Goal: Task Accomplishment & Management: Manage account settings

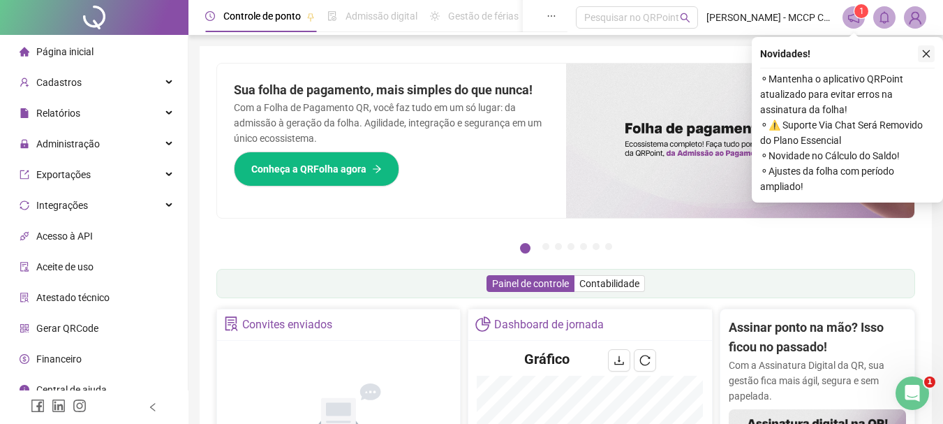
click at [923, 53] on icon "close" at bounding box center [926, 54] width 10 height 10
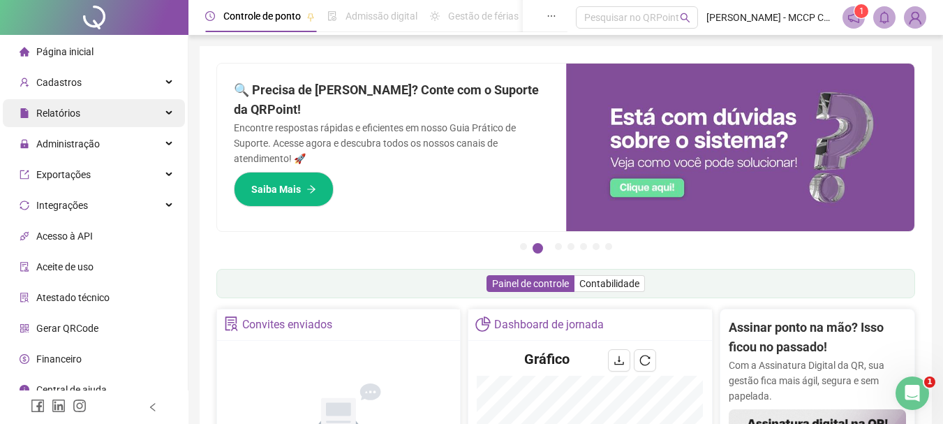
click at [157, 108] on div "Relatórios" at bounding box center [94, 113] width 182 height 28
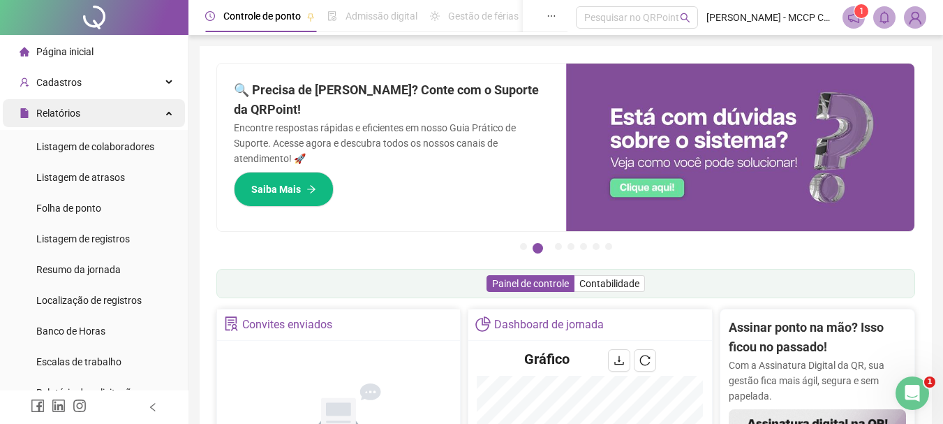
click at [65, 115] on span "Relatórios" at bounding box center [58, 112] width 44 height 11
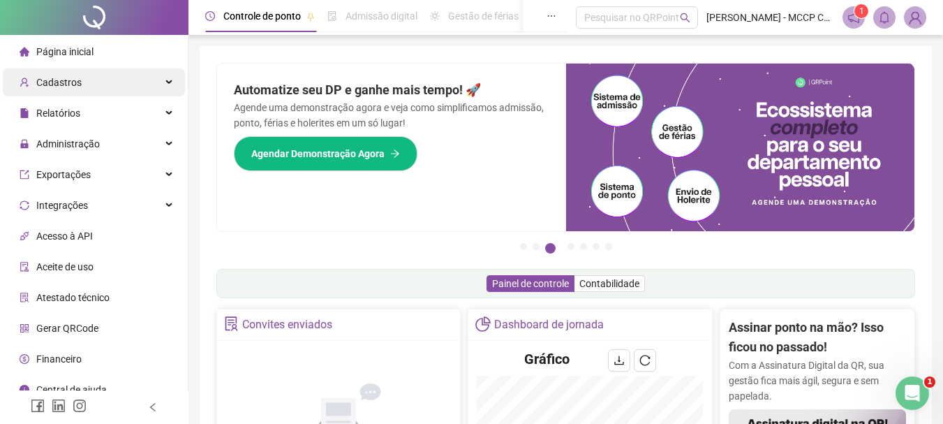
click at [145, 77] on div "Cadastros" at bounding box center [94, 82] width 182 height 28
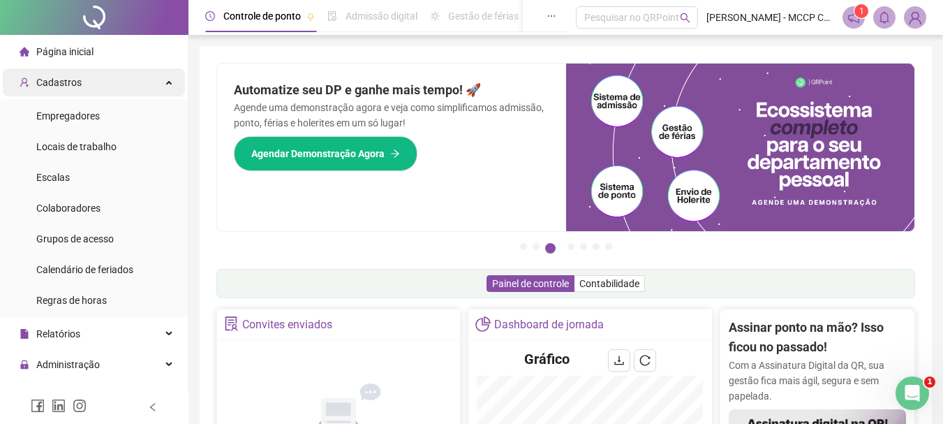
click at [145, 77] on div "Cadastros" at bounding box center [94, 82] width 182 height 28
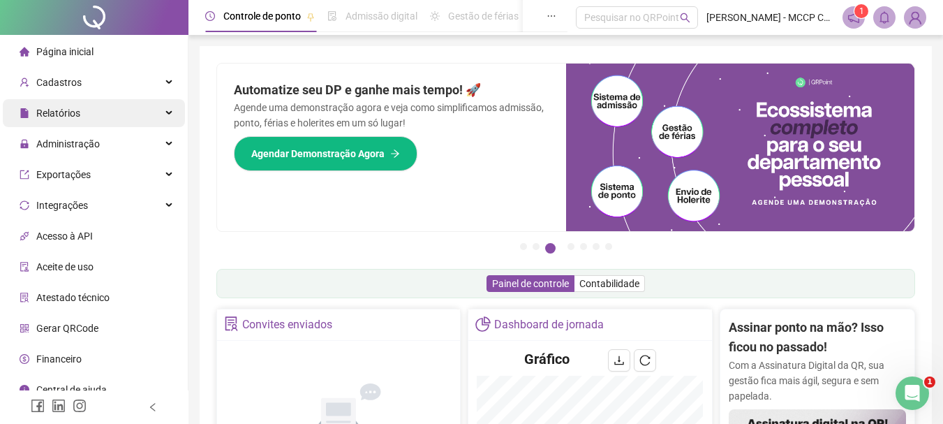
click at [62, 110] on span "Relatórios" at bounding box center [58, 112] width 44 height 11
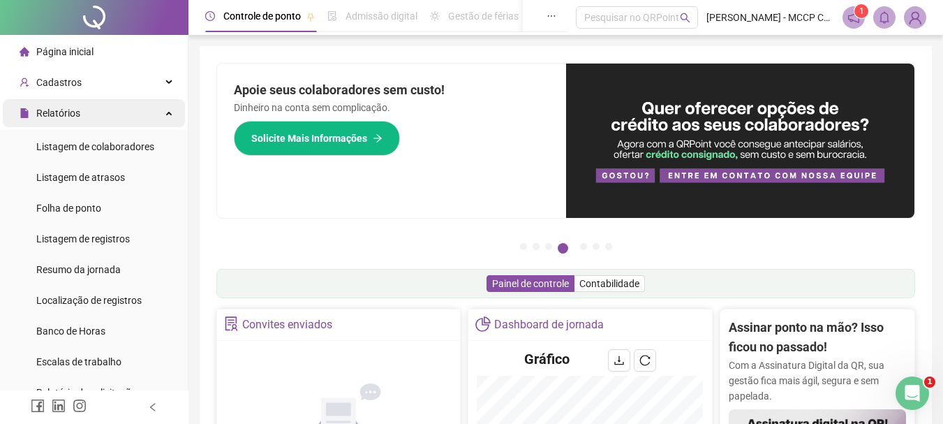
click at [140, 110] on div "Relatórios" at bounding box center [94, 113] width 182 height 28
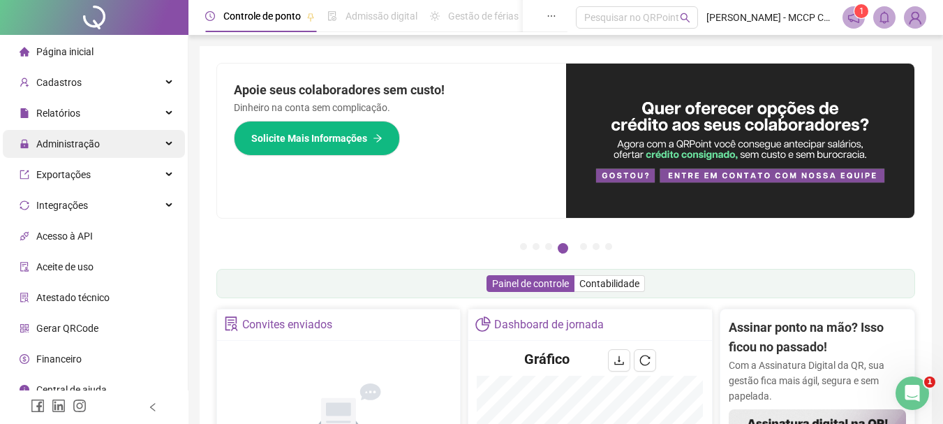
click at [87, 138] on span "Administração" at bounding box center [68, 143] width 64 height 11
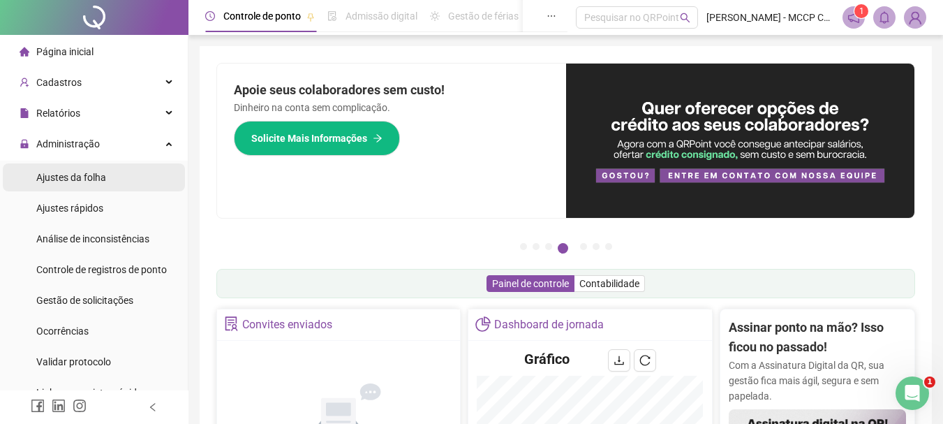
click at [84, 176] on span "Ajustes da folha" at bounding box center [71, 177] width 70 height 11
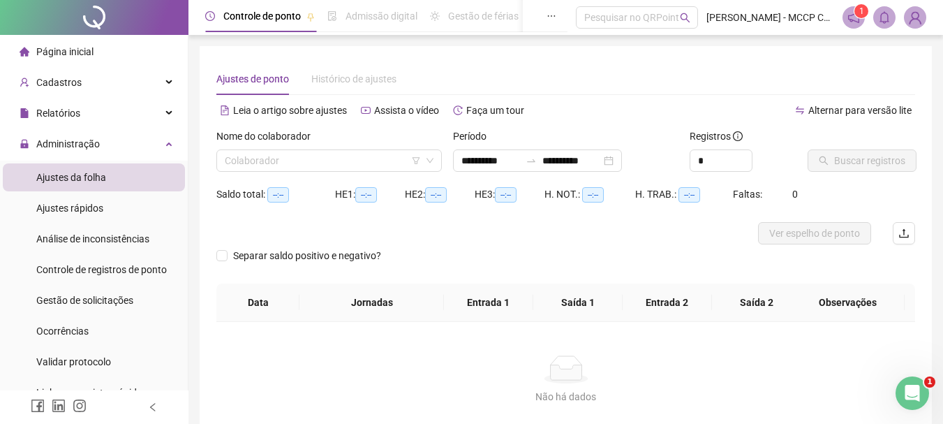
type input "**********"
click at [301, 162] on input "search" at bounding box center [323, 160] width 196 height 21
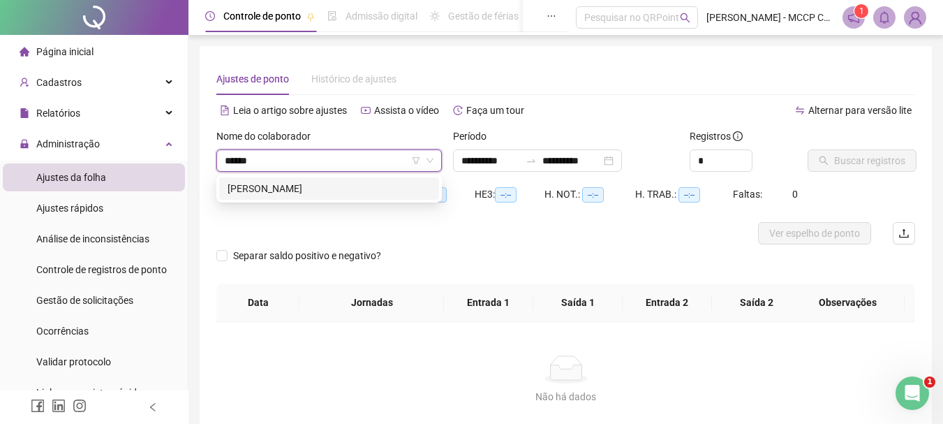
type input "*******"
click at [302, 184] on div "[PERSON_NAME]" at bounding box center [329, 188] width 203 height 15
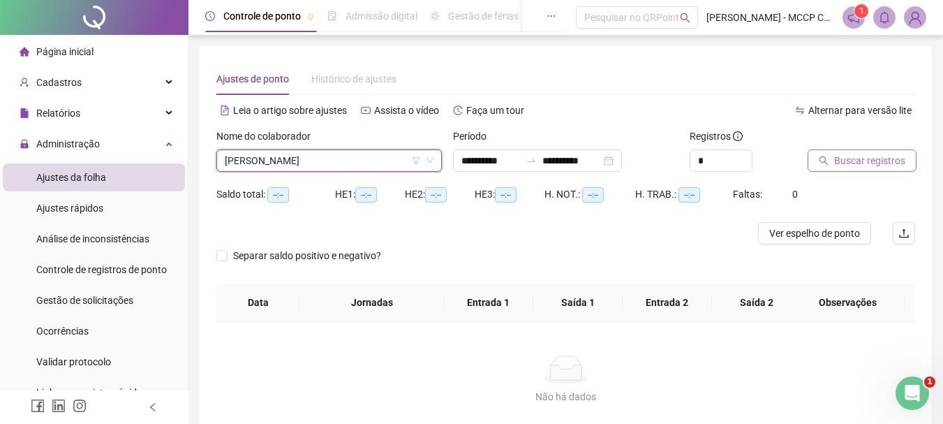
click at [879, 159] on span "Buscar registros" at bounding box center [869, 160] width 71 height 15
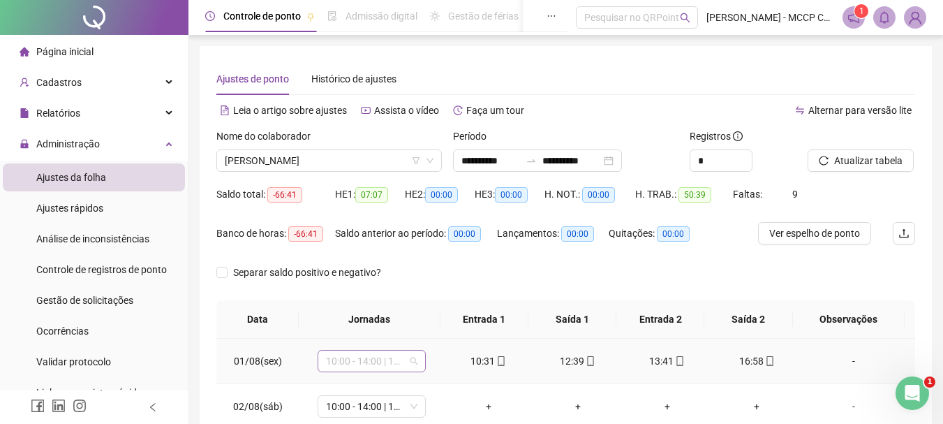
click at [385, 357] on span "10:00 - 14:00 | 15:00 - 18:20" at bounding box center [371, 360] width 91 height 21
click at [404, 366] on span "10:00 - 14:00 | 15:00 - 18:20" at bounding box center [371, 360] width 91 height 21
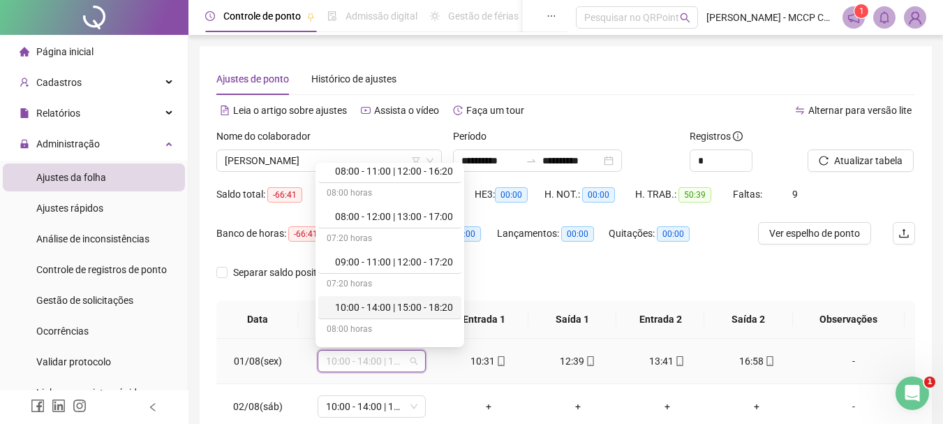
scroll to position [56, 0]
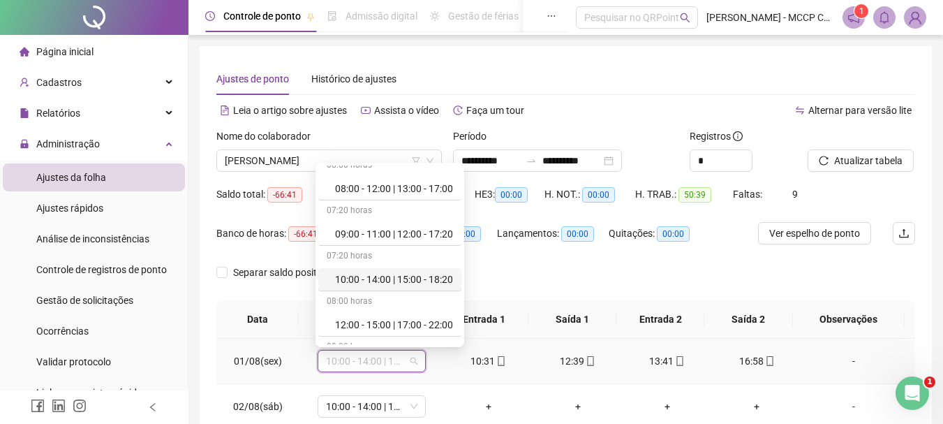
click at [391, 278] on div "10:00 - 14:00 | 15:00 - 18:20" at bounding box center [394, 278] width 118 height 15
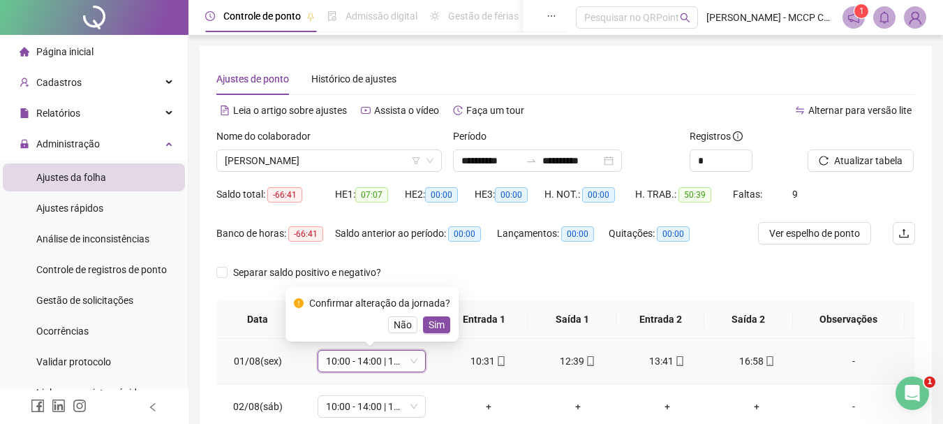
scroll to position [70, 0]
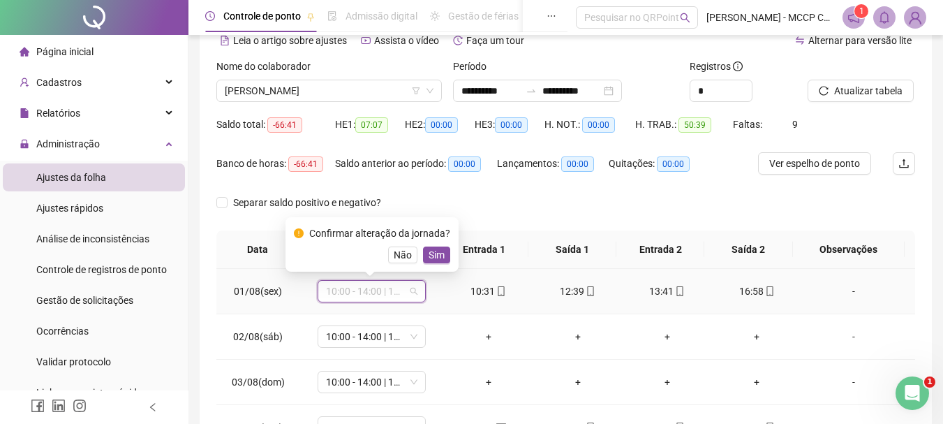
click at [362, 285] on span "10:00 - 14:00 | 15:00 - 18:20" at bounding box center [371, 291] width 91 height 21
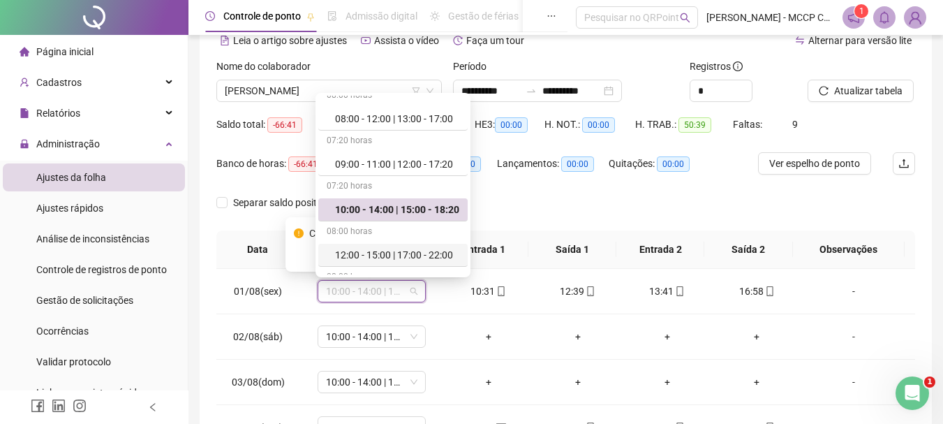
click at [558, 215] on div "Separar saldo positivo e negativo?" at bounding box center [565, 210] width 699 height 39
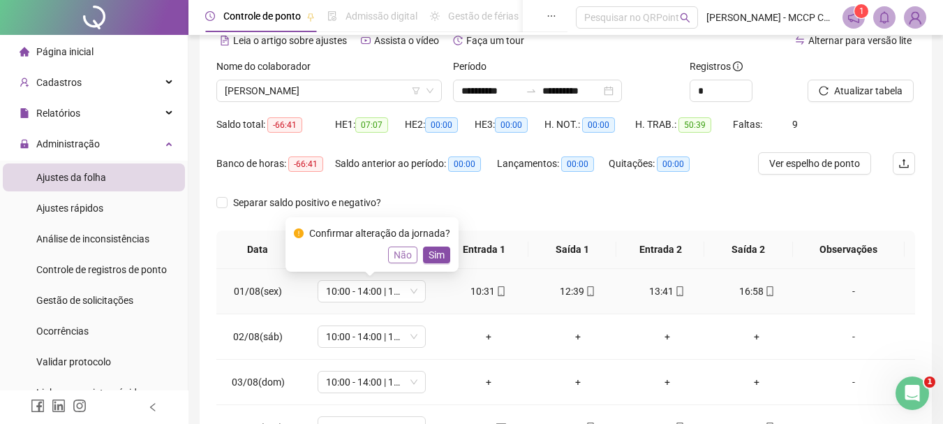
click at [396, 253] on span "Não" at bounding box center [403, 254] width 18 height 15
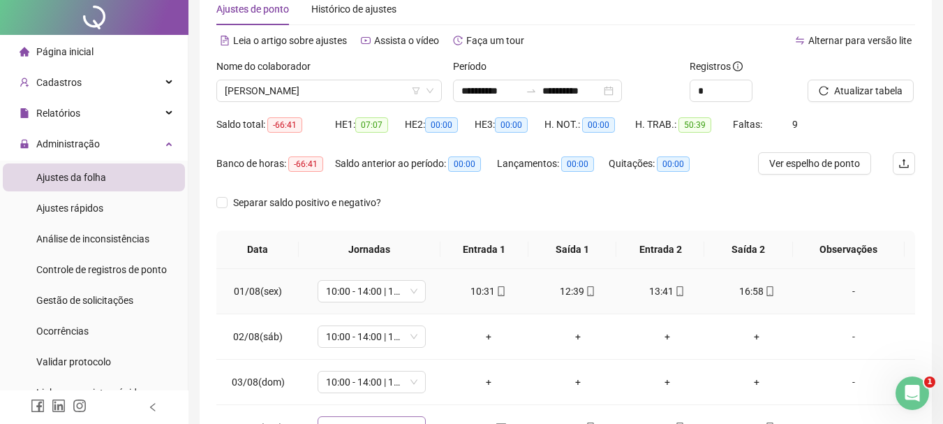
scroll to position [0, 0]
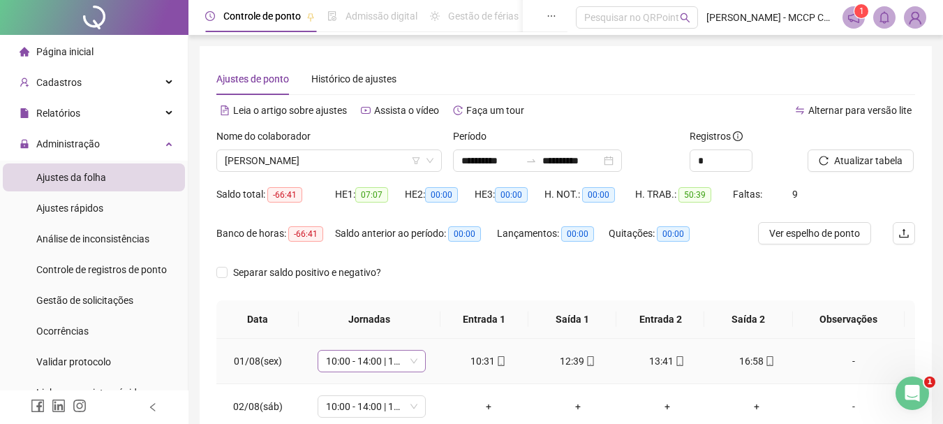
click at [364, 357] on span "10:00 - 14:00 | 15:00 - 18:20" at bounding box center [371, 360] width 91 height 21
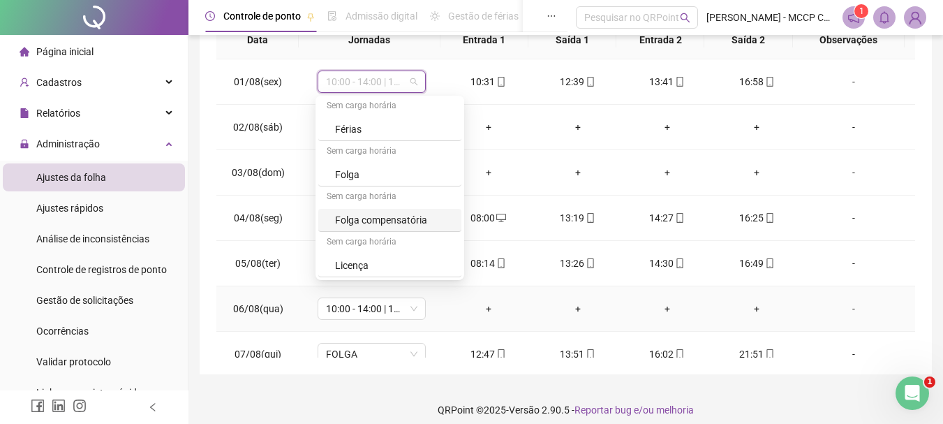
scroll to position [209, 0]
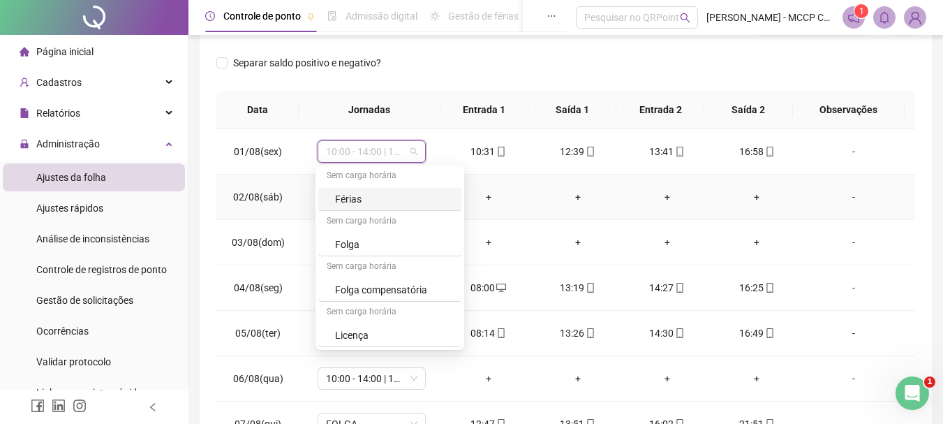
click at [538, 196] on td "+" at bounding box center [577, 196] width 89 height 45
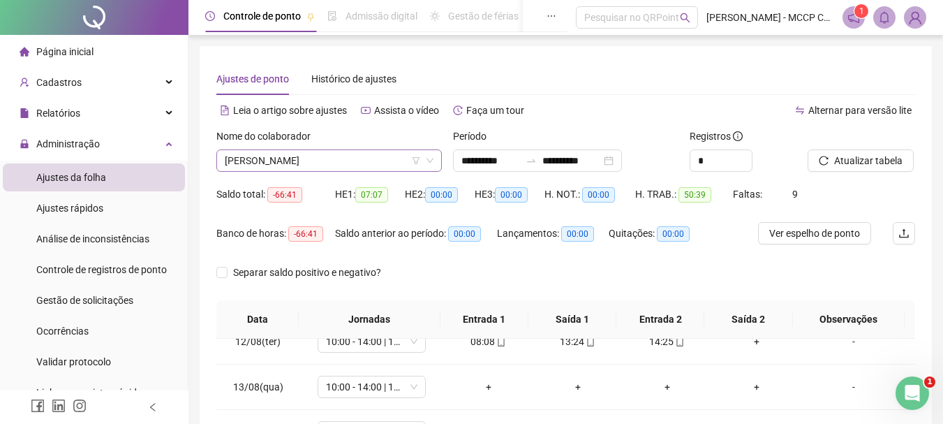
scroll to position [268, 0]
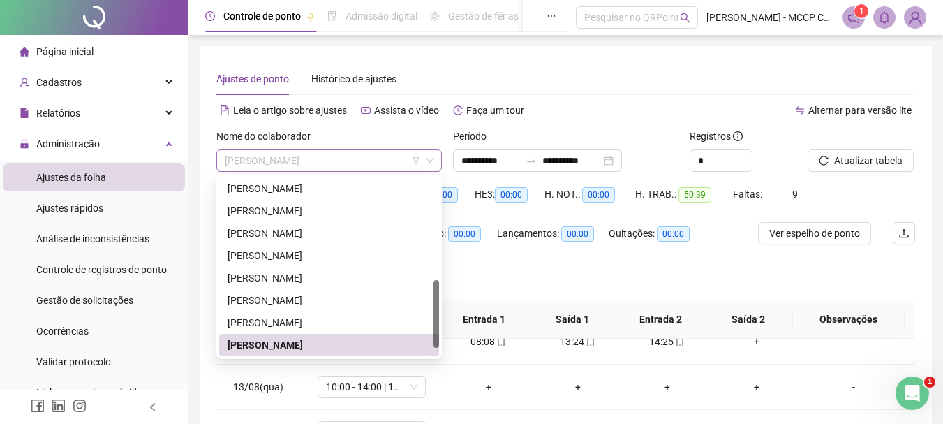
drag, startPoint x: 362, startPoint y: 163, endPoint x: 231, endPoint y: 161, distance: 131.2
click at [231, 161] on span "[PERSON_NAME]" at bounding box center [329, 160] width 209 height 21
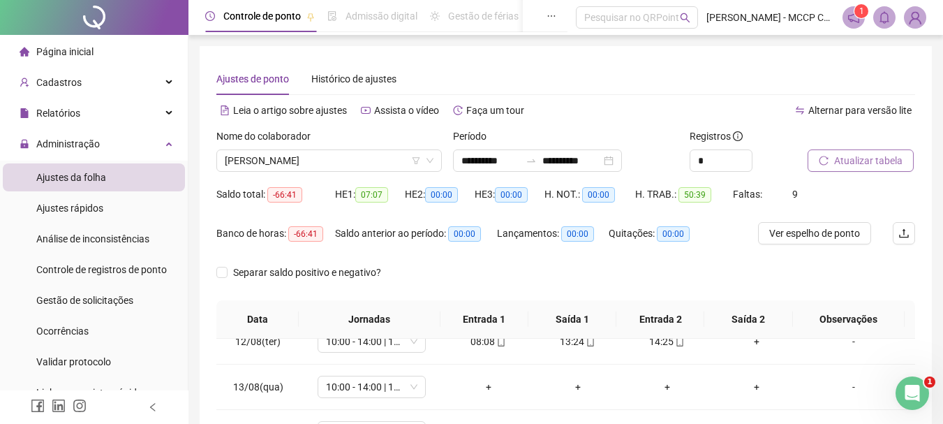
click at [877, 155] on span "Atualizar tabela" at bounding box center [868, 160] width 68 height 15
click at [350, 155] on span "[PERSON_NAME]" at bounding box center [329, 160] width 209 height 21
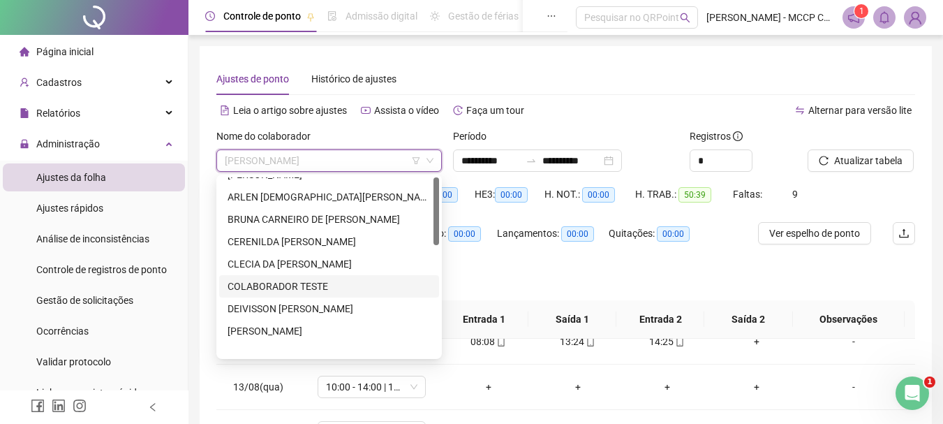
scroll to position [0, 0]
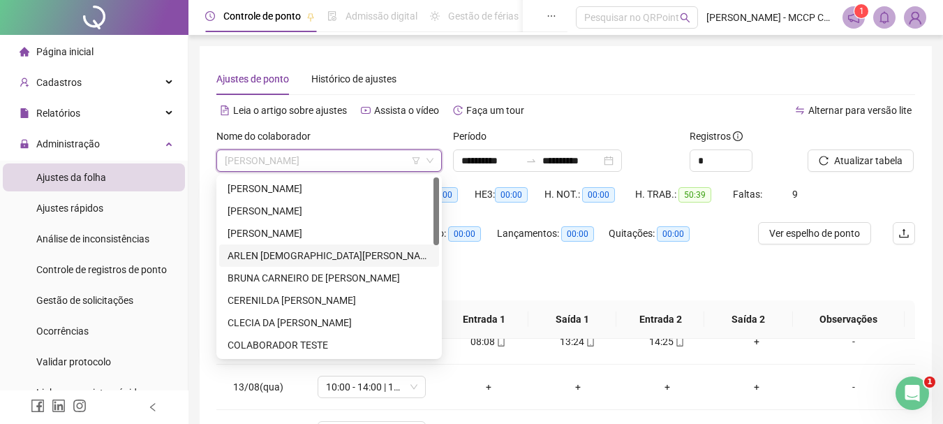
click at [264, 252] on div "ARLEN [DEMOGRAPHIC_DATA][PERSON_NAME][DEMOGRAPHIC_DATA]" at bounding box center [329, 255] width 203 height 15
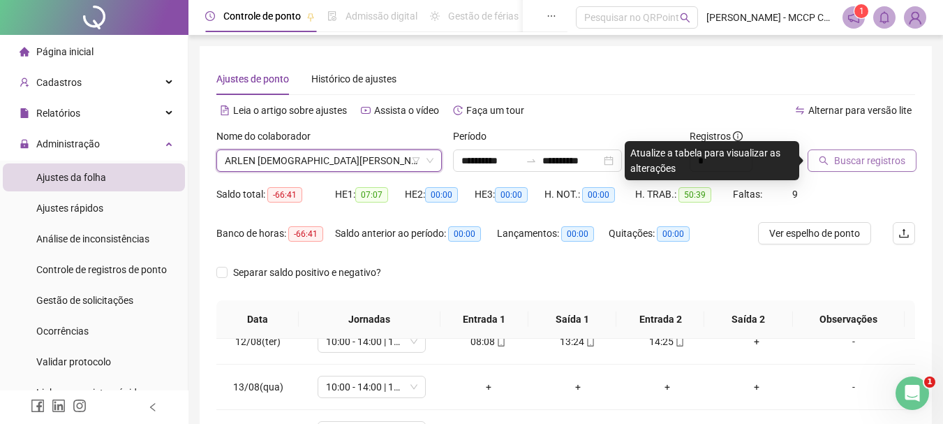
click at [842, 165] on span "Buscar registros" at bounding box center [869, 160] width 71 height 15
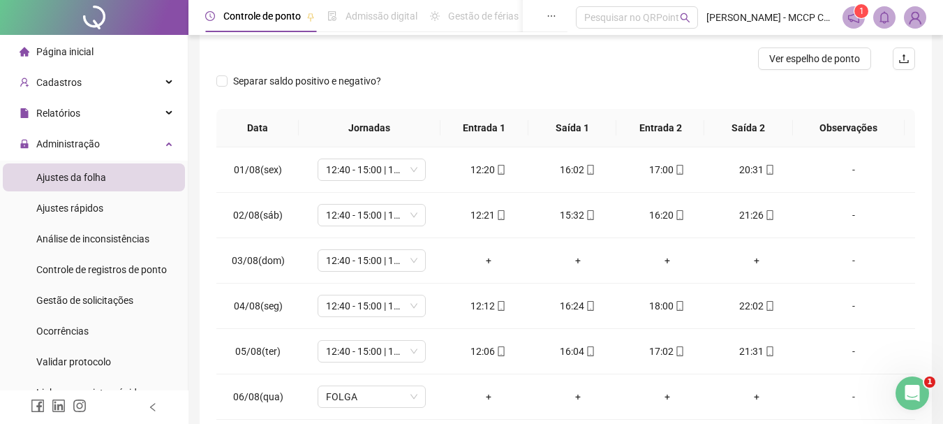
scroll to position [179, 0]
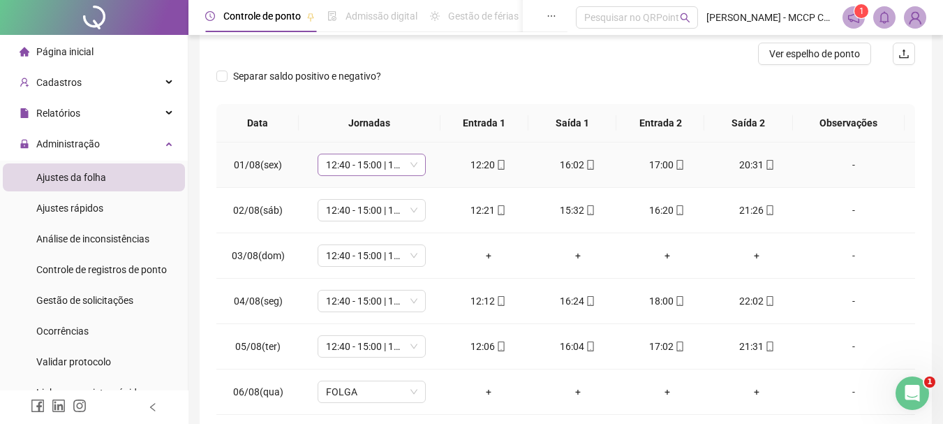
click at [348, 167] on span "12:40 - 15:00 | 17:00 - 22:00" at bounding box center [371, 164] width 91 height 21
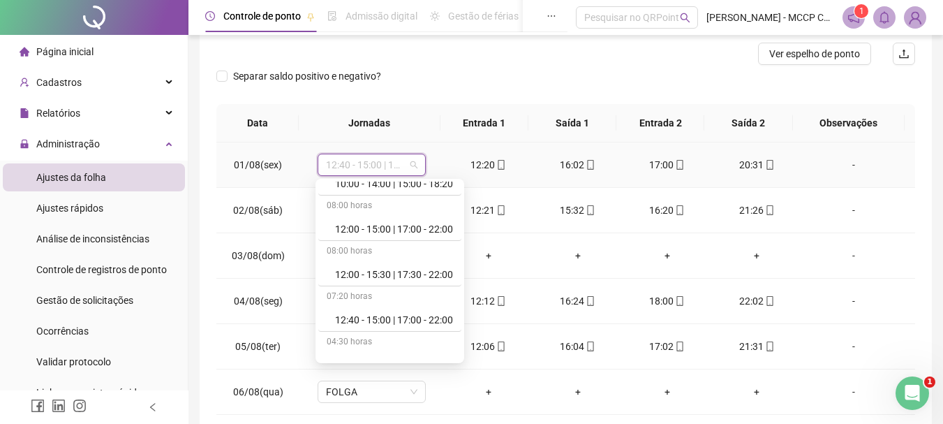
scroll to position [140, 0]
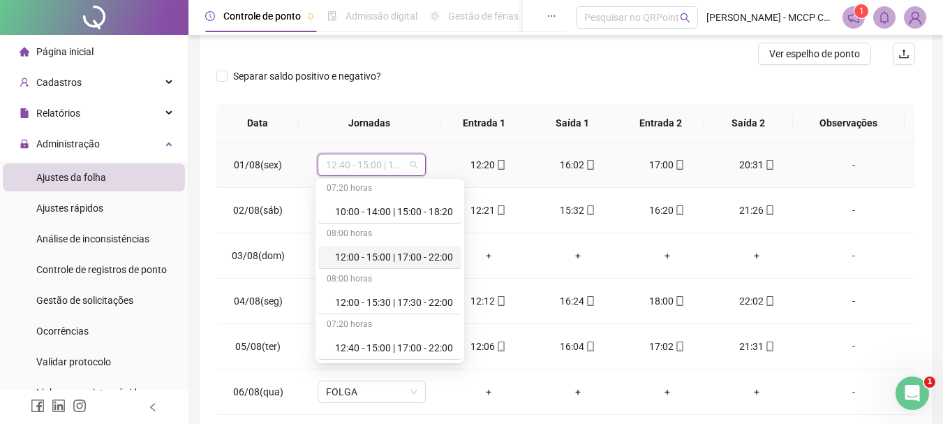
click at [380, 260] on div "12:00 - 15:00 | 17:00 - 22:00" at bounding box center [394, 256] width 118 height 15
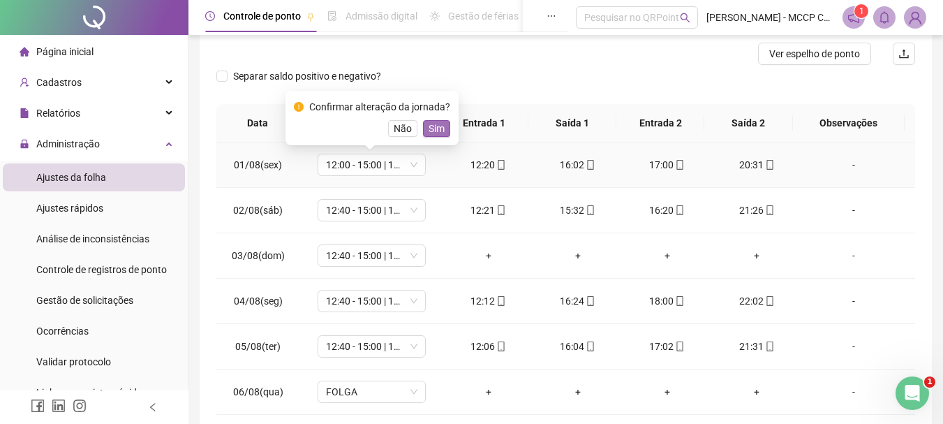
click at [439, 127] on span "Sim" at bounding box center [437, 128] width 16 height 15
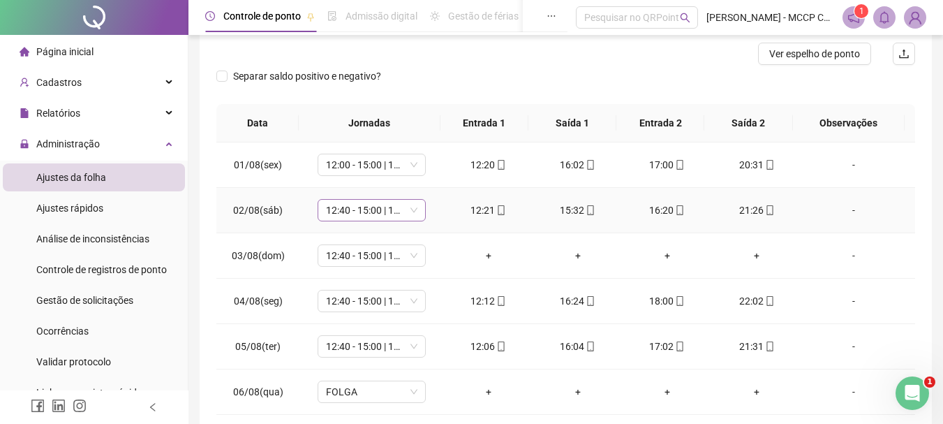
click at [364, 208] on span "12:40 - 15:00 | 17:00 - 22:00" at bounding box center [371, 210] width 91 height 21
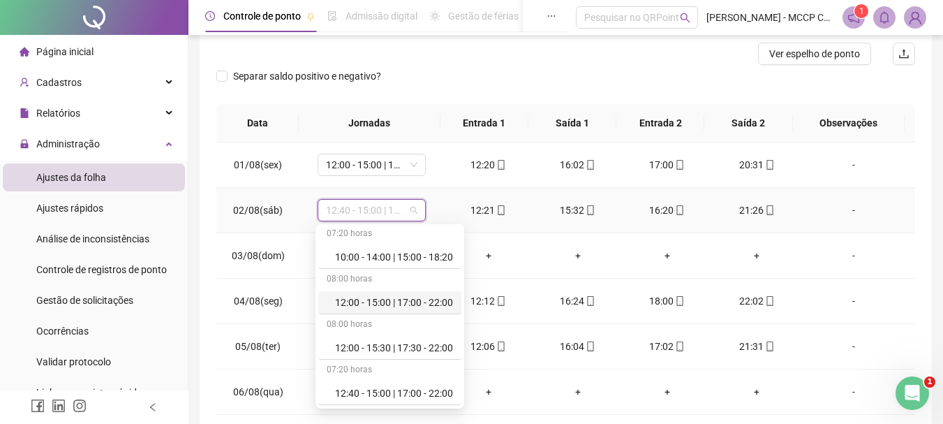
click at [378, 301] on div "12:00 - 15:00 | 17:00 - 22:00" at bounding box center [394, 302] width 118 height 15
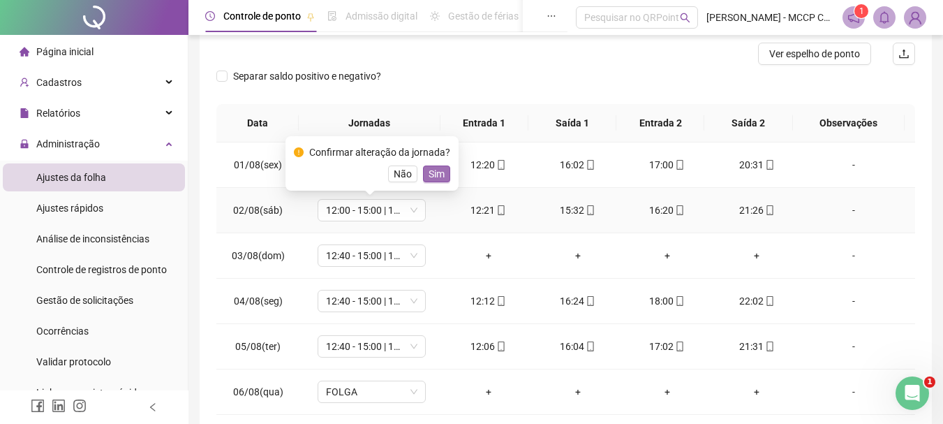
click at [429, 171] on span "Sim" at bounding box center [437, 173] width 16 height 15
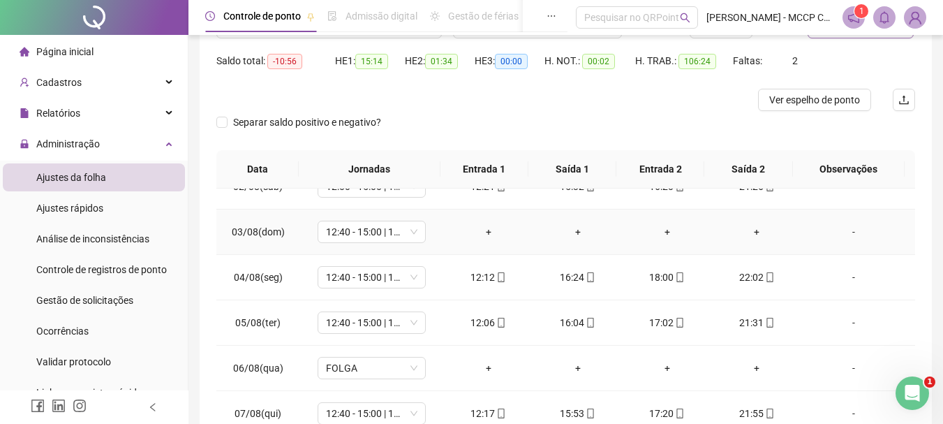
scroll to position [0, 0]
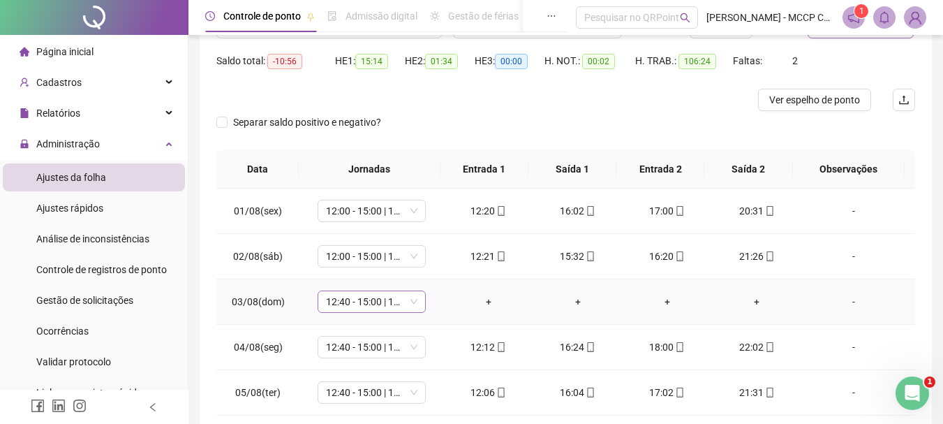
click at [357, 295] on span "12:40 - 15:00 | 17:00 - 22:00" at bounding box center [371, 301] width 91 height 21
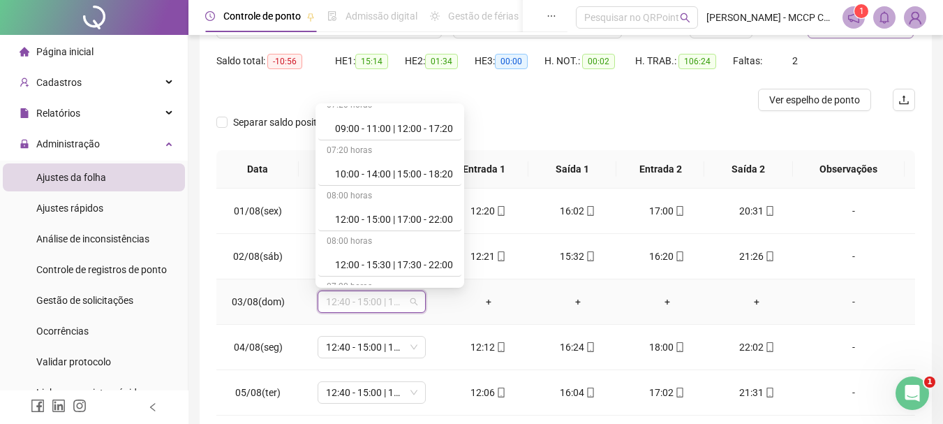
scroll to position [105, 0]
click at [382, 211] on div "12:00 - 15:00 | 17:00 - 22:00" at bounding box center [394, 216] width 118 height 15
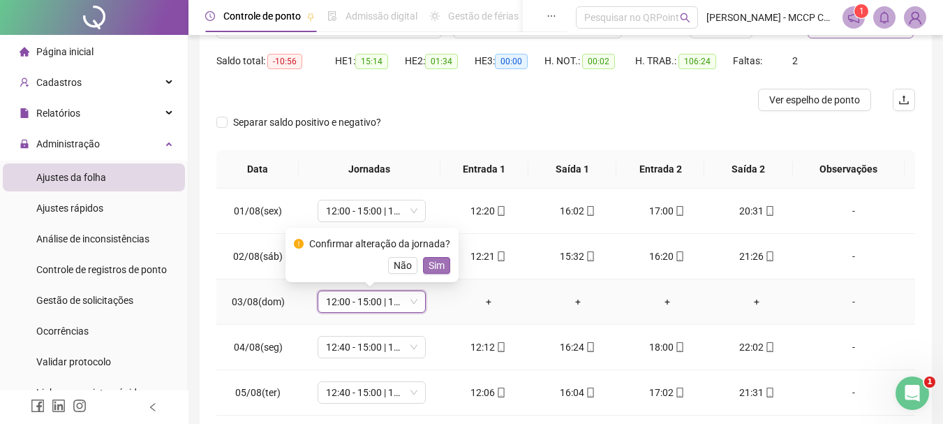
click at [431, 266] on span "Sim" at bounding box center [437, 265] width 16 height 15
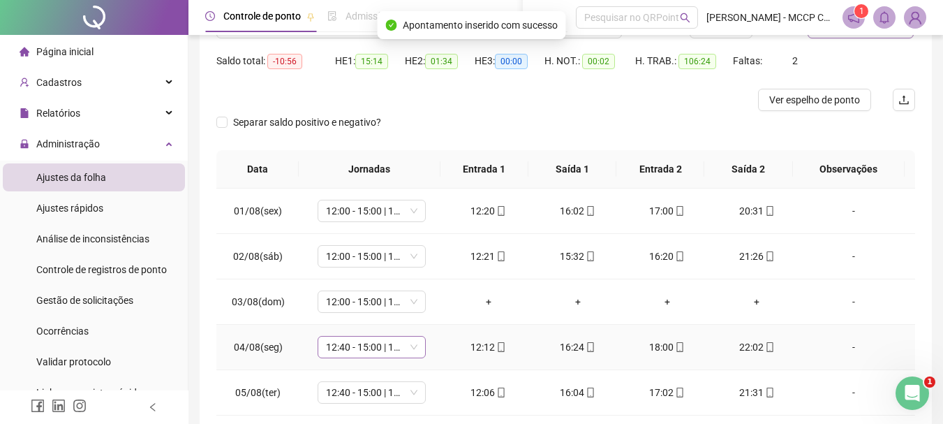
click at [353, 352] on span "12:40 - 15:00 | 17:00 - 22:00" at bounding box center [371, 346] width 91 height 21
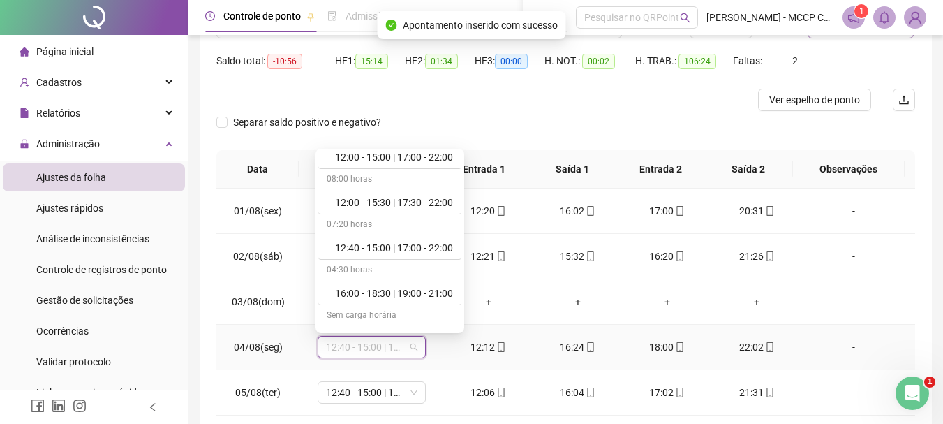
scroll to position [140, 0]
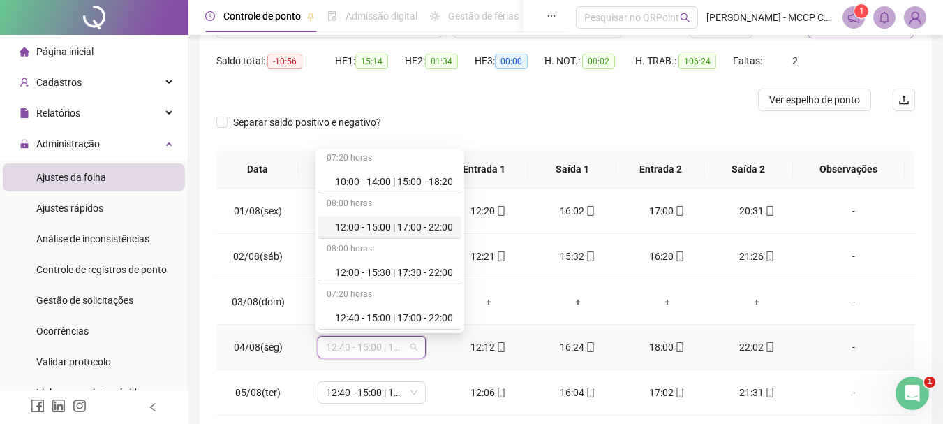
click at [405, 224] on div "12:00 - 15:00 | 17:00 - 22:00" at bounding box center [394, 226] width 118 height 15
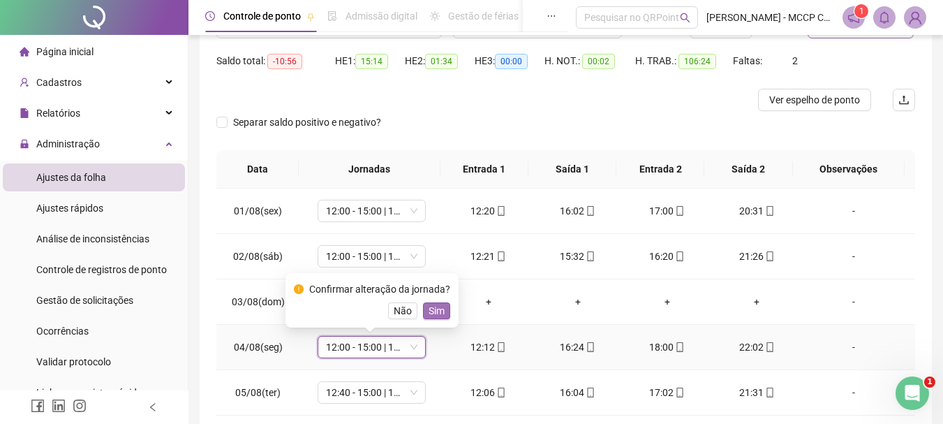
click at [432, 313] on span "Sim" at bounding box center [437, 310] width 16 height 15
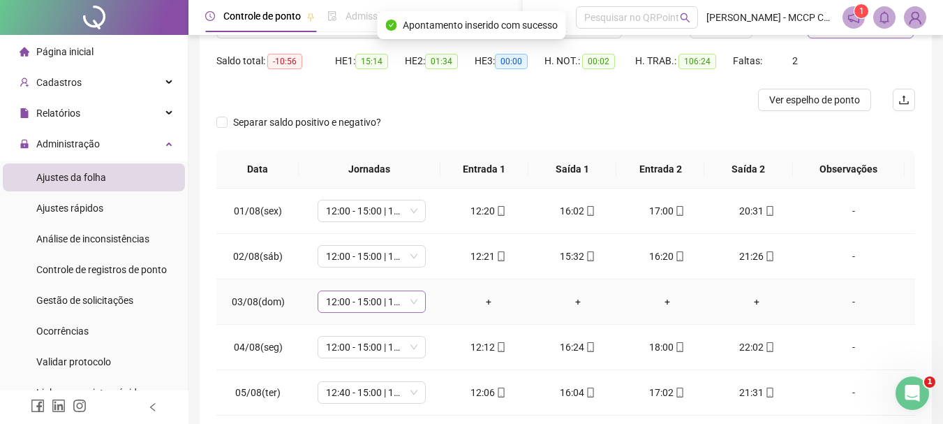
scroll to position [70, 0]
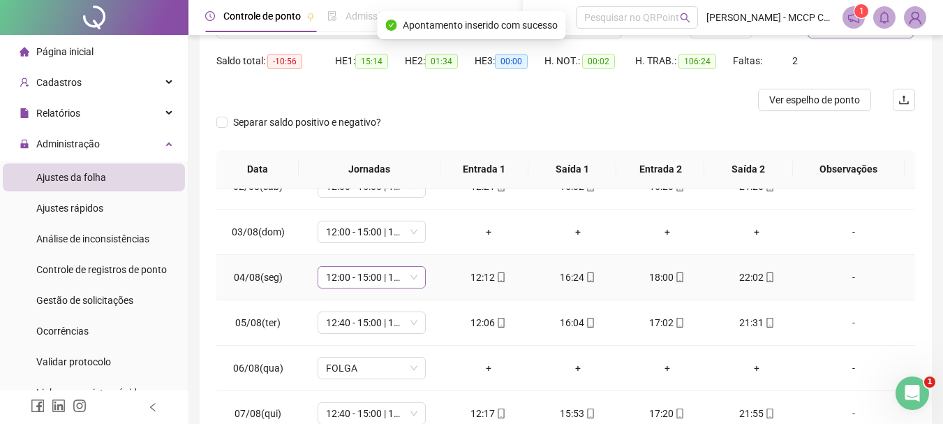
click at [339, 277] on span "12:00 - 15:00 | 17:00 - 22:00" at bounding box center [371, 277] width 91 height 21
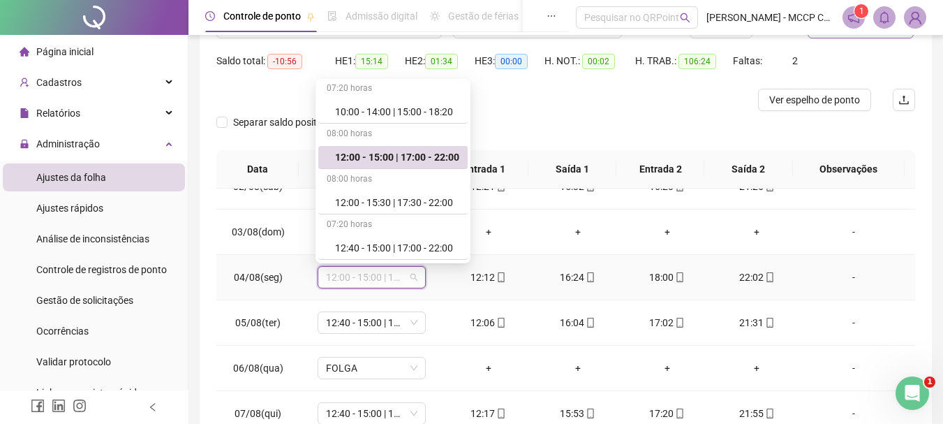
click at [419, 154] on div "12:00 - 15:00 | 17:00 - 22:00" at bounding box center [397, 156] width 124 height 15
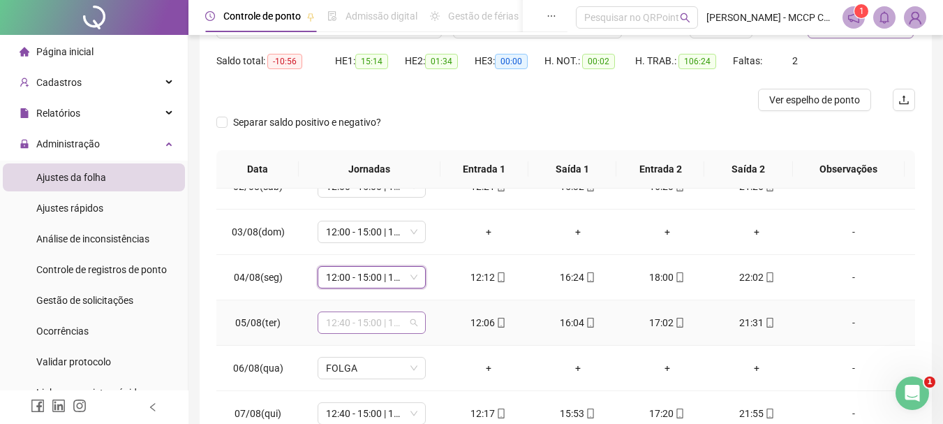
click at [350, 328] on span "12:40 - 15:00 | 17:00 - 22:00" at bounding box center [371, 322] width 91 height 21
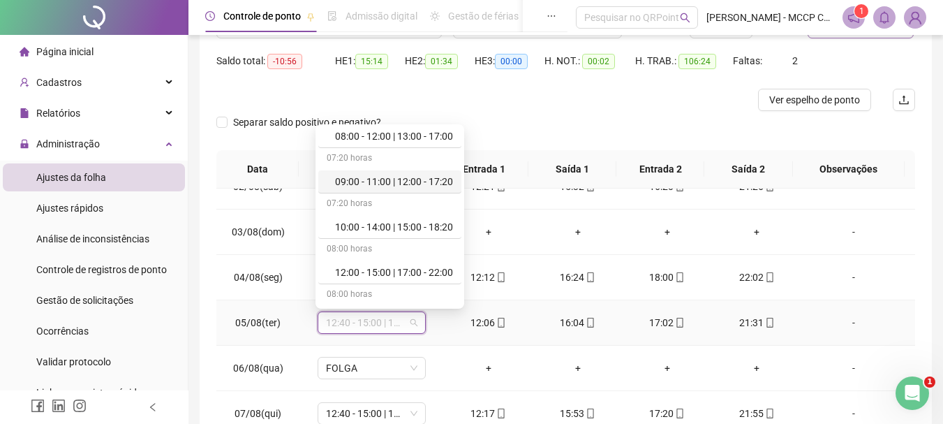
scroll to position [140, 0]
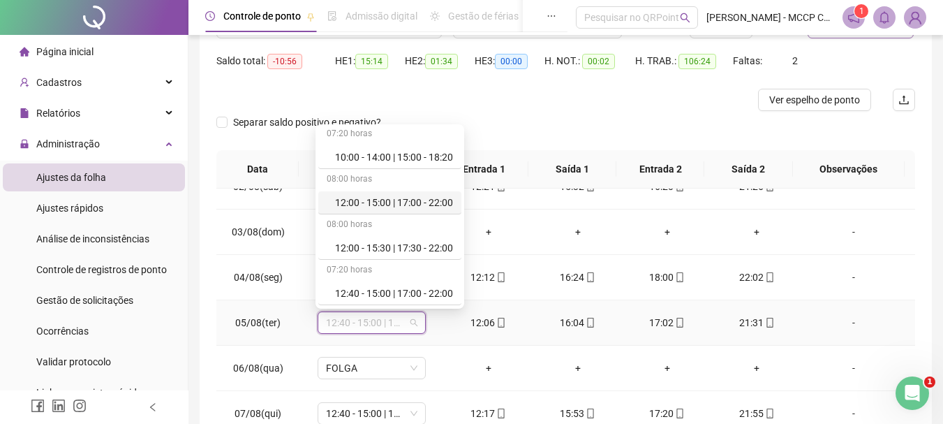
click at [427, 200] on div "12:00 - 15:00 | 17:00 - 22:00" at bounding box center [394, 202] width 118 height 15
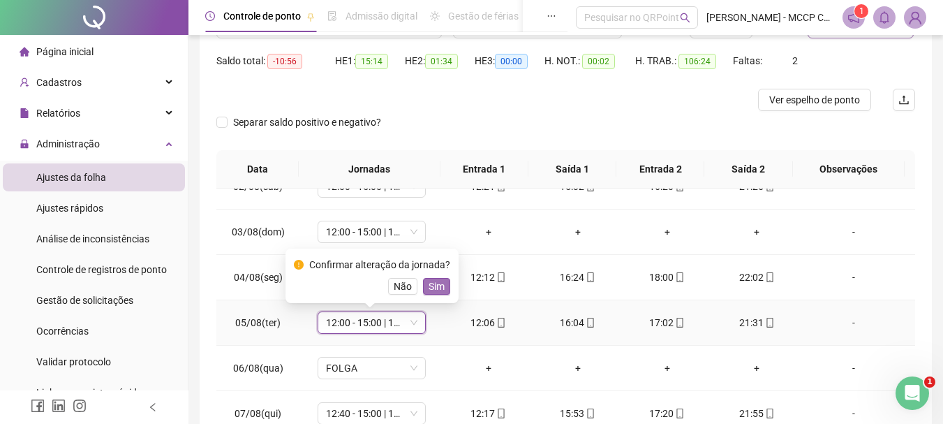
click at [431, 281] on span "Sim" at bounding box center [437, 285] width 16 height 15
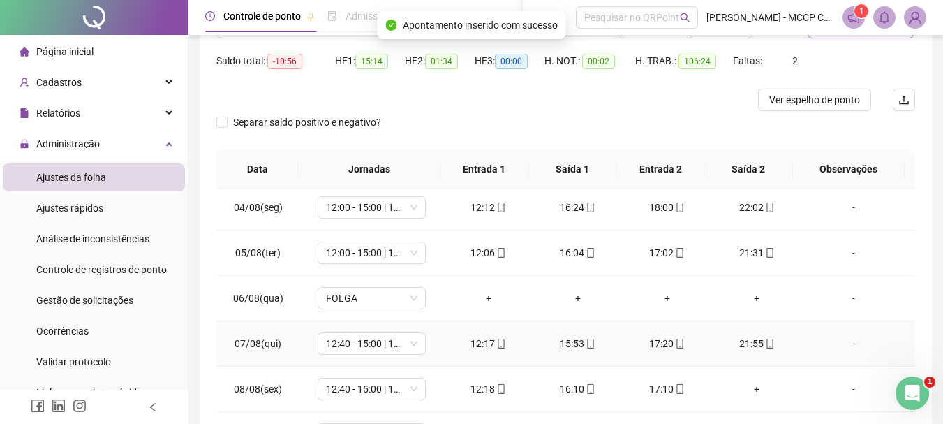
scroll to position [209, 0]
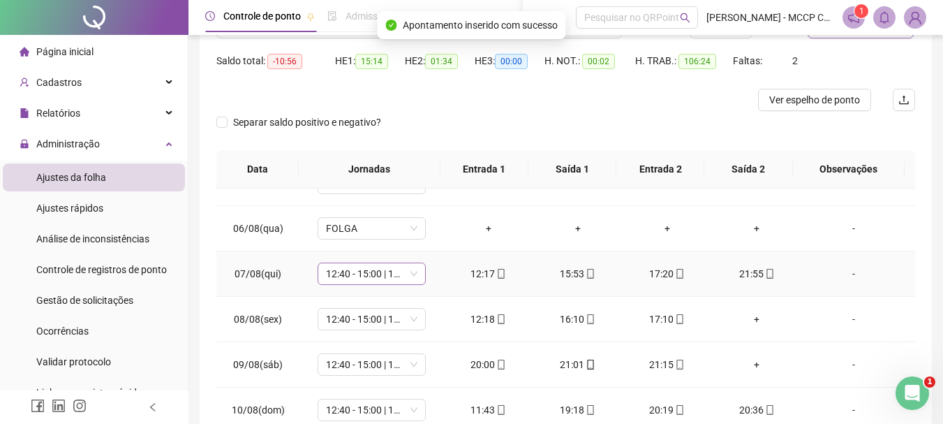
click at [344, 278] on span "12:40 - 15:00 | 17:00 - 22:00" at bounding box center [371, 273] width 91 height 21
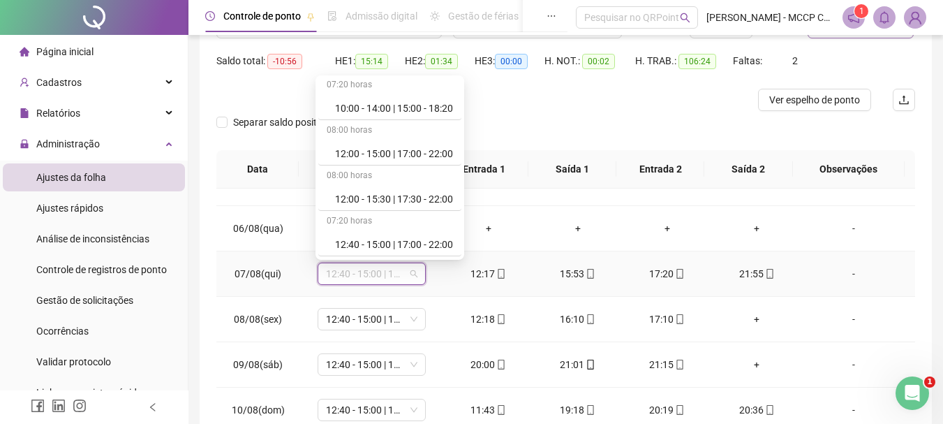
scroll to position [70, 0]
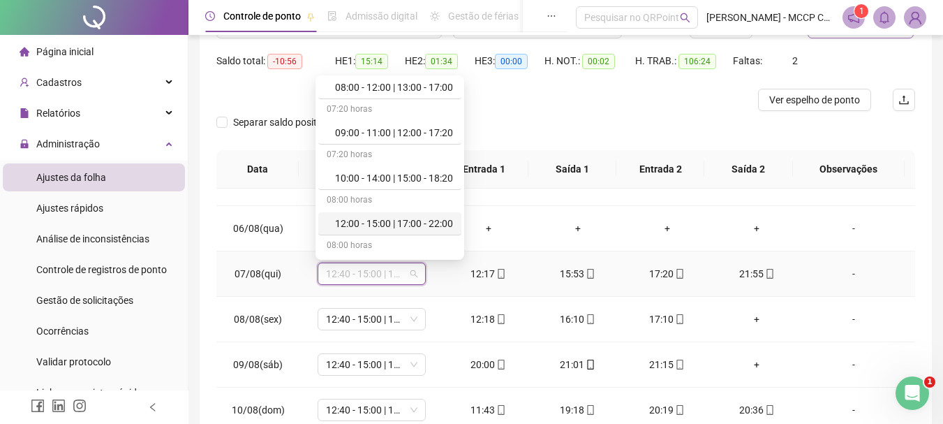
click at [386, 221] on div "12:00 - 15:00 | 17:00 - 22:00" at bounding box center [394, 223] width 118 height 15
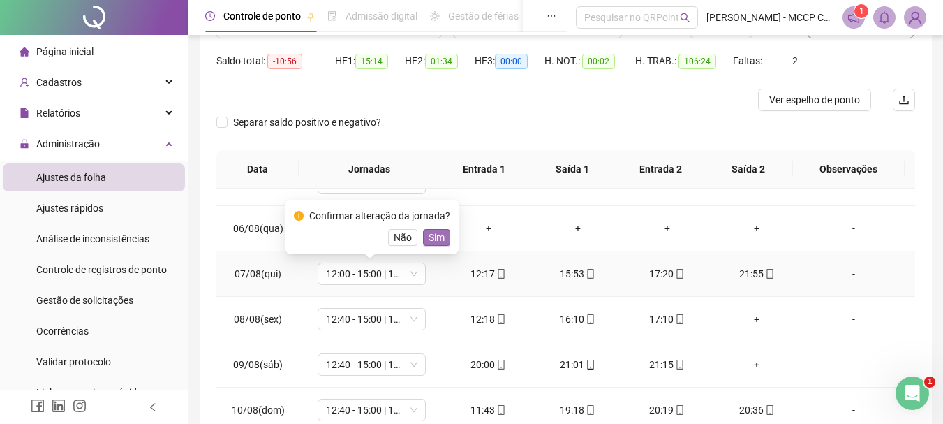
click at [442, 232] on button "Sim" at bounding box center [436, 237] width 27 height 17
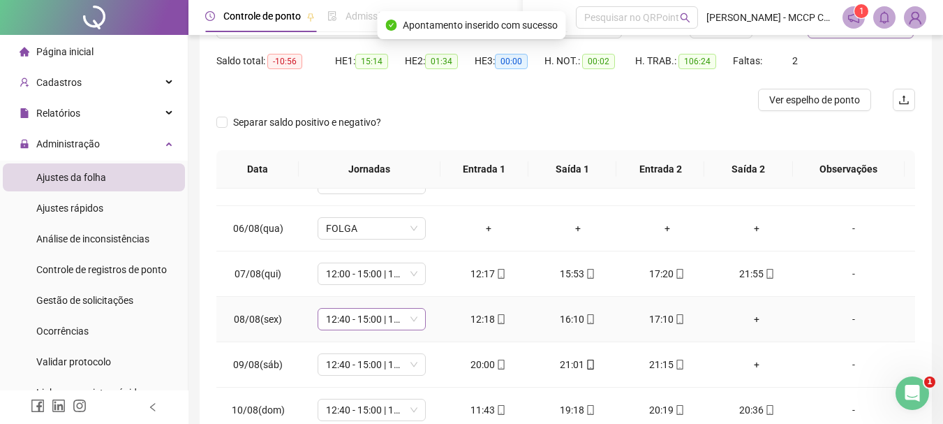
click at [350, 317] on span "12:40 - 15:00 | 17:00 - 22:00" at bounding box center [371, 318] width 91 height 21
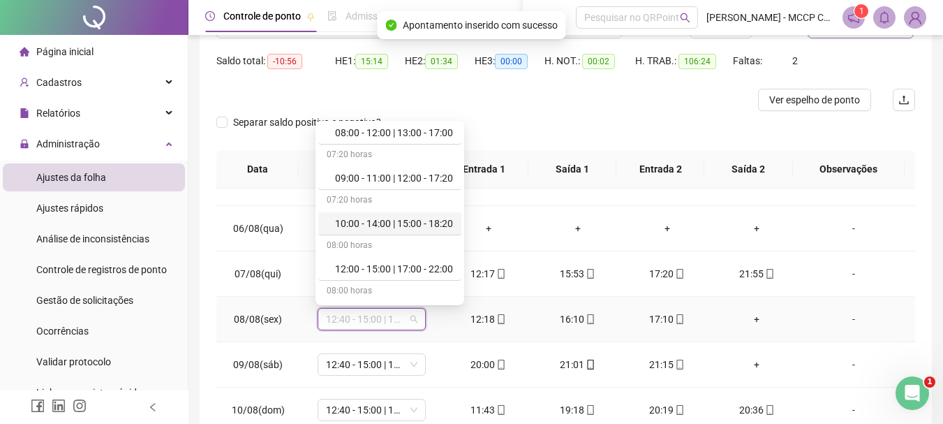
scroll to position [140, 0]
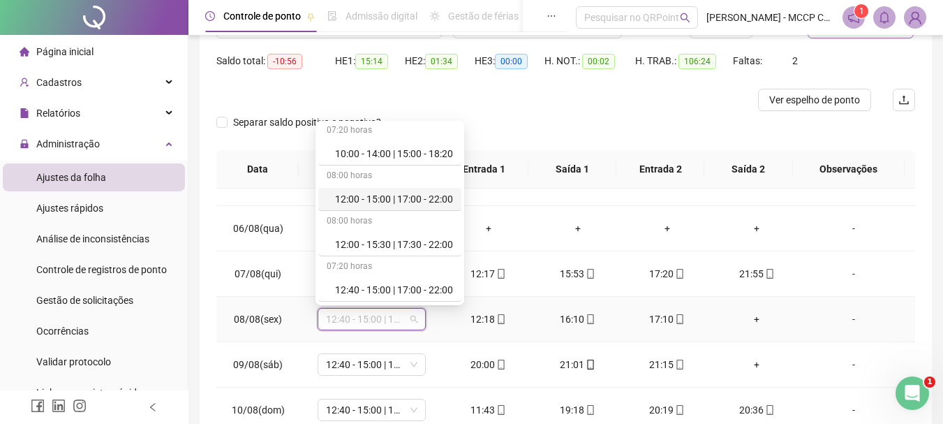
click at [418, 195] on div "12:00 - 15:00 | 17:00 - 22:00" at bounding box center [394, 198] width 118 height 15
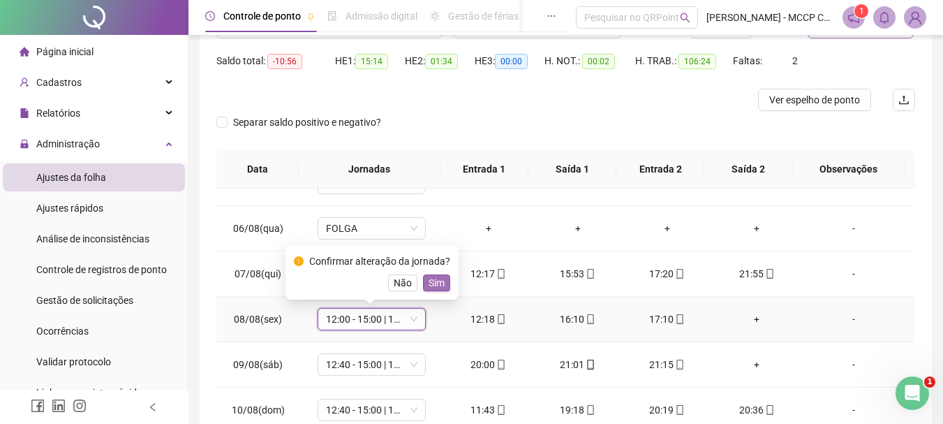
click at [429, 275] on span "Sim" at bounding box center [437, 282] width 16 height 15
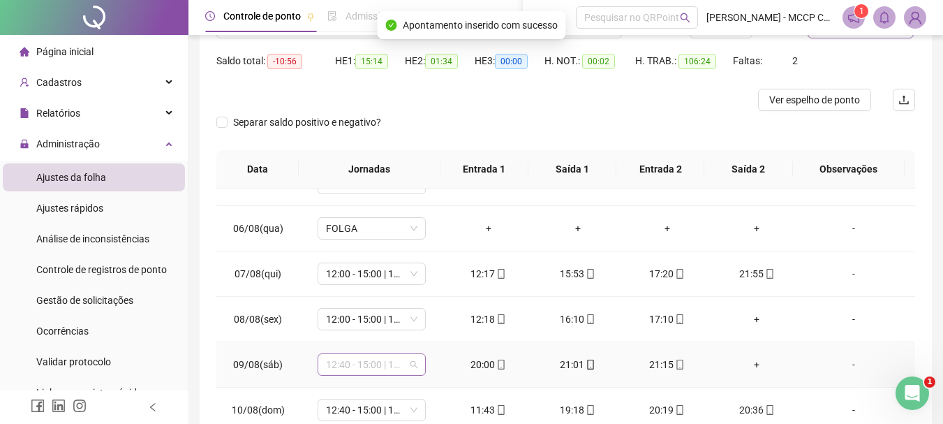
click at [344, 364] on span "12:40 - 15:00 | 17:00 - 22:00" at bounding box center [371, 364] width 91 height 21
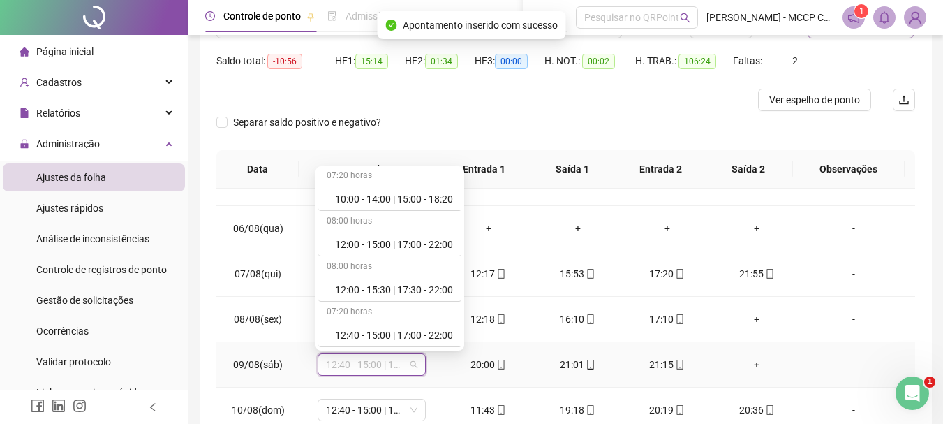
scroll to position [209, 0]
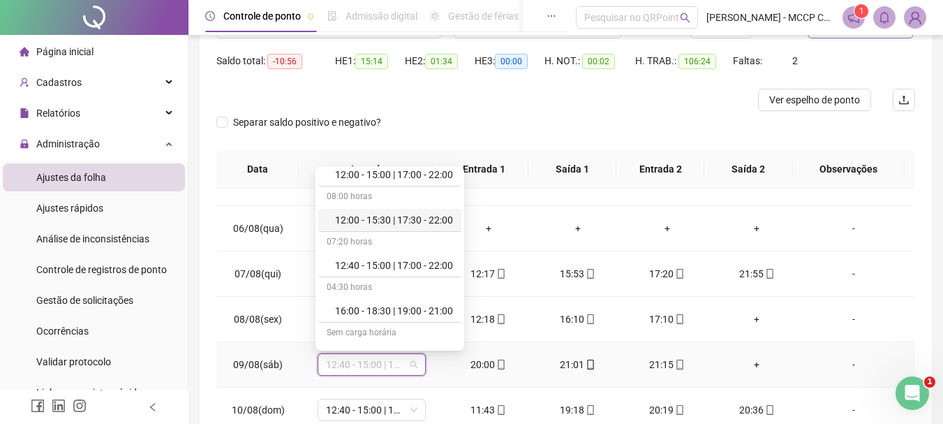
click at [391, 214] on div "12:00 - 15:30 | 17:30 - 22:00" at bounding box center [394, 219] width 118 height 15
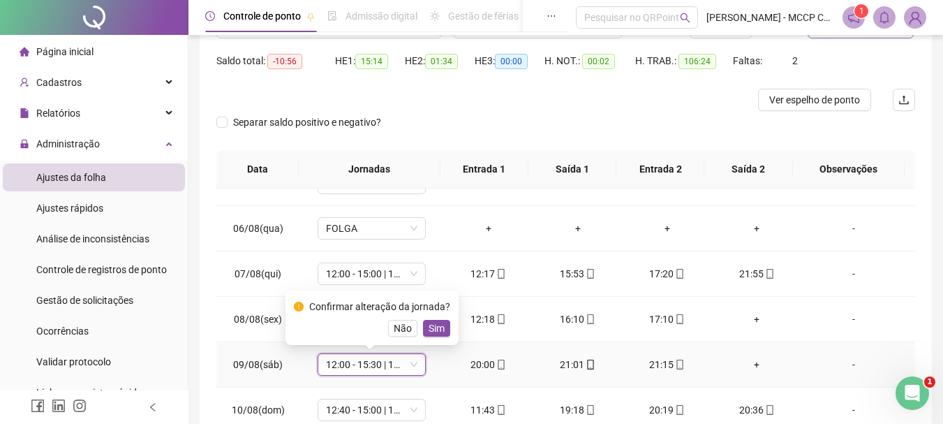
click at [408, 322] on button "Não" at bounding box center [402, 328] width 29 height 17
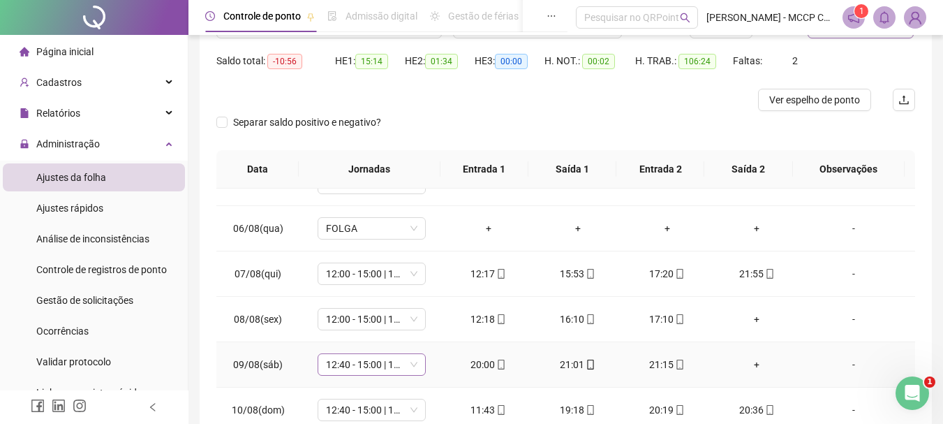
click at [331, 362] on span "12:40 - 15:00 | 17:00 - 22:00" at bounding box center [371, 364] width 91 height 21
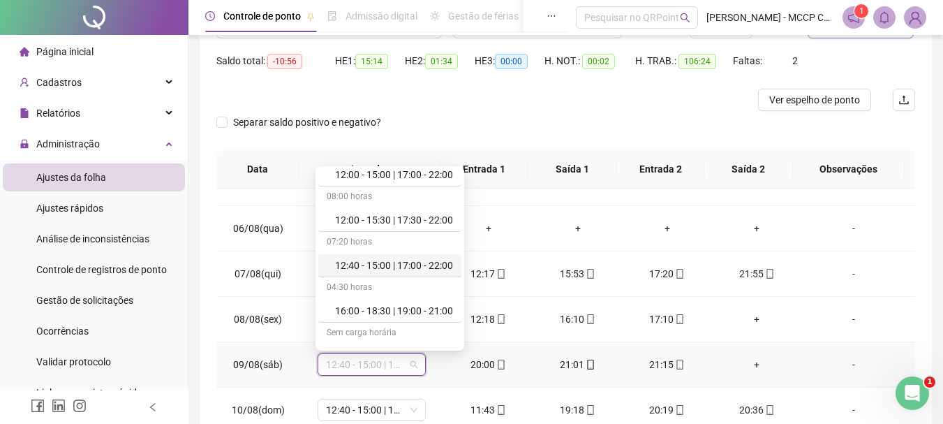
scroll to position [140, 0]
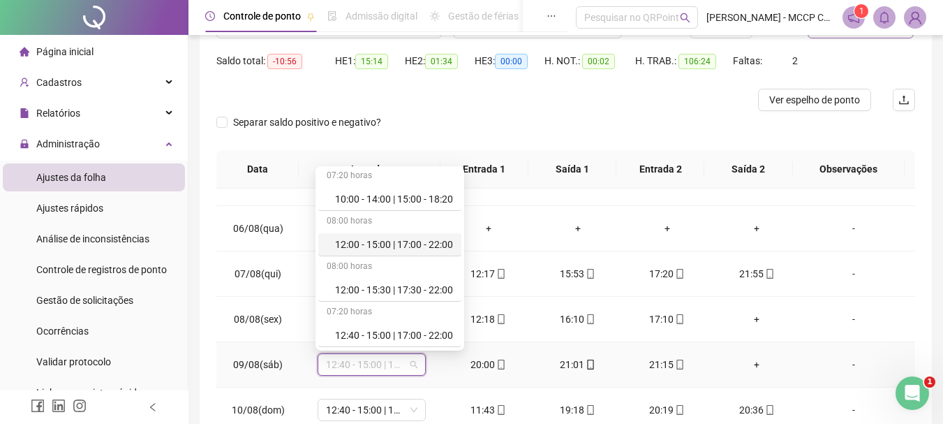
click at [381, 243] on div "12:00 - 15:00 | 17:00 - 22:00" at bounding box center [394, 244] width 118 height 15
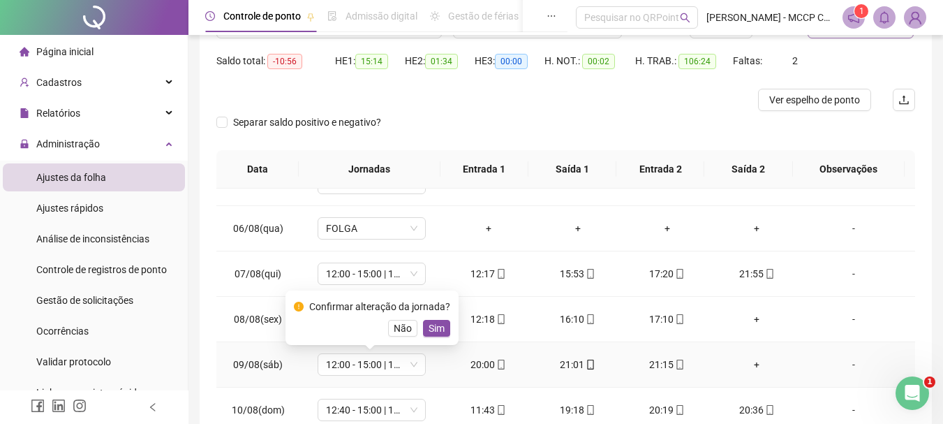
click at [424, 326] on button "Sim" at bounding box center [436, 328] width 27 height 17
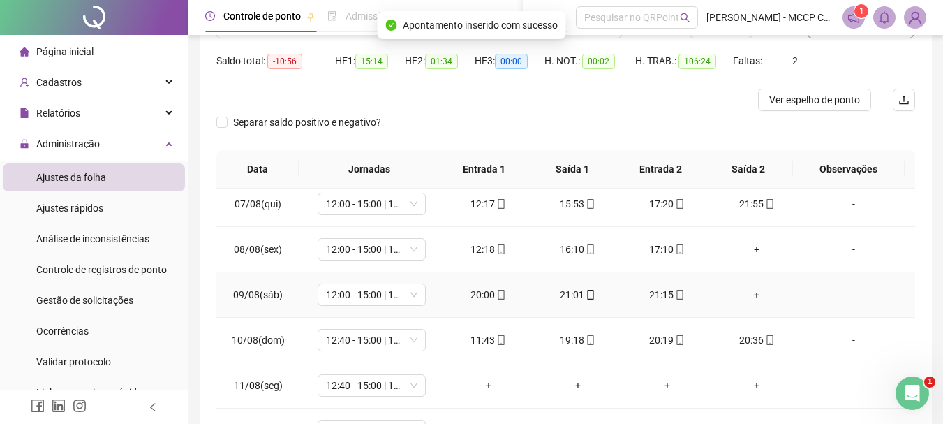
scroll to position [349, 0]
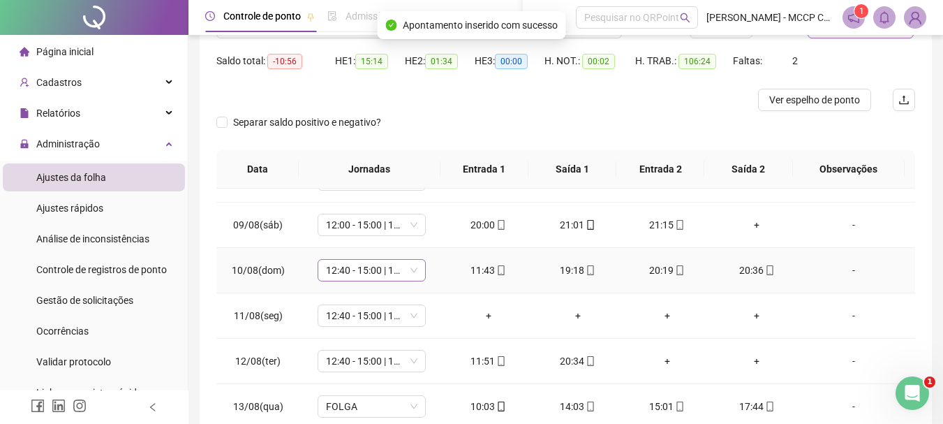
click at [346, 269] on span "12:40 - 15:00 | 17:00 - 22:00" at bounding box center [371, 270] width 91 height 21
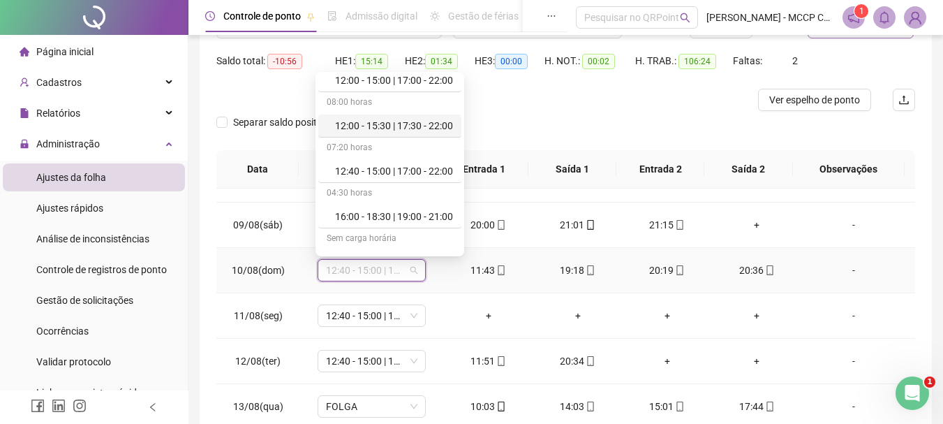
scroll to position [140, 0]
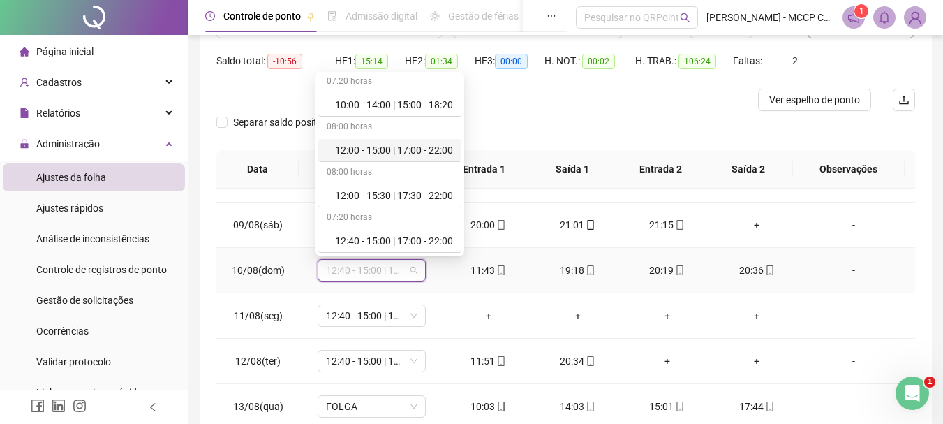
click at [406, 145] on div "12:00 - 15:00 | 17:00 - 22:00" at bounding box center [394, 149] width 118 height 15
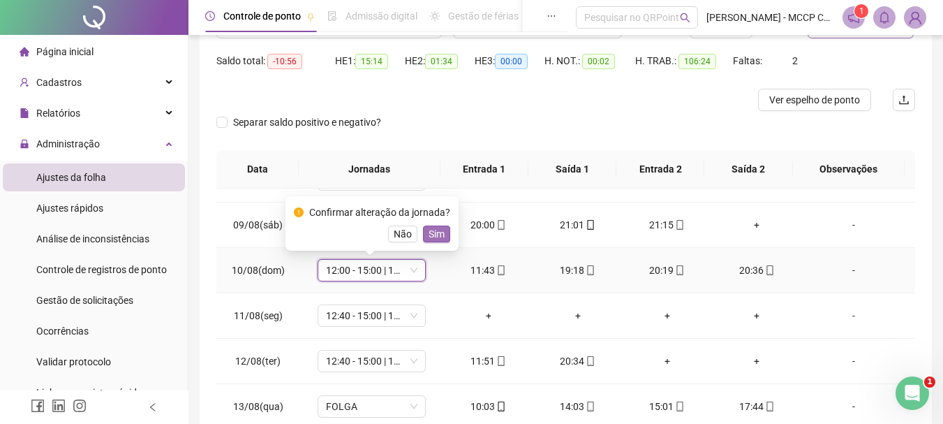
click at [432, 229] on span "Sim" at bounding box center [437, 233] width 16 height 15
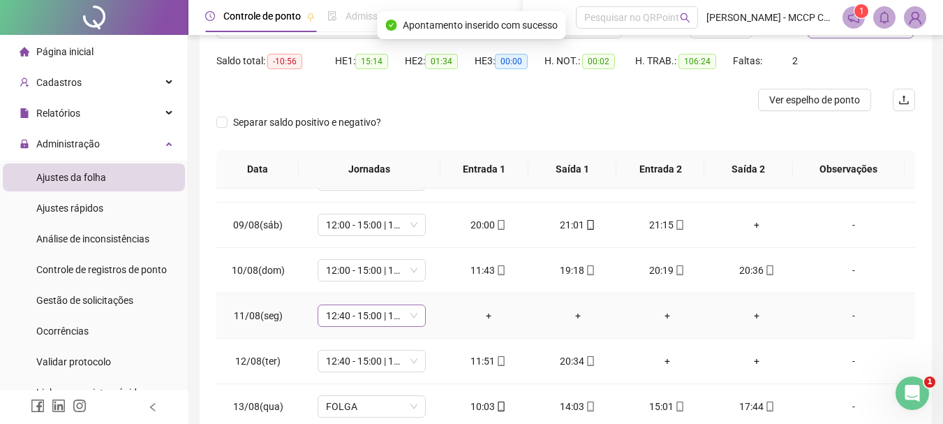
click at [342, 314] on span "12:40 - 15:00 | 17:00 - 22:00" at bounding box center [371, 315] width 91 height 21
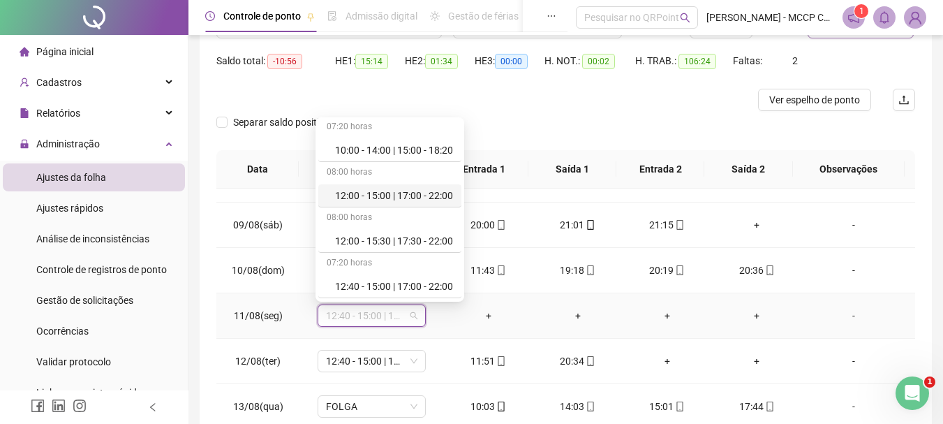
click at [411, 195] on div "12:00 - 15:00 | 17:00 - 22:00" at bounding box center [394, 195] width 118 height 15
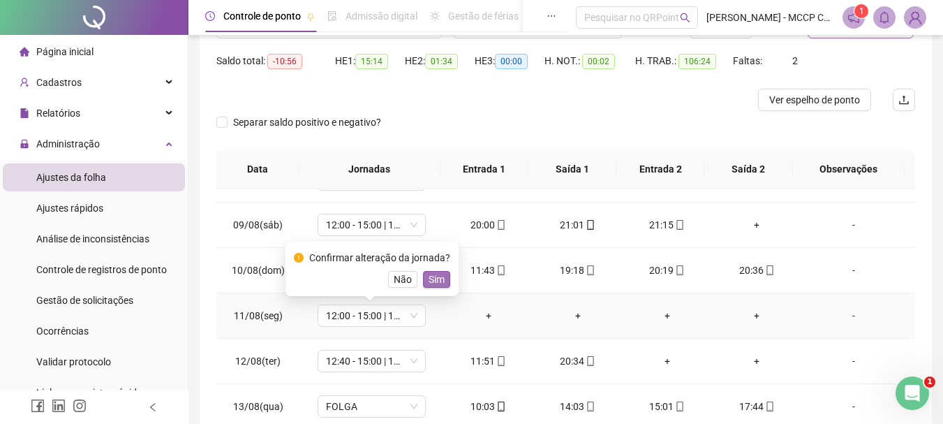
click at [430, 278] on span "Sim" at bounding box center [437, 278] width 16 height 15
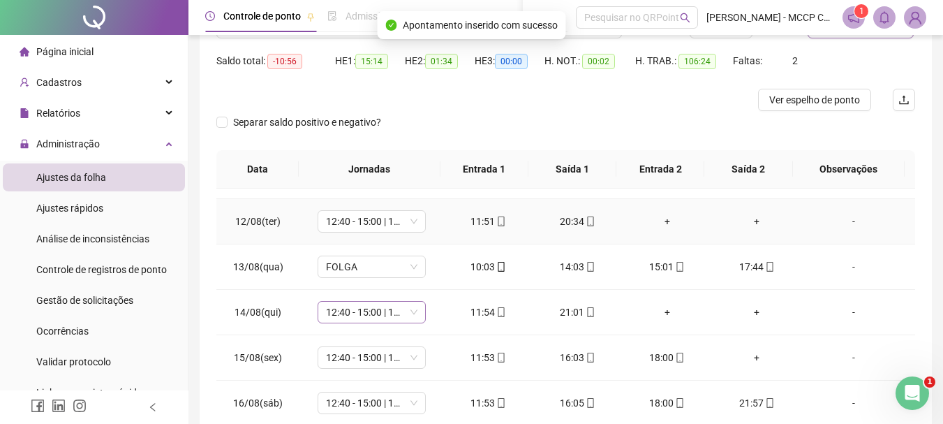
scroll to position [419, 0]
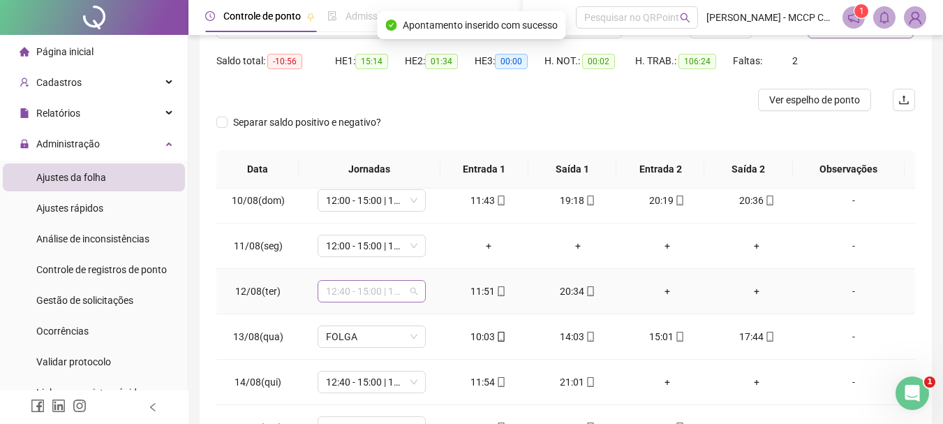
click at [359, 291] on span "12:40 - 15:00 | 17:00 - 22:00" at bounding box center [371, 291] width 91 height 21
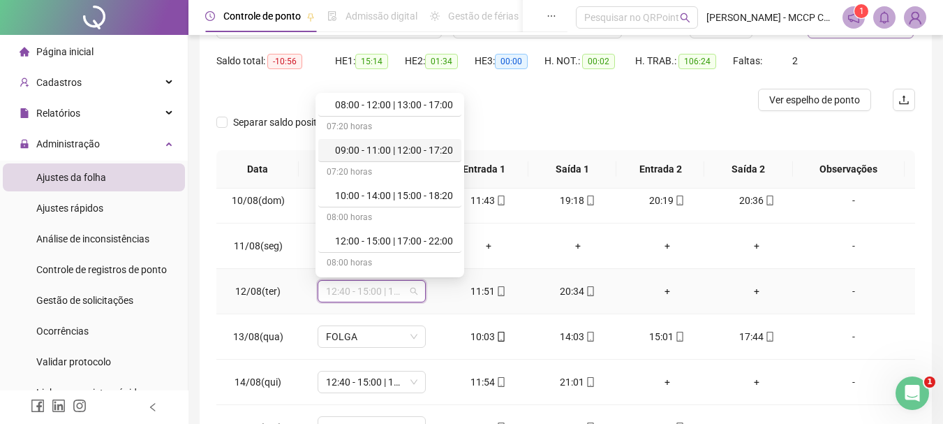
scroll to position [140, 0]
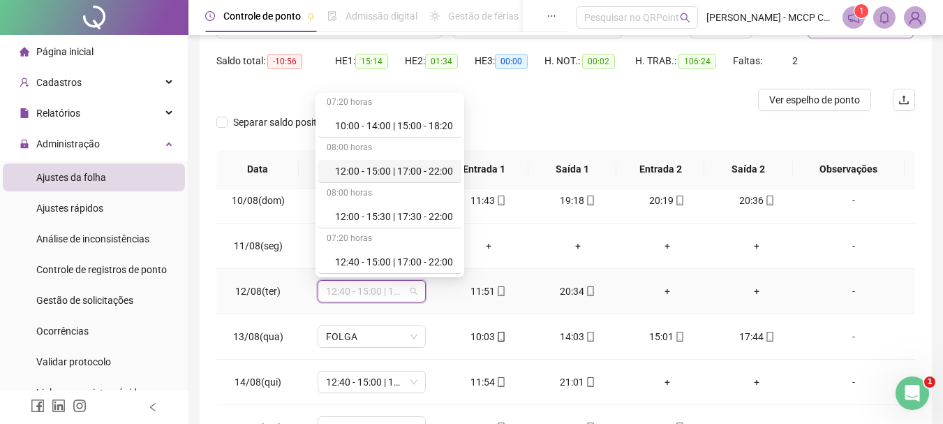
click at [426, 172] on div "12:00 - 15:00 | 17:00 - 22:00" at bounding box center [394, 170] width 118 height 15
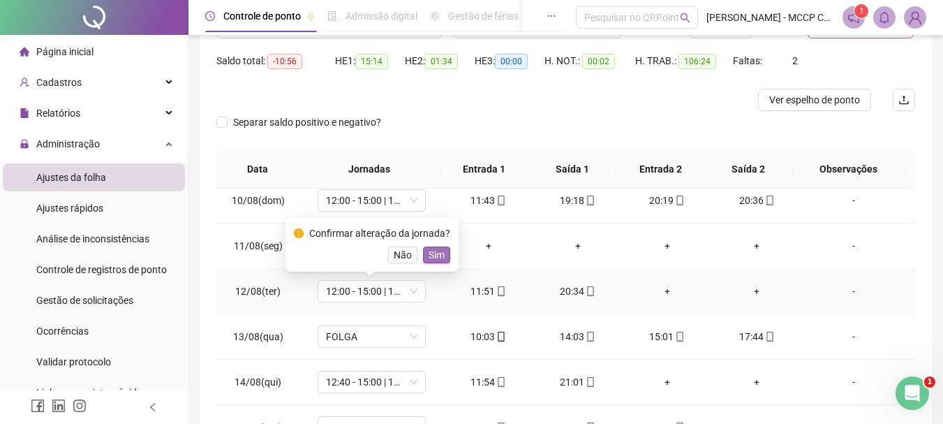
click at [429, 253] on span "Sim" at bounding box center [437, 254] width 16 height 15
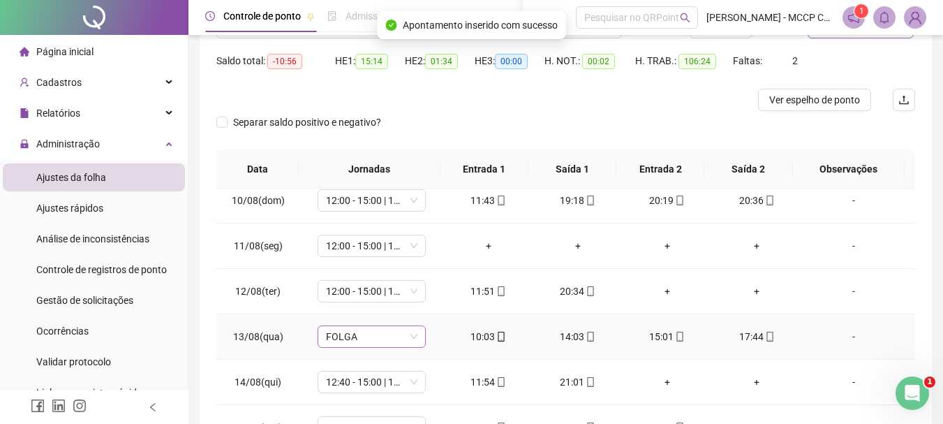
scroll to position [489, 0]
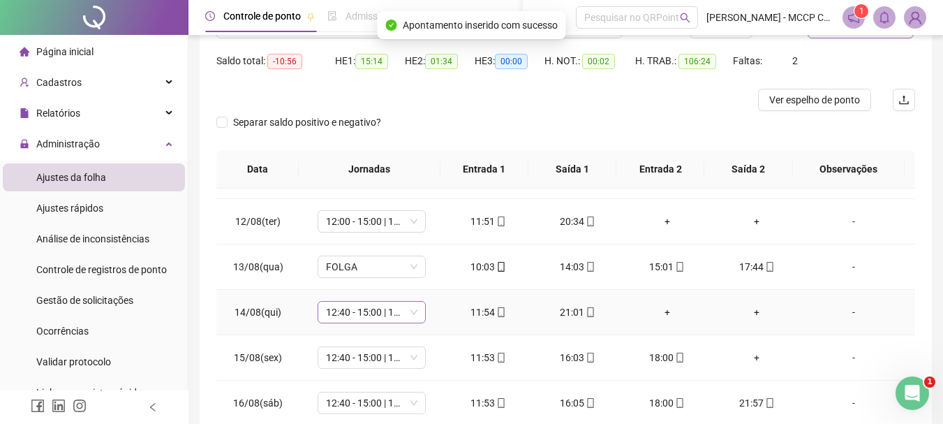
click at [346, 308] on span "12:40 - 15:00 | 17:00 - 22:00" at bounding box center [371, 311] width 91 height 21
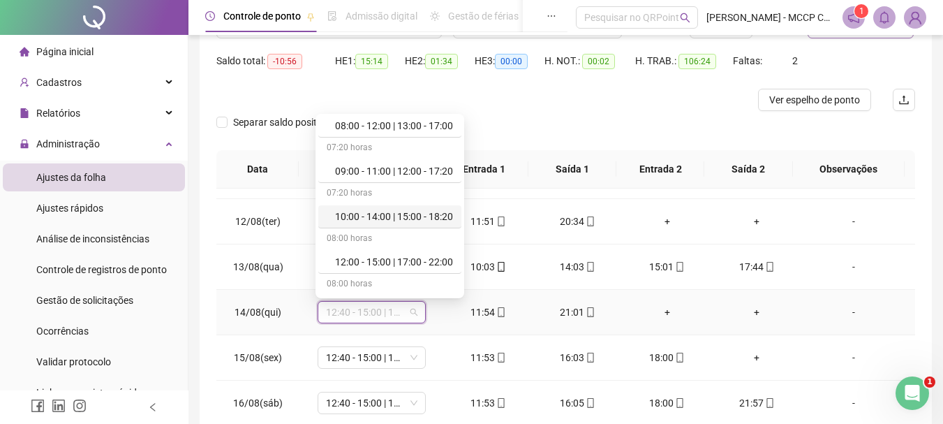
scroll to position [140, 0]
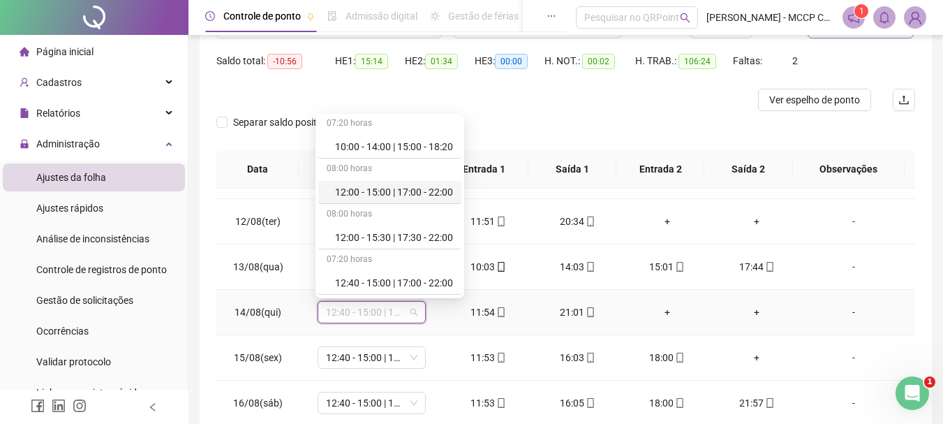
click at [427, 190] on div "12:00 - 15:00 | 17:00 - 22:00" at bounding box center [394, 191] width 118 height 15
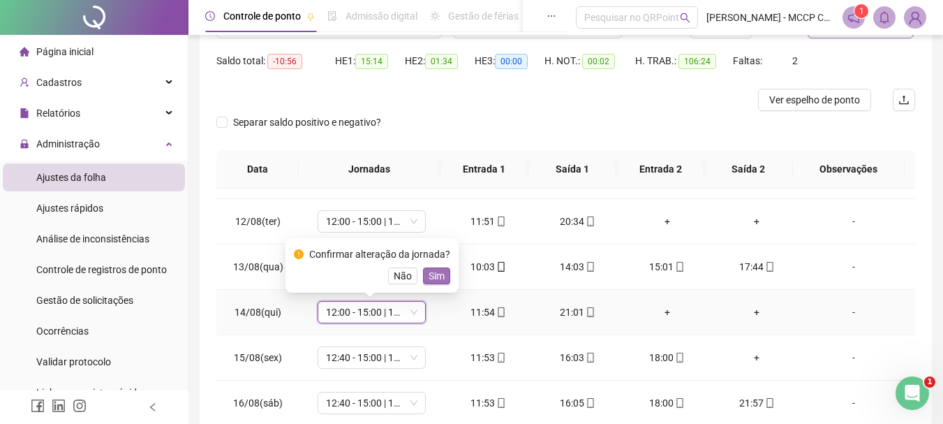
click at [435, 274] on span "Sim" at bounding box center [437, 275] width 16 height 15
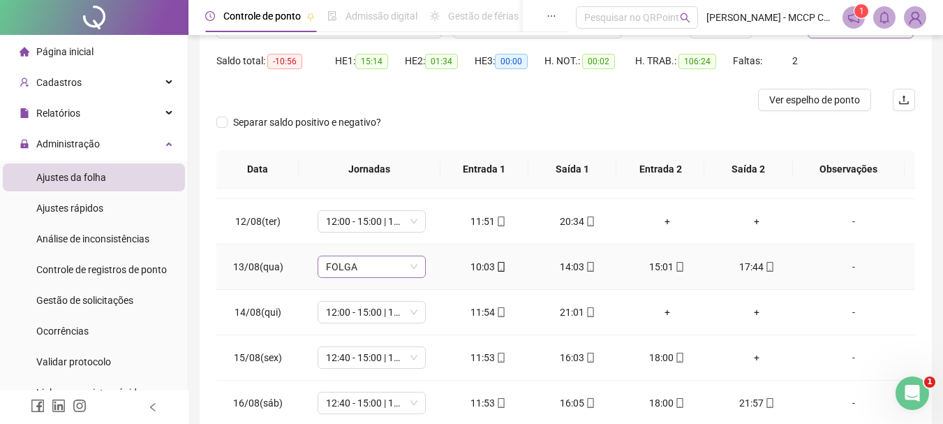
scroll to position [519, 0]
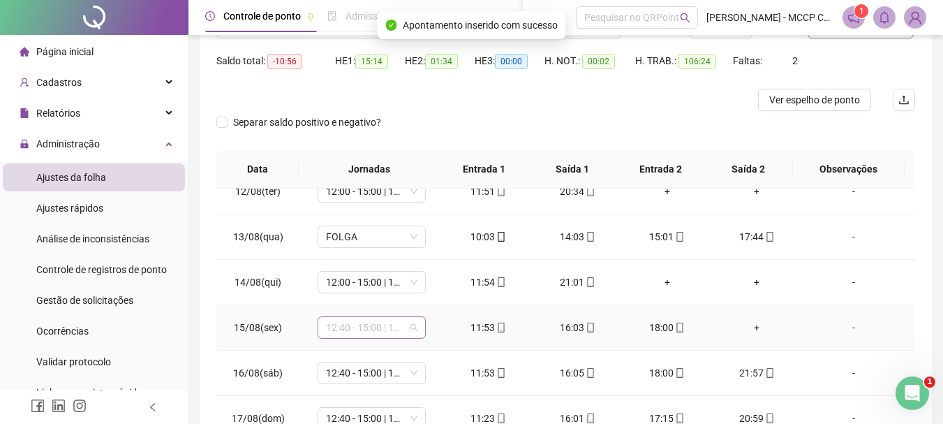
click at [339, 325] on span "12:40 - 15:00 | 17:00 - 22:00" at bounding box center [371, 327] width 91 height 21
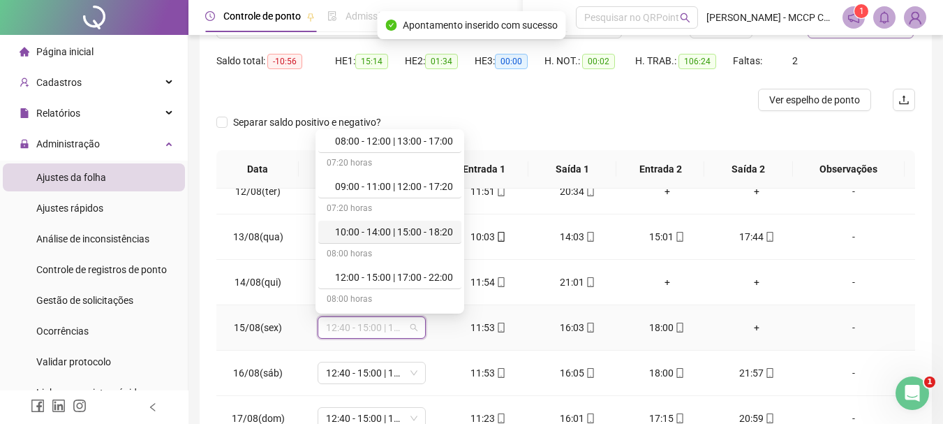
scroll to position [140, 0]
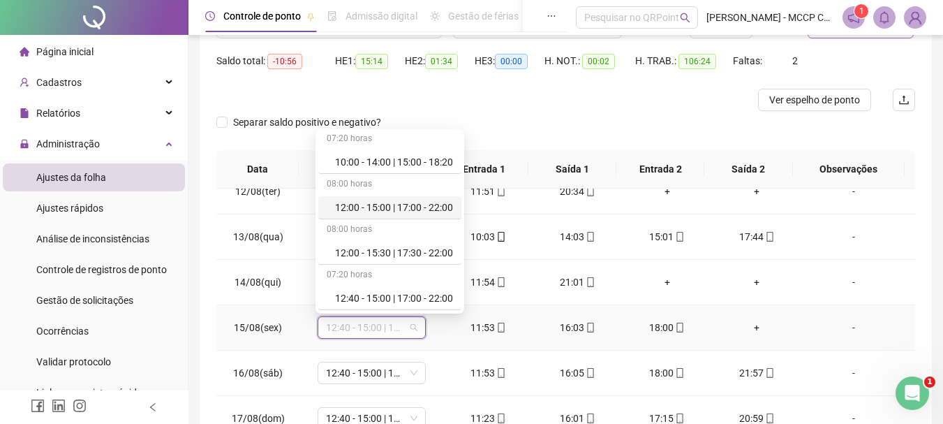
click at [401, 206] on div "12:00 - 15:00 | 17:00 - 22:00" at bounding box center [394, 207] width 118 height 15
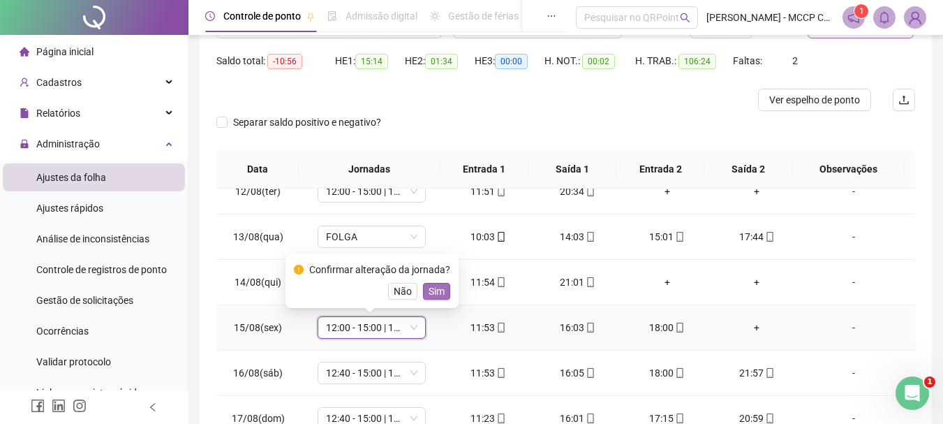
click at [431, 288] on span "Sim" at bounding box center [437, 290] width 16 height 15
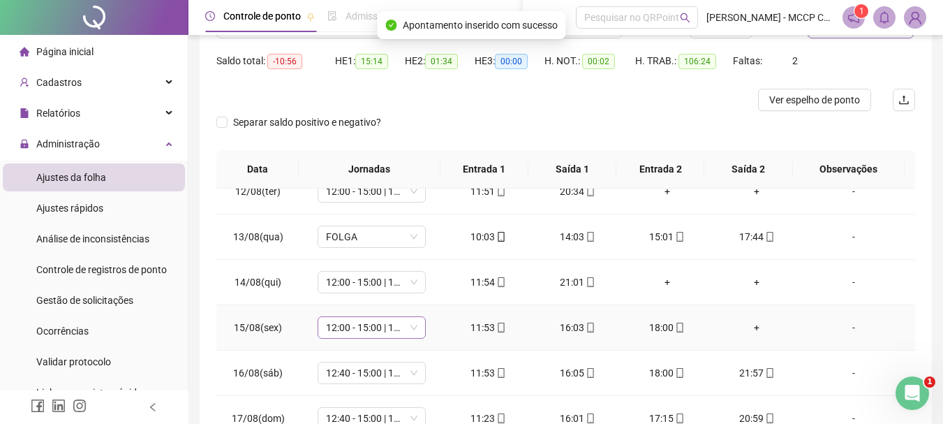
scroll to position [203, 0]
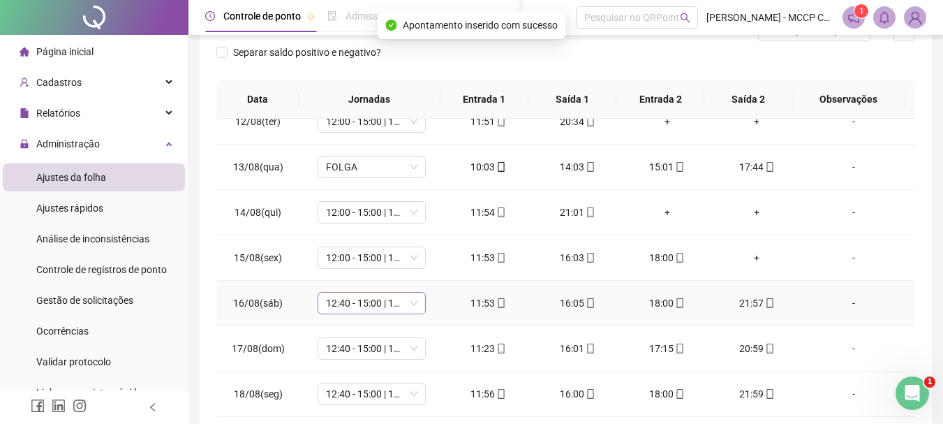
click at [345, 304] on span "12:40 - 15:00 | 17:00 - 22:00" at bounding box center [371, 302] width 91 height 21
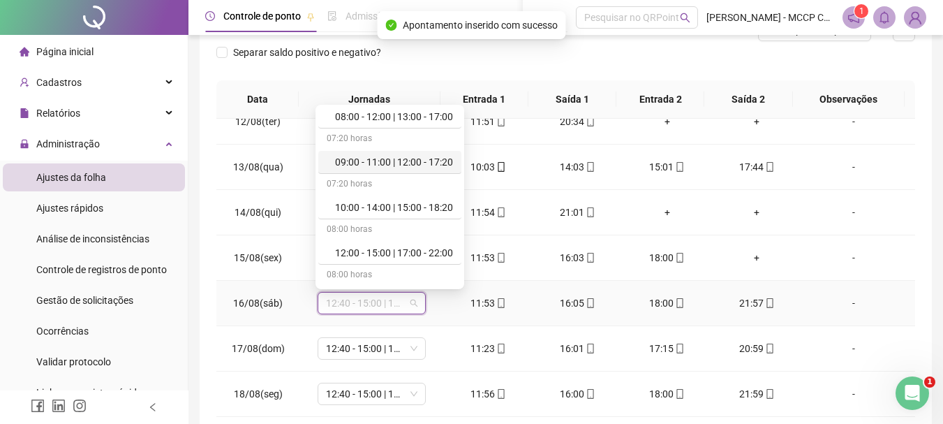
scroll to position [140, 0]
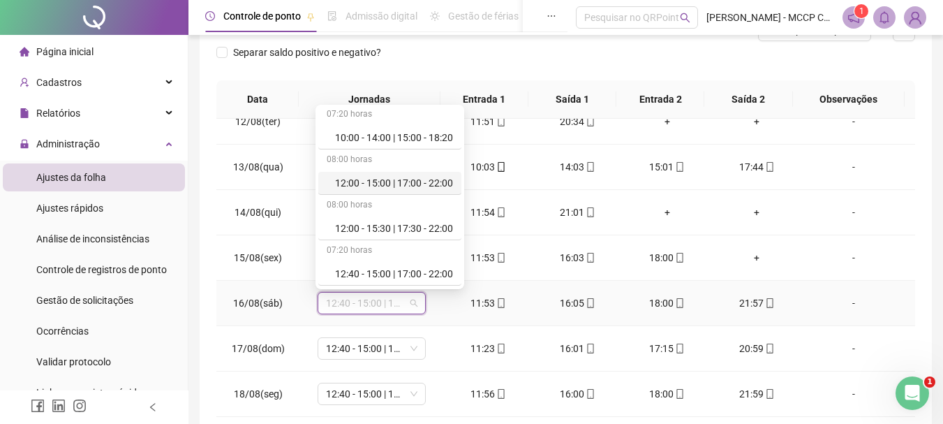
click at [412, 179] on div "12:00 - 15:00 | 17:00 - 22:00" at bounding box center [394, 182] width 118 height 15
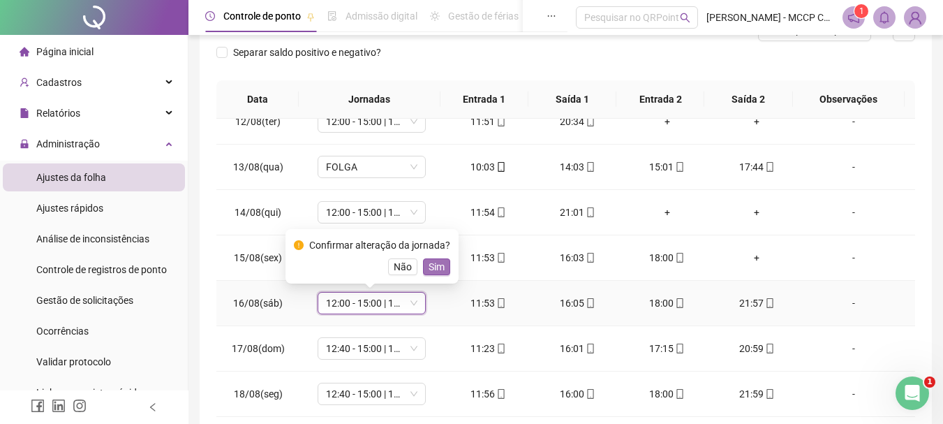
click at [429, 264] on span "Sim" at bounding box center [437, 266] width 16 height 15
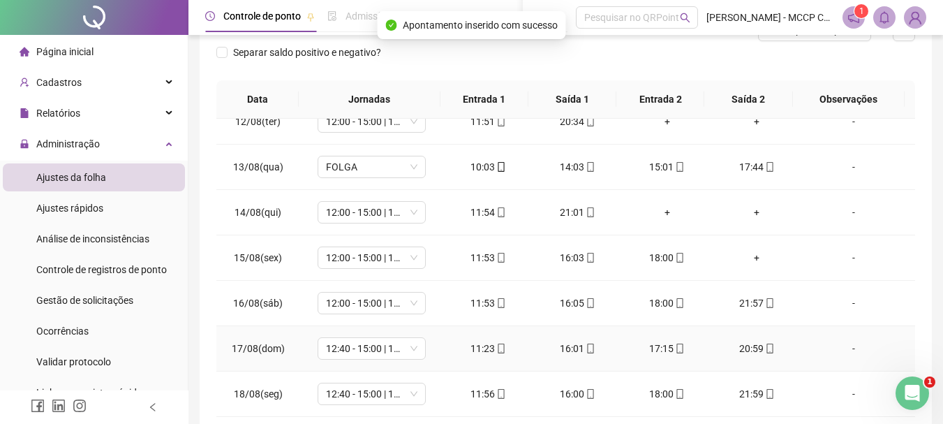
scroll to position [273, 0]
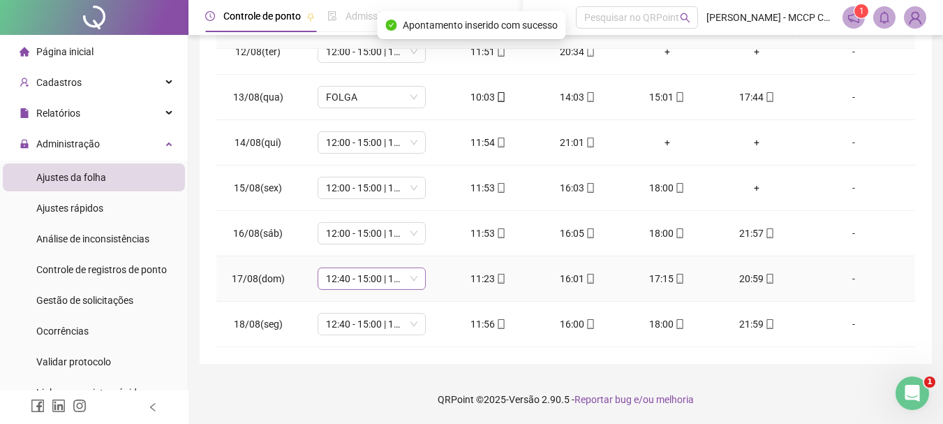
click at [341, 279] on span "12:40 - 15:00 | 17:00 - 22:00" at bounding box center [371, 278] width 91 height 21
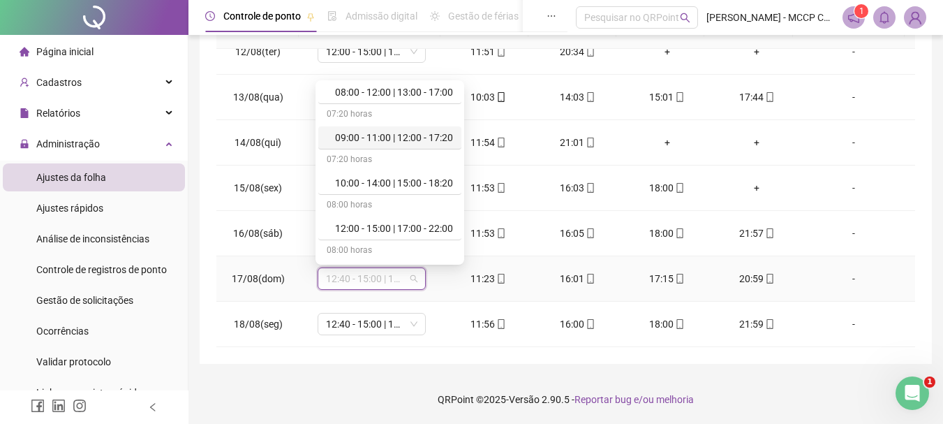
scroll to position [140, 0]
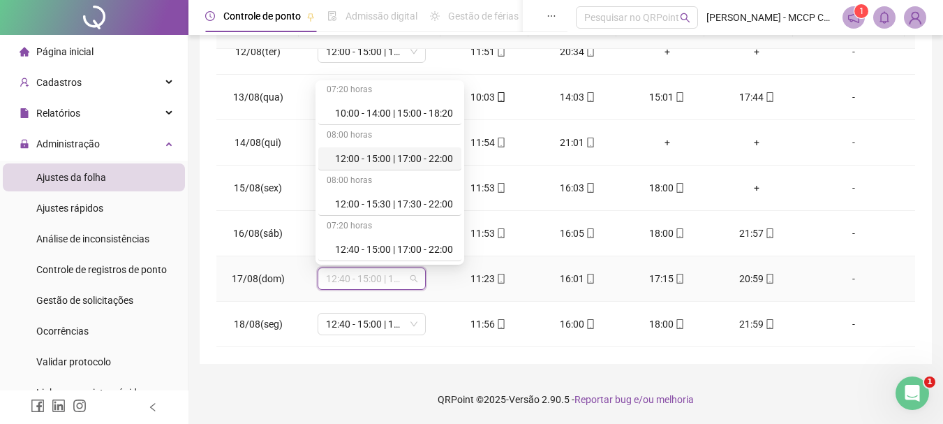
click at [430, 157] on div "12:00 - 15:00 | 17:00 - 22:00" at bounding box center [394, 158] width 118 height 15
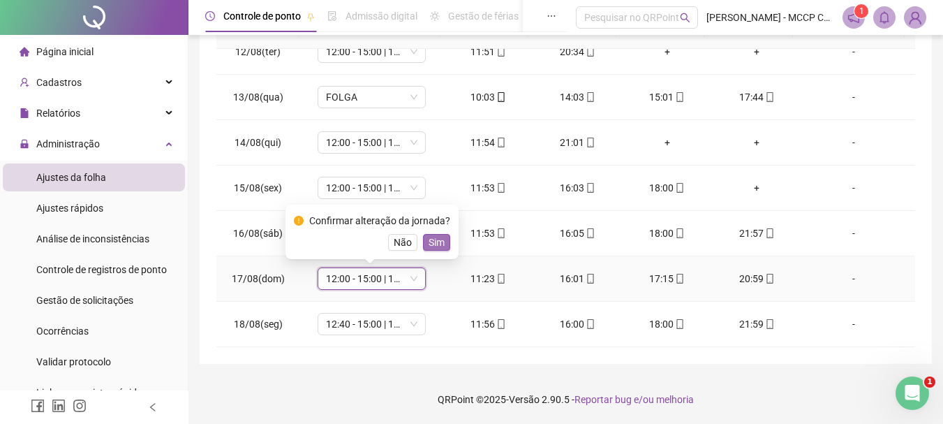
drag, startPoint x: 428, startPoint y: 237, endPoint x: 354, endPoint y: 323, distance: 113.8
click at [429, 237] on span "Sim" at bounding box center [437, 241] width 16 height 15
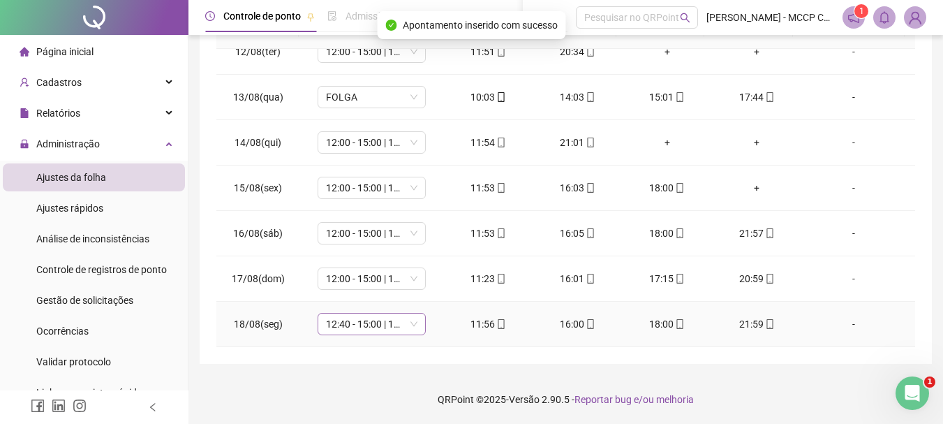
click at [341, 325] on span "12:40 - 15:00 | 17:00 - 22:00" at bounding box center [371, 323] width 91 height 21
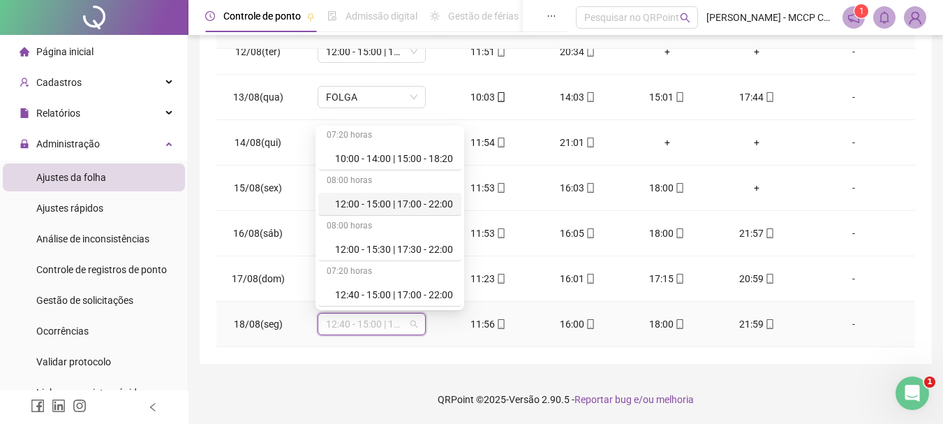
click at [415, 202] on div "12:00 - 15:00 | 17:00 - 22:00" at bounding box center [394, 203] width 118 height 15
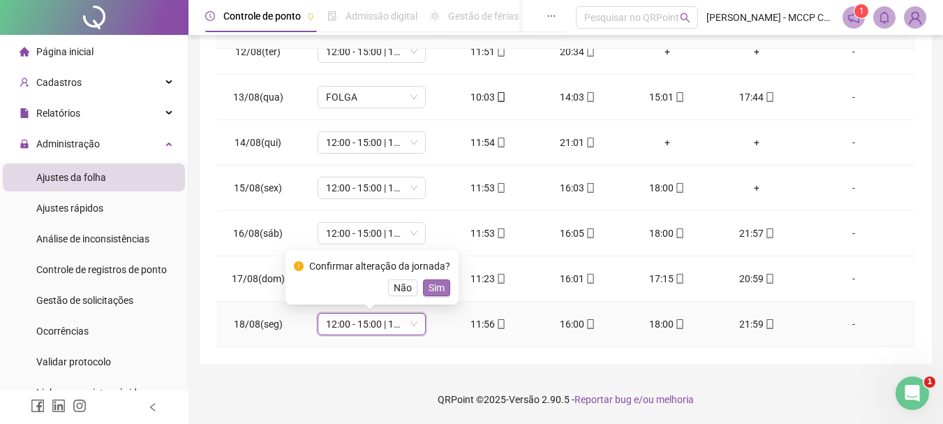
click at [433, 283] on span "Sim" at bounding box center [437, 287] width 16 height 15
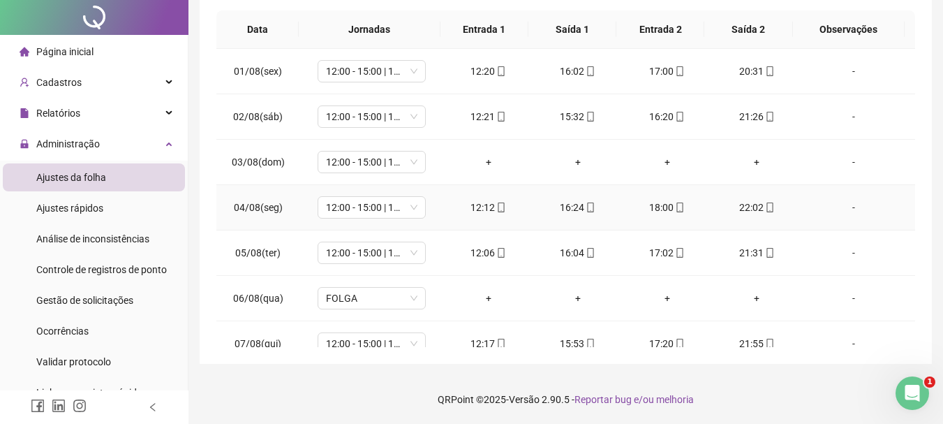
scroll to position [0, 0]
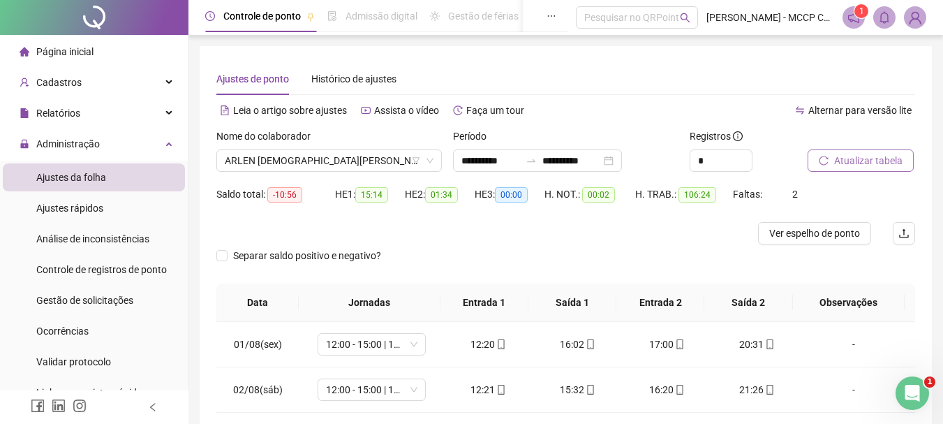
click at [867, 157] on span "Atualizar tabela" at bounding box center [868, 160] width 68 height 15
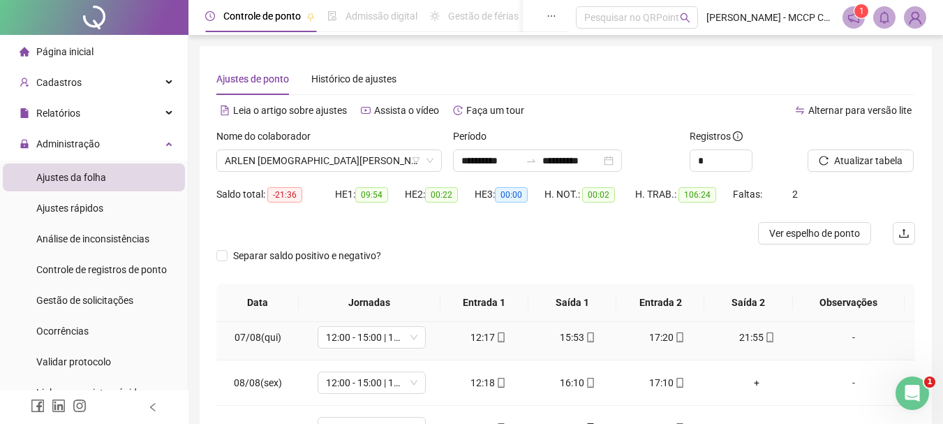
scroll to position [419, 0]
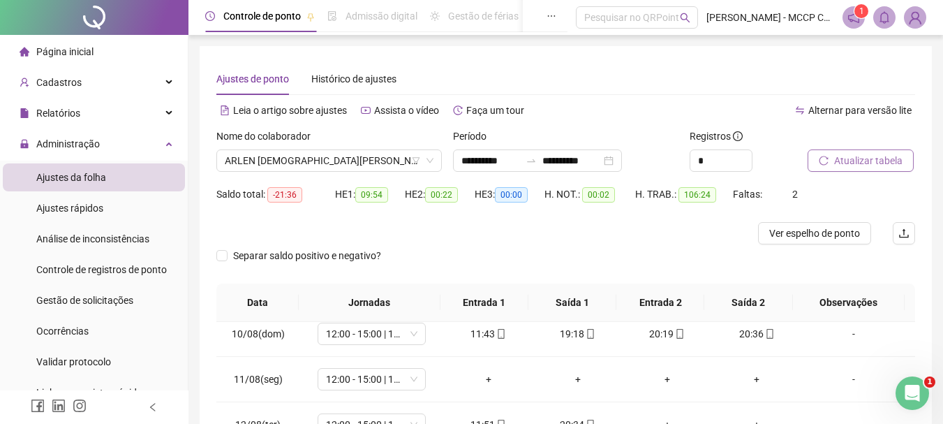
click at [866, 163] on span "Atualizar tabela" at bounding box center [868, 160] width 68 height 15
click at [307, 161] on span "ARLEN [DEMOGRAPHIC_DATA][PERSON_NAME][DEMOGRAPHIC_DATA]" at bounding box center [329, 160] width 209 height 21
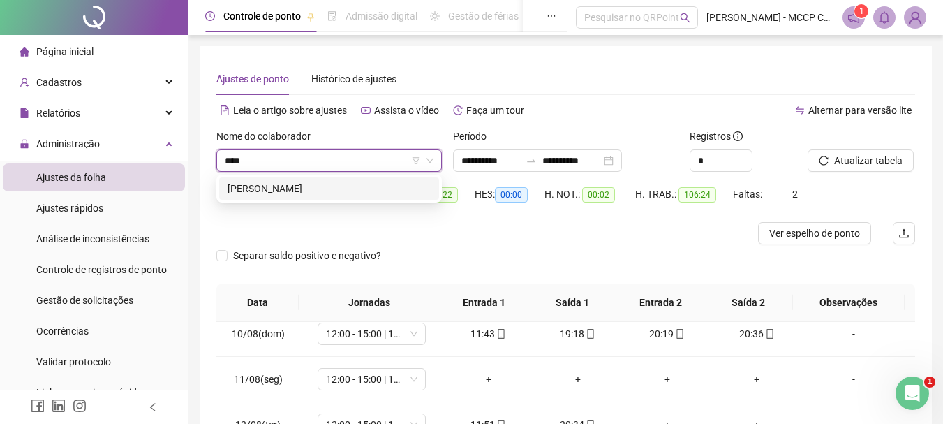
type input "*****"
click at [315, 190] on div "[PERSON_NAME]" at bounding box center [329, 188] width 203 height 15
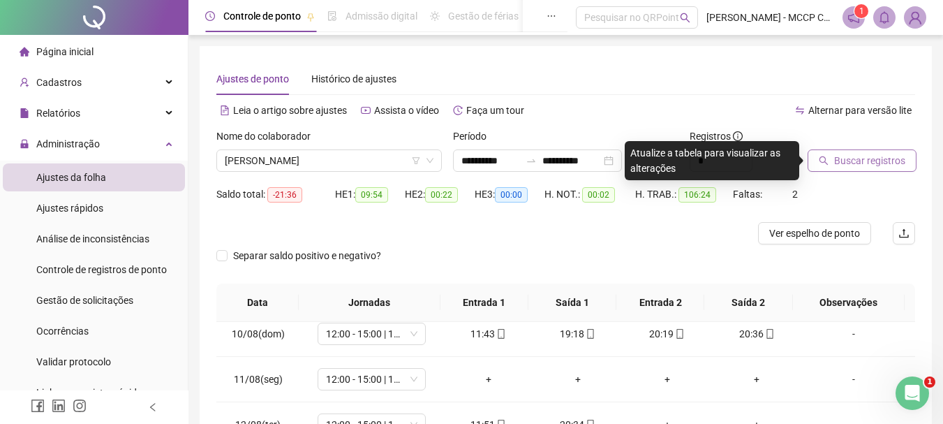
click at [865, 158] on span "Buscar registros" at bounding box center [869, 160] width 71 height 15
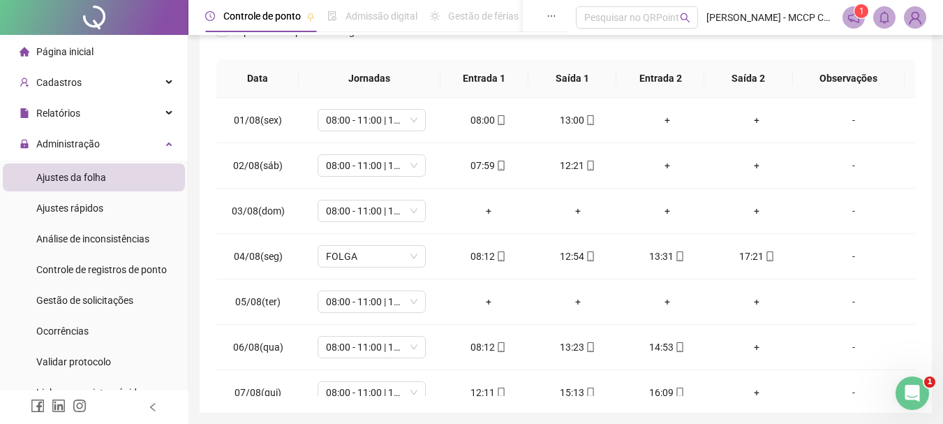
scroll to position [242, 0]
click at [388, 118] on span "08:00 - 11:00 | 12:00 - 16:20" at bounding box center [371, 118] width 91 height 21
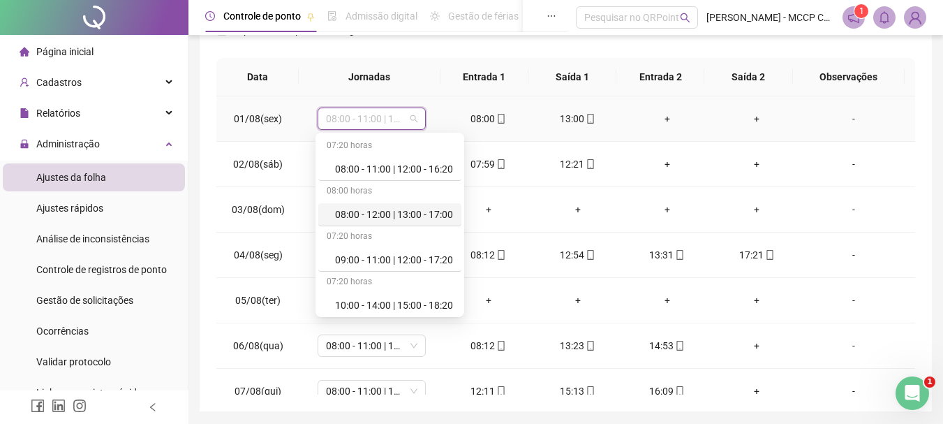
scroll to position [172, 0]
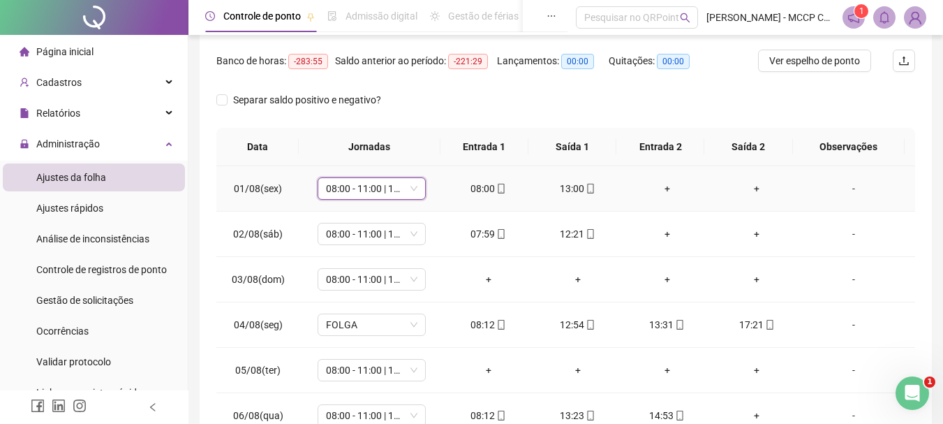
click at [405, 168] on td "08:00 - 11:00 | 12:00 - 16:20 08:00 - 11:00 | 12:00 - 16:20" at bounding box center [371, 188] width 144 height 45
click at [366, 325] on span "FOLGA" at bounding box center [371, 324] width 91 height 21
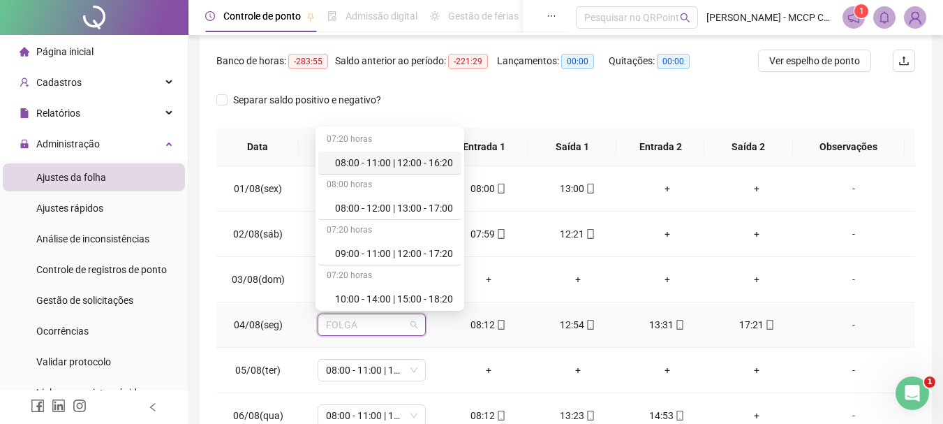
click at [381, 159] on div "08:00 - 11:00 | 12:00 - 16:20" at bounding box center [394, 162] width 118 height 15
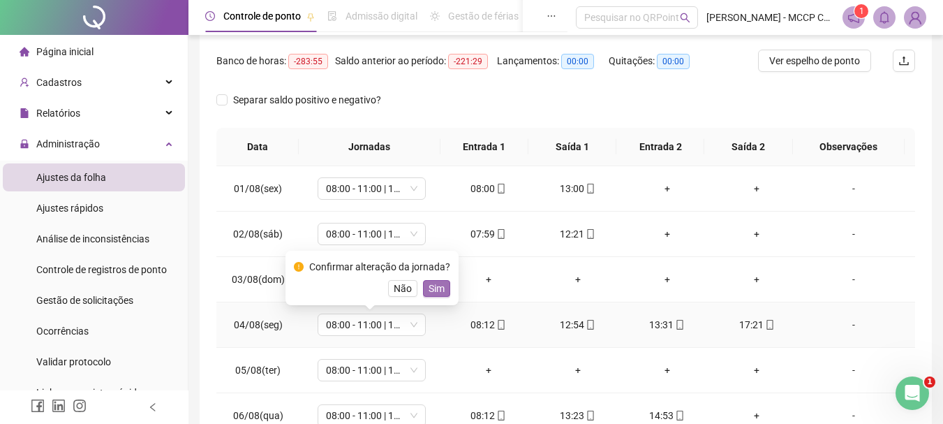
click at [430, 288] on span "Sim" at bounding box center [437, 288] width 16 height 15
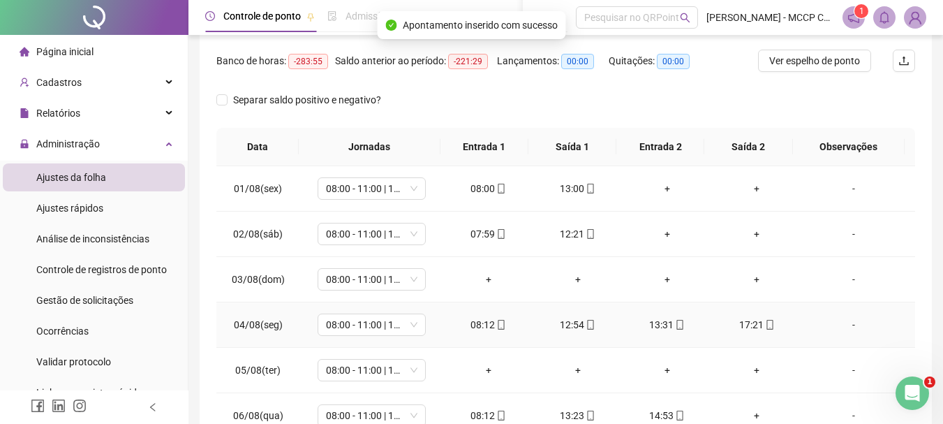
scroll to position [70, 0]
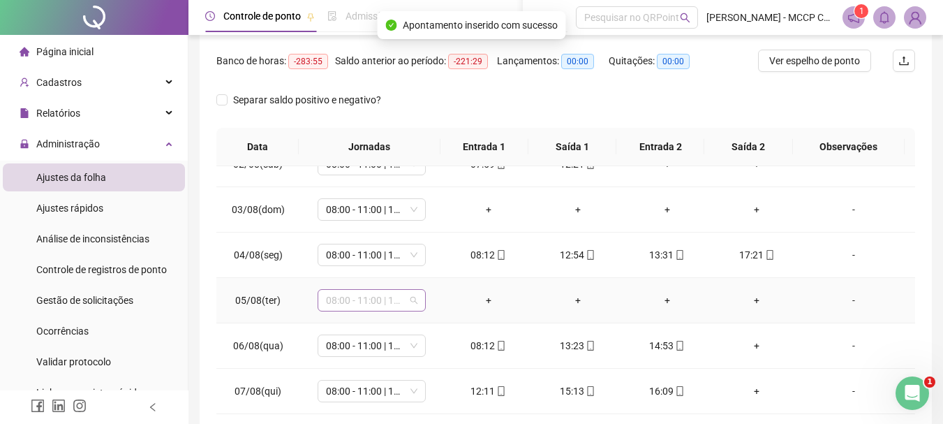
click at [352, 299] on span "08:00 - 11:00 | 12:00 - 16:20" at bounding box center [371, 300] width 91 height 21
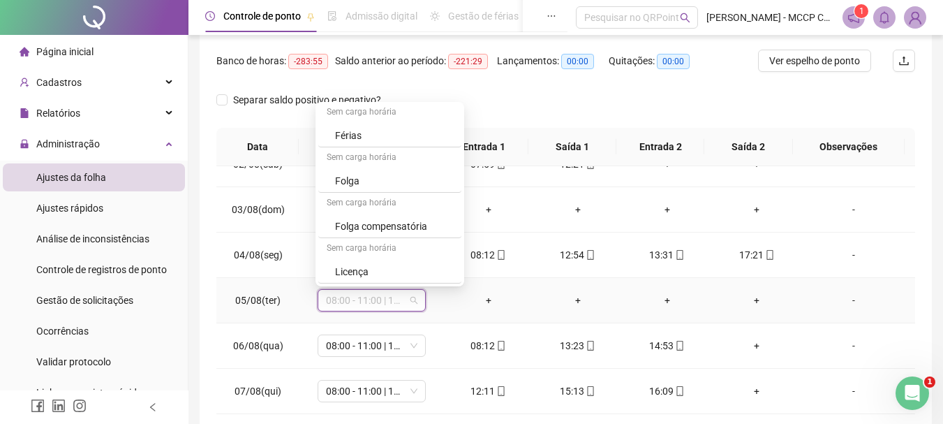
scroll to position [341, 0]
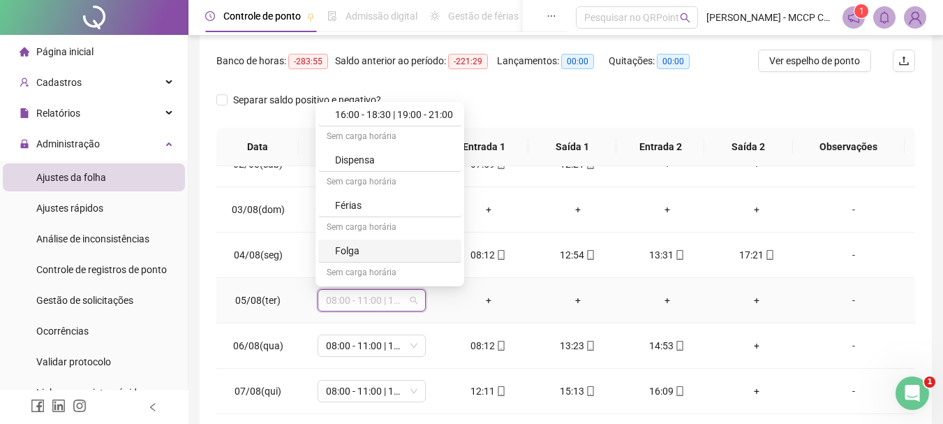
click at [352, 251] on div "Folga" at bounding box center [394, 250] width 118 height 15
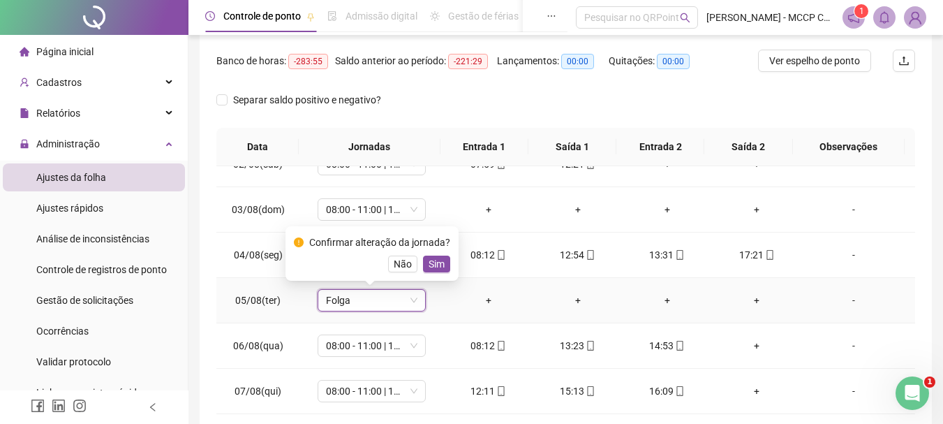
drag, startPoint x: 427, startPoint y: 259, endPoint x: 438, endPoint y: 261, distance: 10.7
click at [429, 258] on span "Sim" at bounding box center [437, 263] width 16 height 15
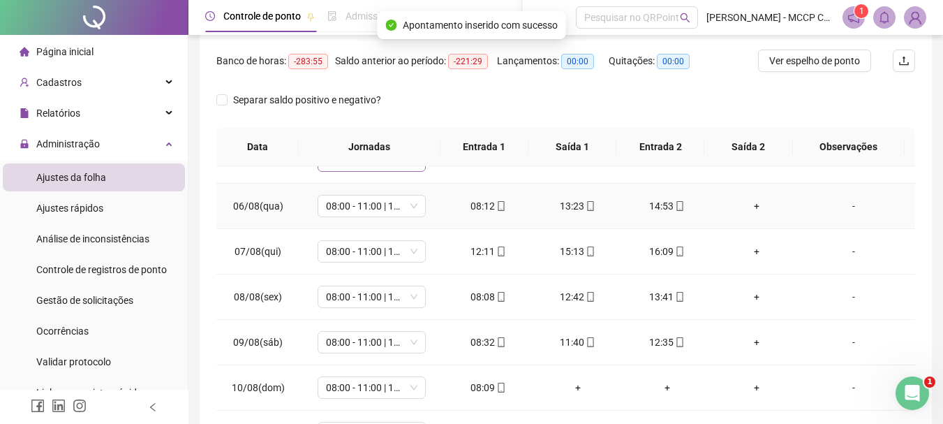
scroll to position [140, 0]
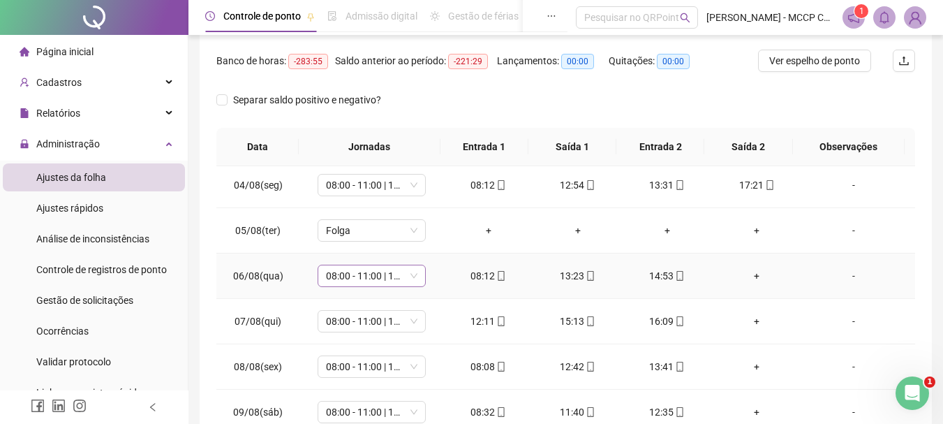
click at [355, 271] on span "08:00 - 11:00 | 12:00 - 16:20" at bounding box center [371, 275] width 91 height 21
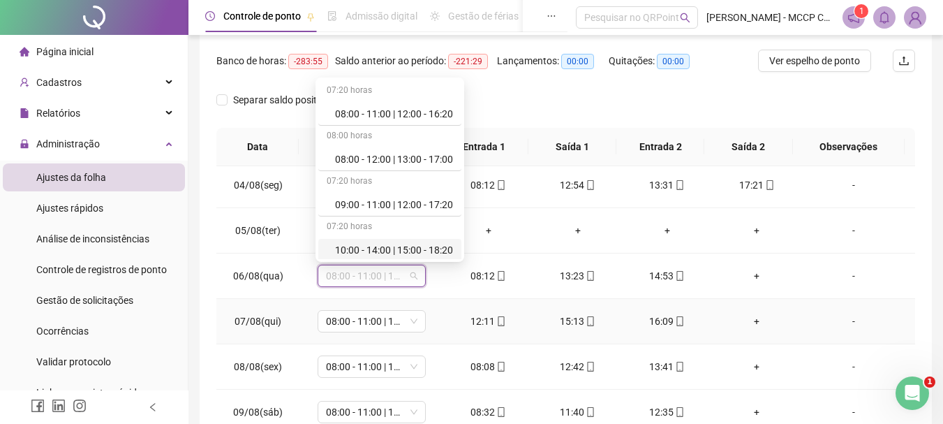
click at [409, 300] on td "08:00 - 11:00 | 12:00 - 16:20" at bounding box center [371, 321] width 144 height 45
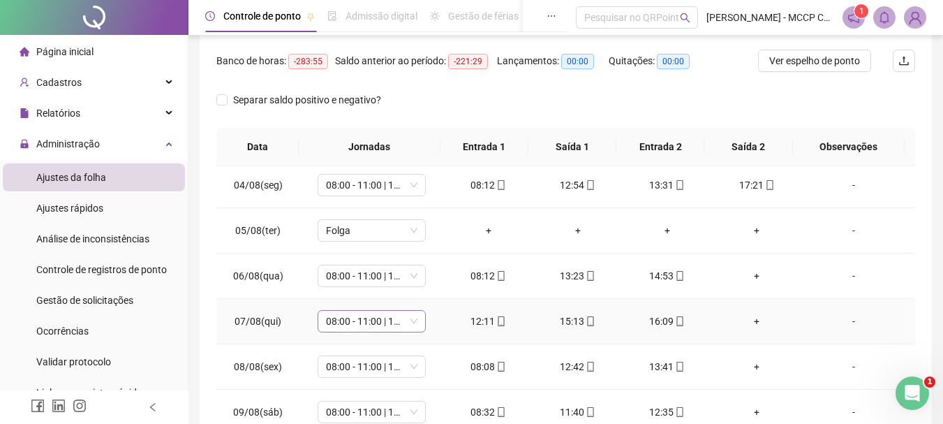
click at [358, 323] on span "08:00 - 11:00 | 12:00 - 16:20" at bounding box center [371, 321] width 91 height 21
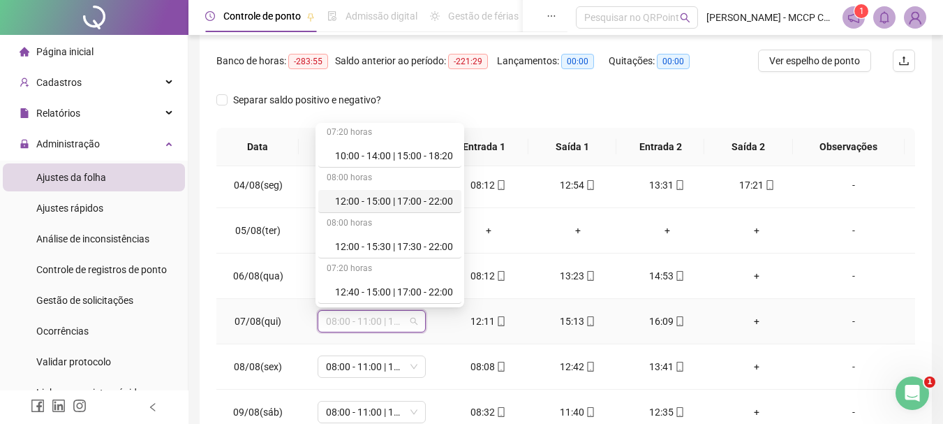
scroll to position [167, 0]
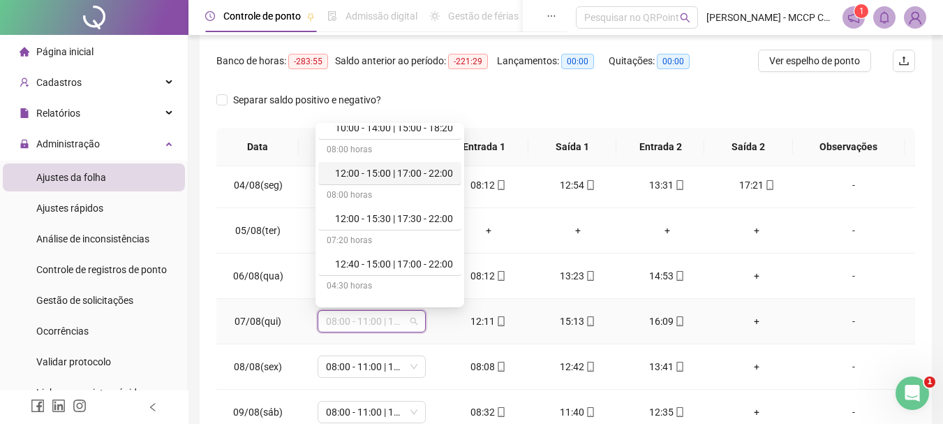
click at [388, 170] on div "12:00 - 15:00 | 17:00 - 22:00" at bounding box center [394, 172] width 118 height 15
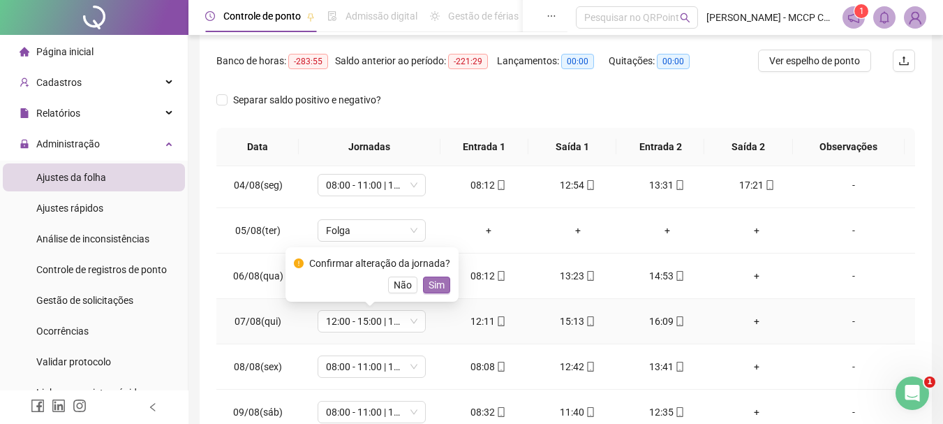
click at [429, 285] on span "Sim" at bounding box center [437, 284] width 16 height 15
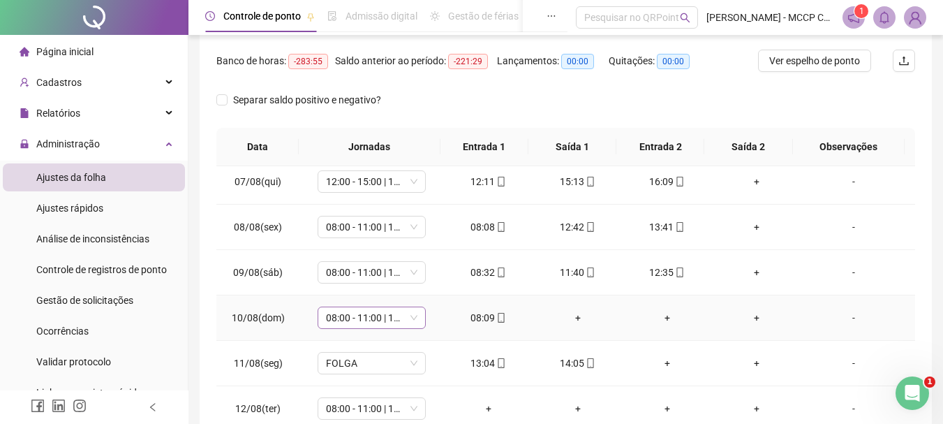
scroll to position [349, 0]
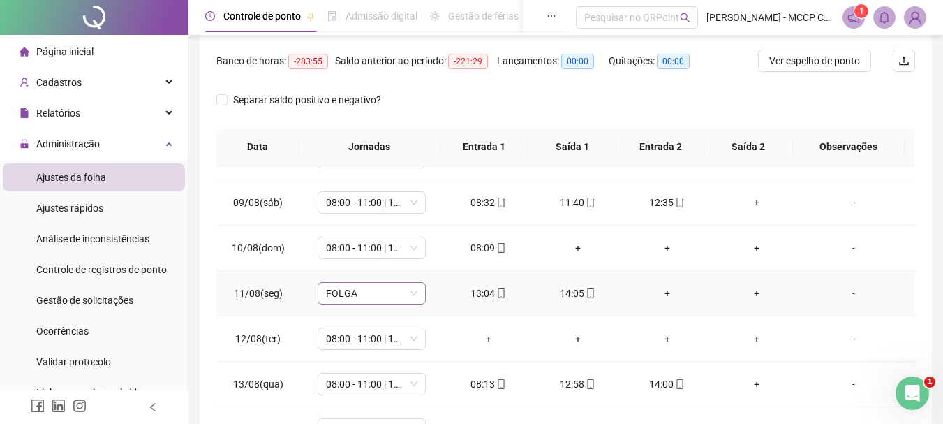
click at [344, 292] on span "FOLGA" at bounding box center [371, 293] width 91 height 21
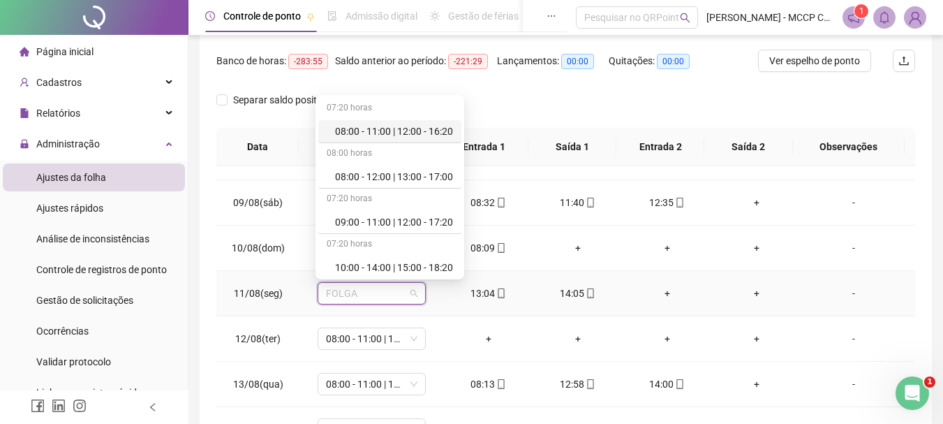
drag, startPoint x: 370, startPoint y: 131, endPoint x: 385, endPoint y: 131, distance: 14.7
click at [370, 130] on div "08:00 - 11:00 | 12:00 - 16:20" at bounding box center [394, 131] width 118 height 15
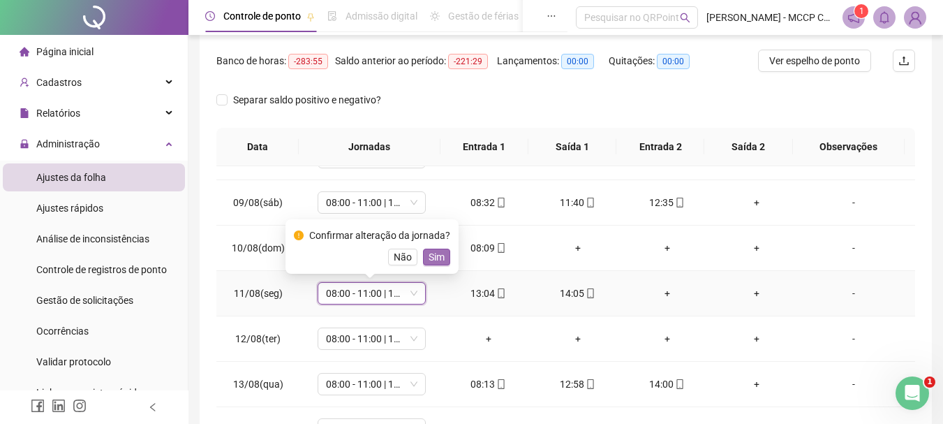
click at [433, 249] on span "Sim" at bounding box center [437, 256] width 16 height 15
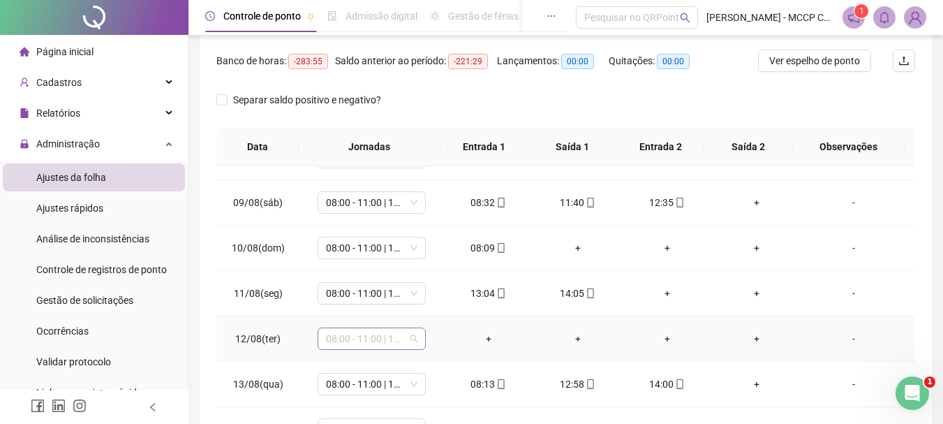
click at [358, 338] on span "08:00 - 11:00 | 12:00 - 16:20" at bounding box center [371, 338] width 91 height 21
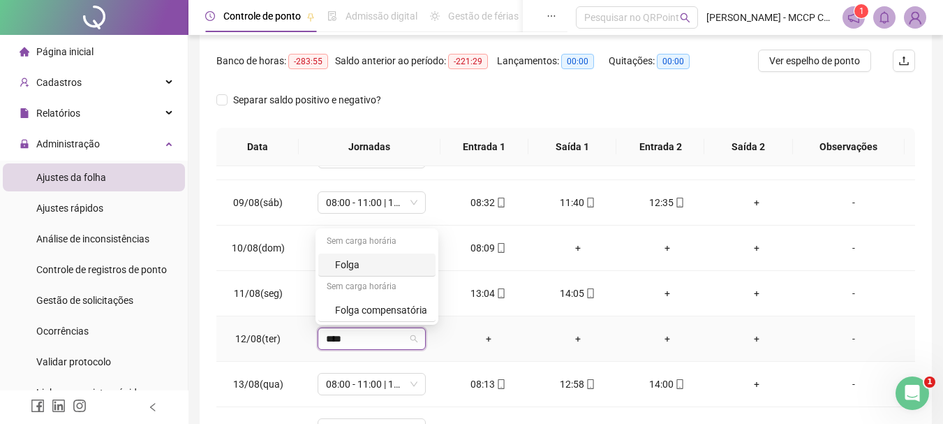
type input "*****"
click at [349, 261] on div "Folga" at bounding box center [381, 264] width 92 height 15
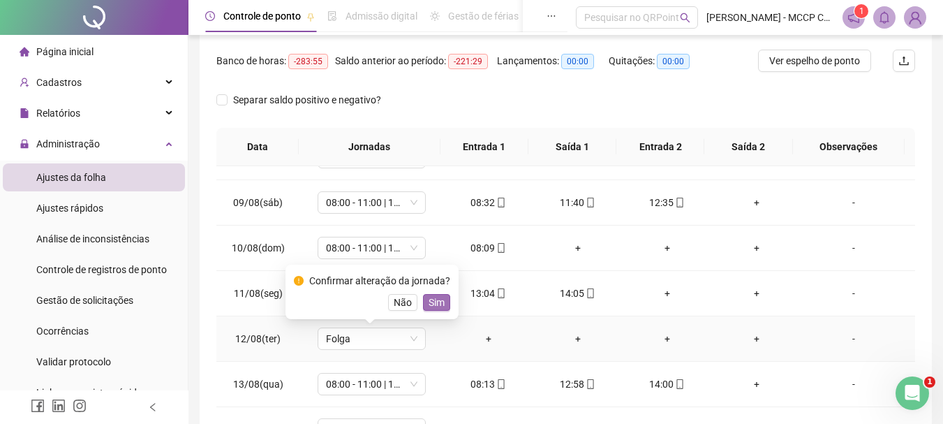
click at [432, 304] on span "Sim" at bounding box center [437, 302] width 16 height 15
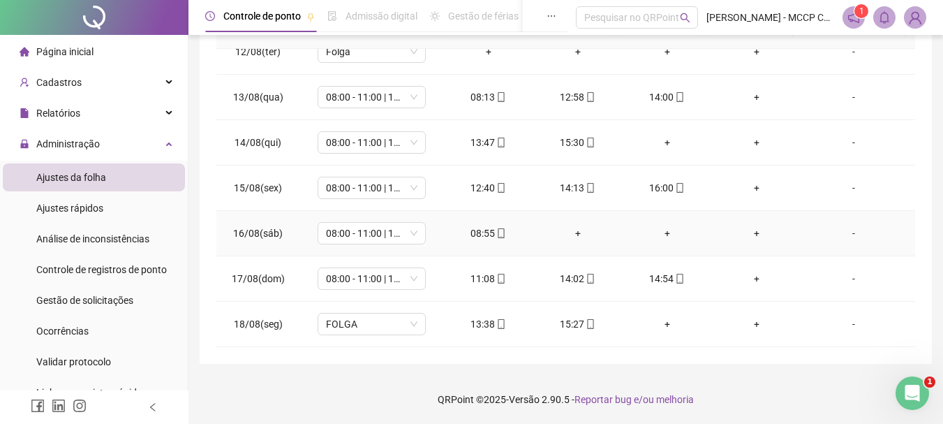
scroll to position [449, 0]
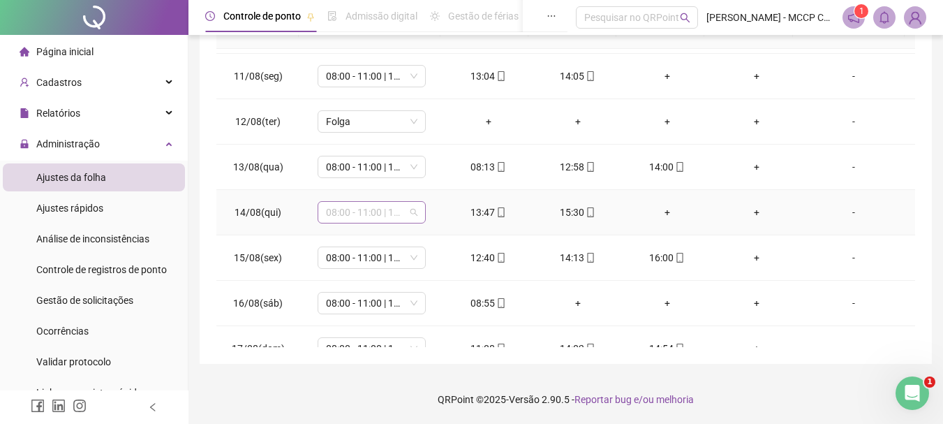
click at [350, 209] on span "08:00 - 11:00 | 12:00 - 16:20" at bounding box center [371, 212] width 91 height 21
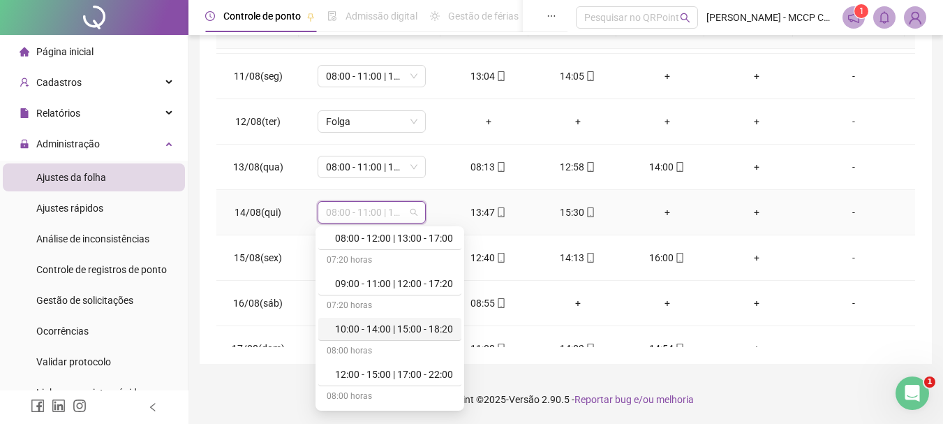
scroll to position [140, 0]
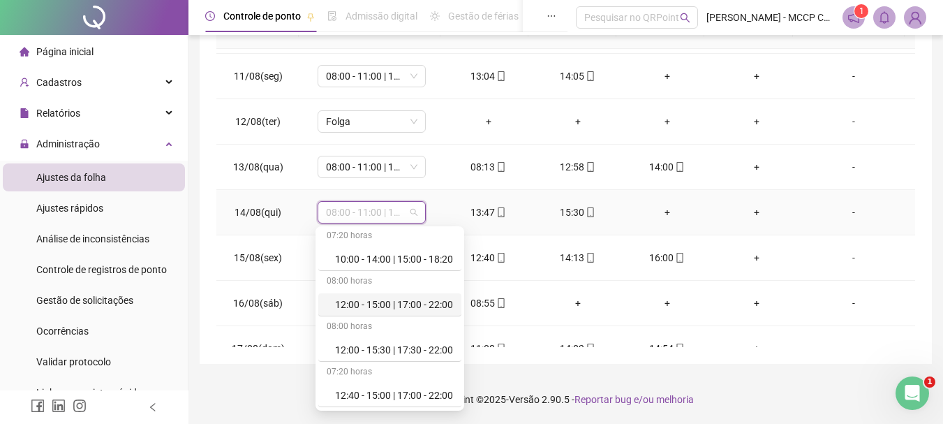
click at [385, 303] on div "12:00 - 15:00 | 17:00 - 22:00" at bounding box center [394, 304] width 118 height 15
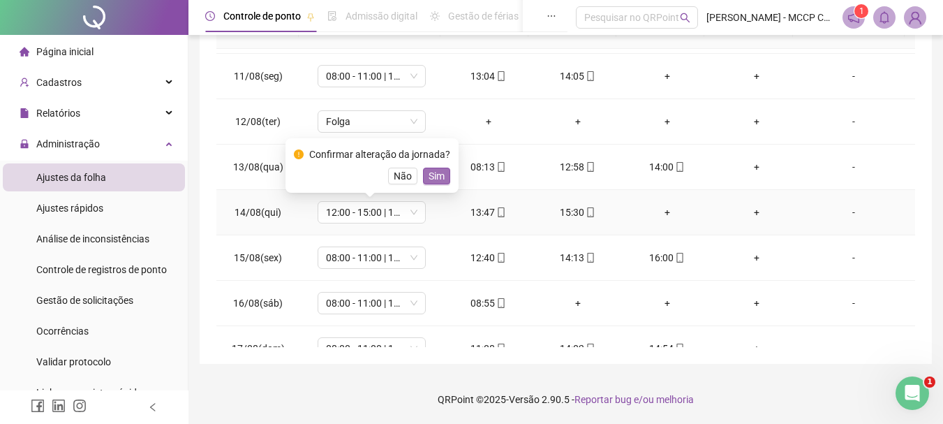
click at [433, 173] on span "Sim" at bounding box center [437, 175] width 16 height 15
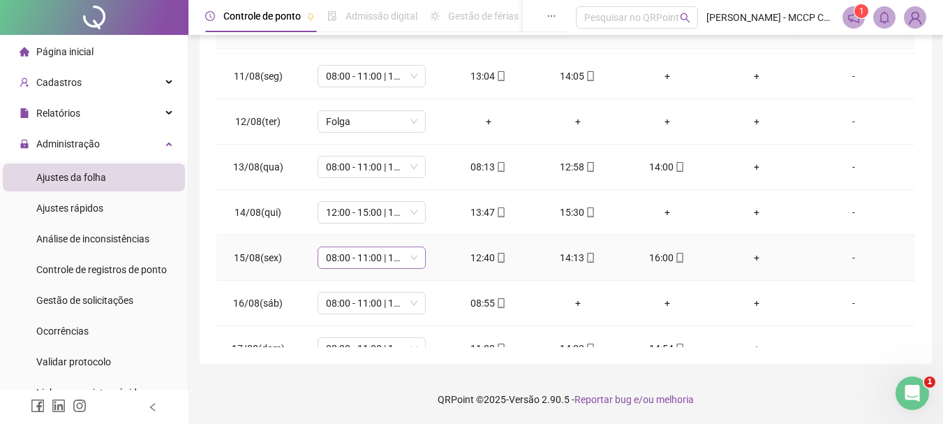
click at [352, 260] on span "08:00 - 11:00 | 12:00 - 16:20" at bounding box center [371, 257] width 91 height 21
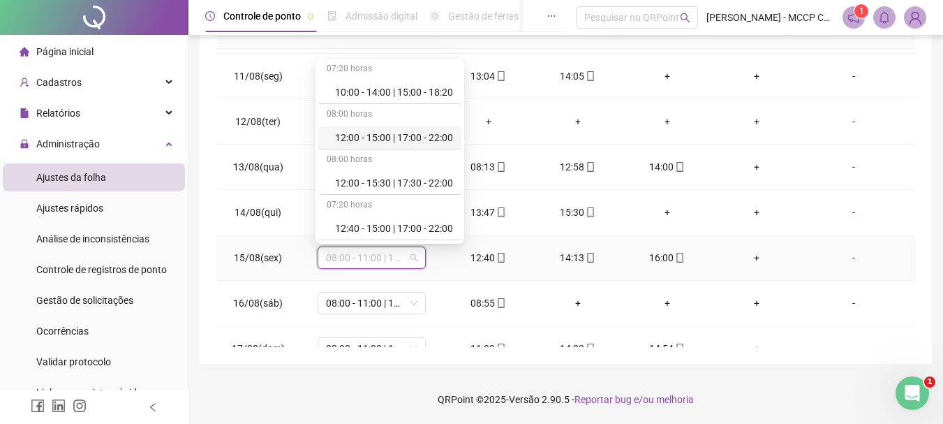
click at [421, 135] on div "12:00 - 15:00 | 17:00 - 22:00" at bounding box center [394, 137] width 118 height 15
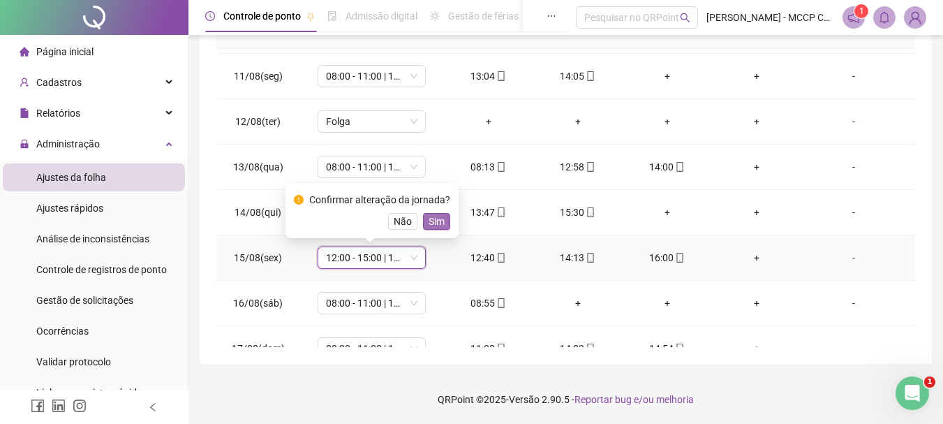
click at [429, 217] on span "Sim" at bounding box center [437, 221] width 16 height 15
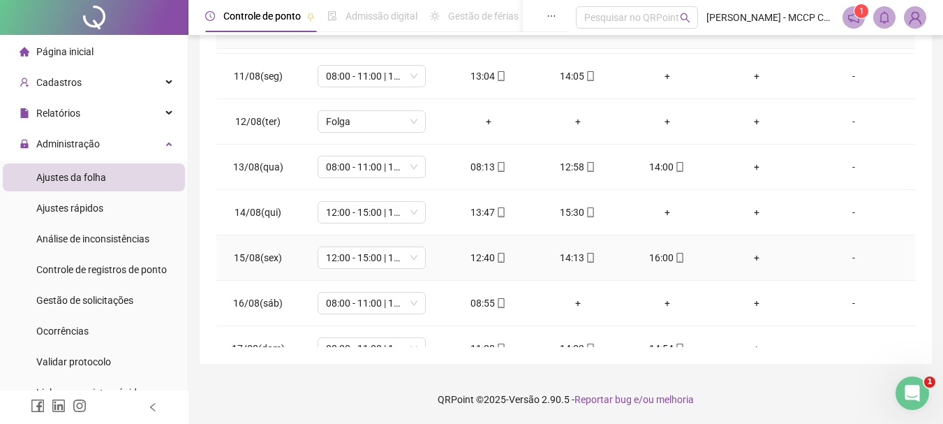
scroll to position [519, 0]
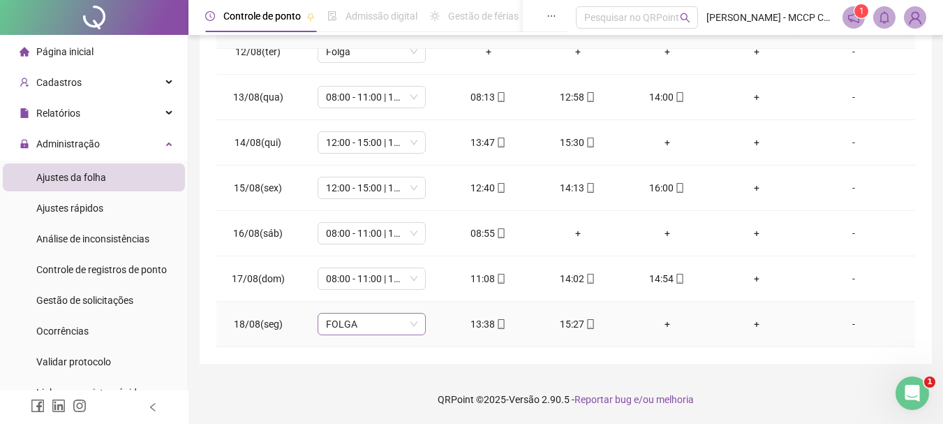
click at [367, 318] on span "FOLGA" at bounding box center [371, 323] width 91 height 21
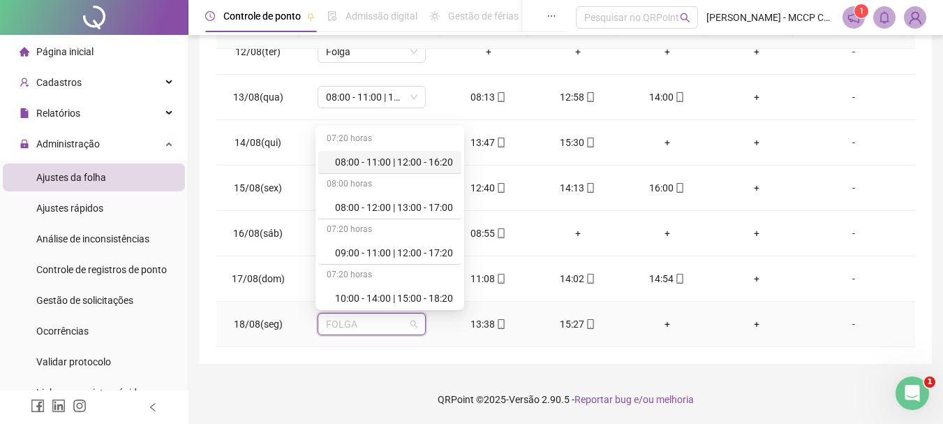
click at [393, 160] on div "08:00 - 11:00 | 12:00 - 16:20" at bounding box center [394, 161] width 118 height 15
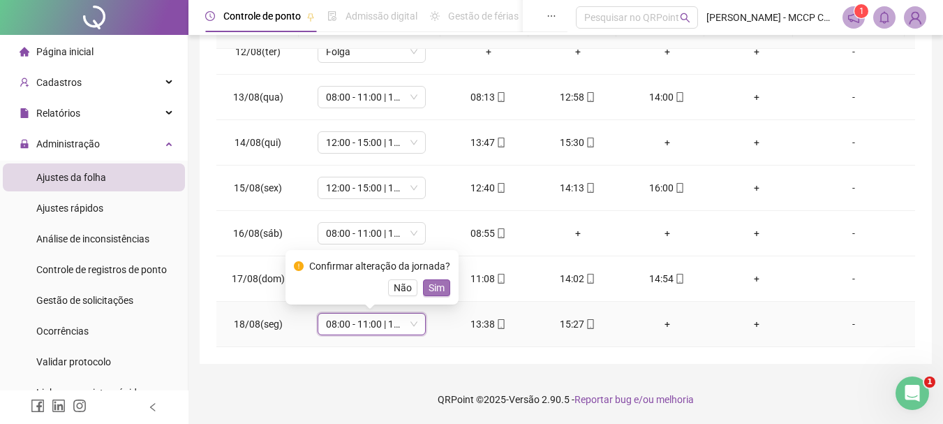
click at [429, 284] on span "Sim" at bounding box center [437, 287] width 16 height 15
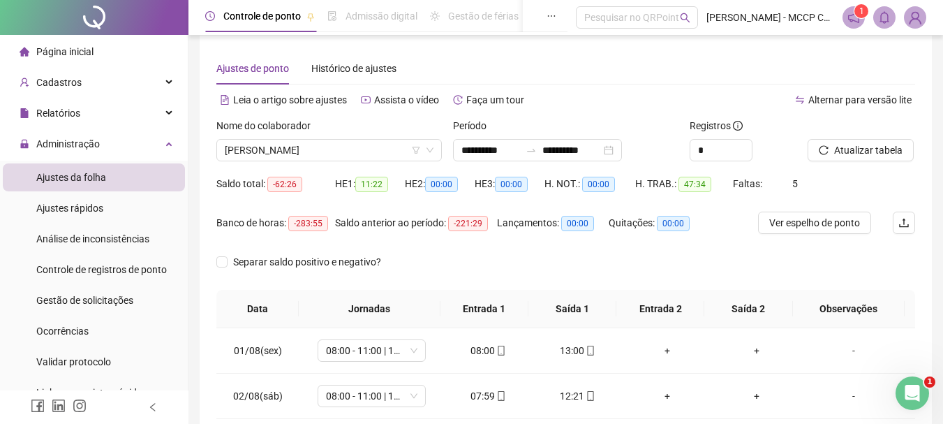
scroll to position [0, 0]
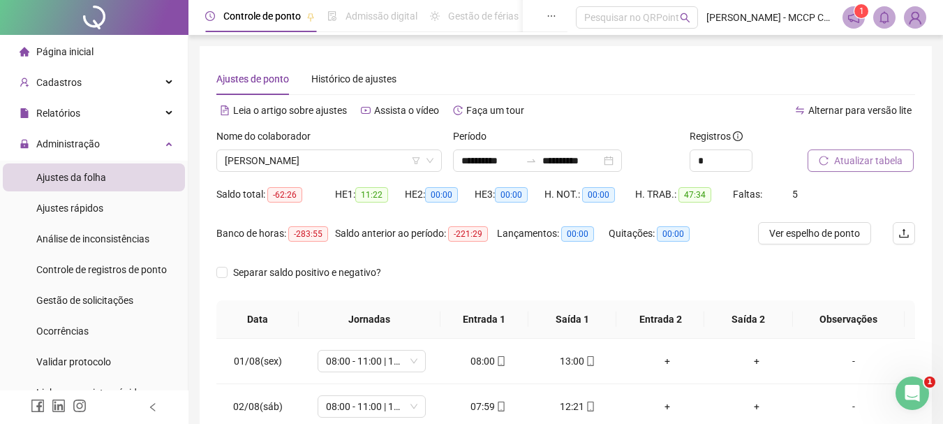
click at [860, 156] on span "Atualizar tabela" at bounding box center [868, 160] width 68 height 15
click at [389, 159] on span "[PERSON_NAME]" at bounding box center [329, 160] width 209 height 21
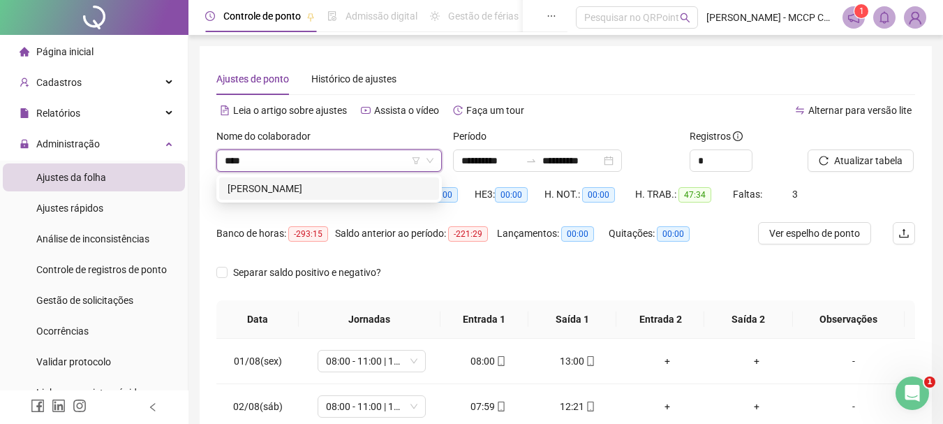
type input "*****"
click at [315, 191] on div "[PERSON_NAME]" at bounding box center [329, 188] width 203 height 15
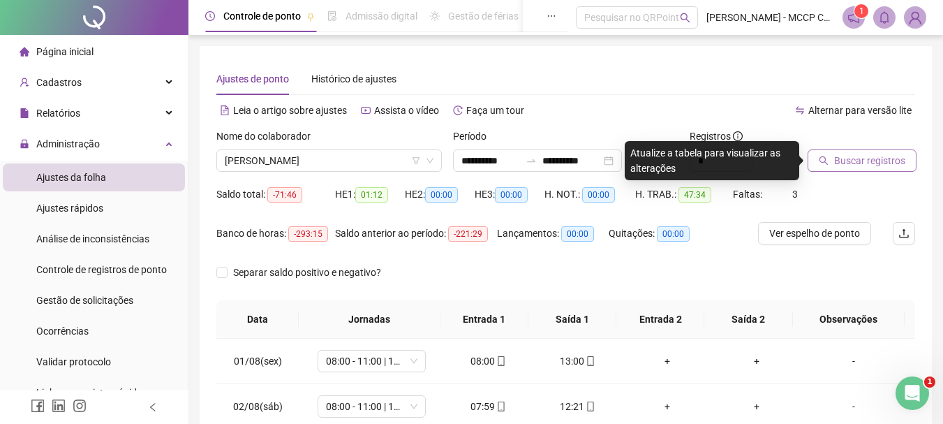
click at [854, 164] on span "Buscar registros" at bounding box center [869, 160] width 71 height 15
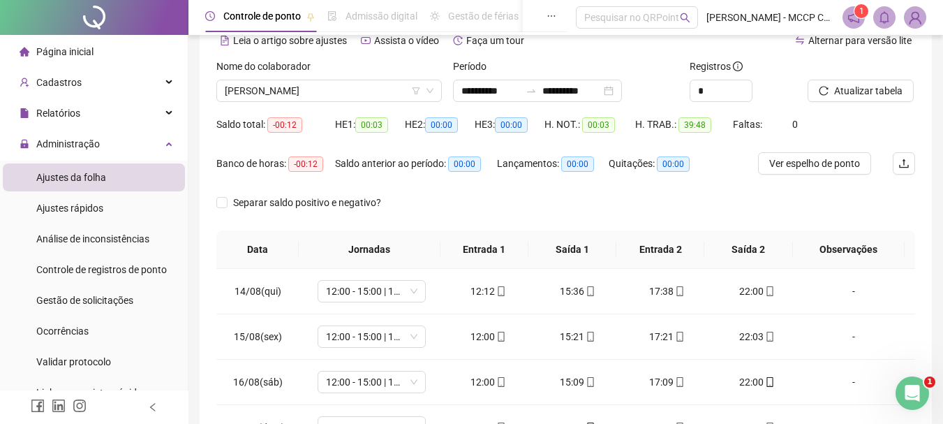
scroll to position [140, 0]
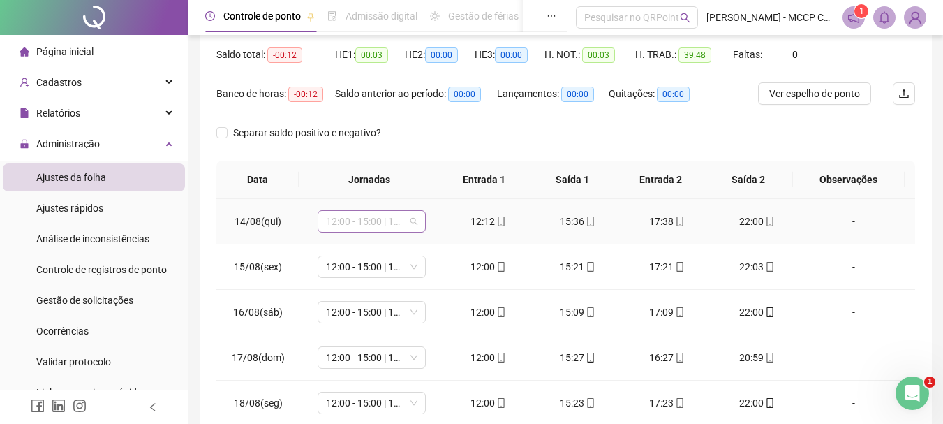
click at [354, 225] on span "12:00 - 15:00 | 17:00 - 22:00" at bounding box center [371, 221] width 91 height 21
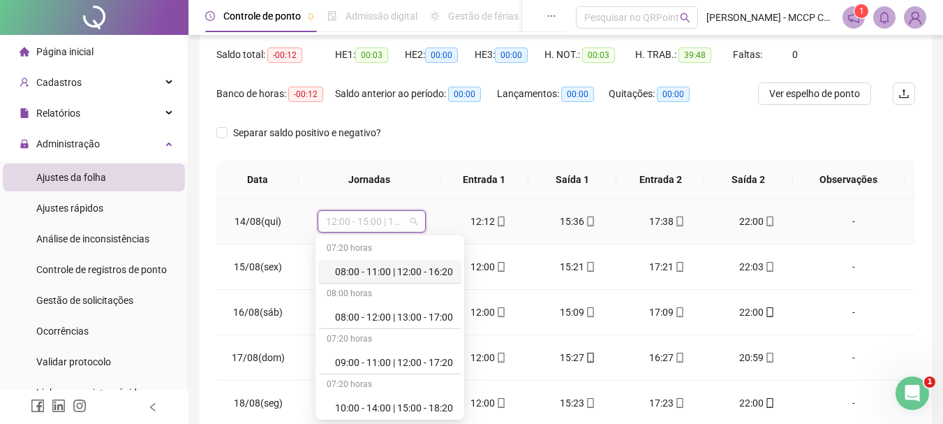
click at [367, 222] on span "12:00 - 15:00 | 17:00 - 22:00" at bounding box center [371, 221] width 91 height 21
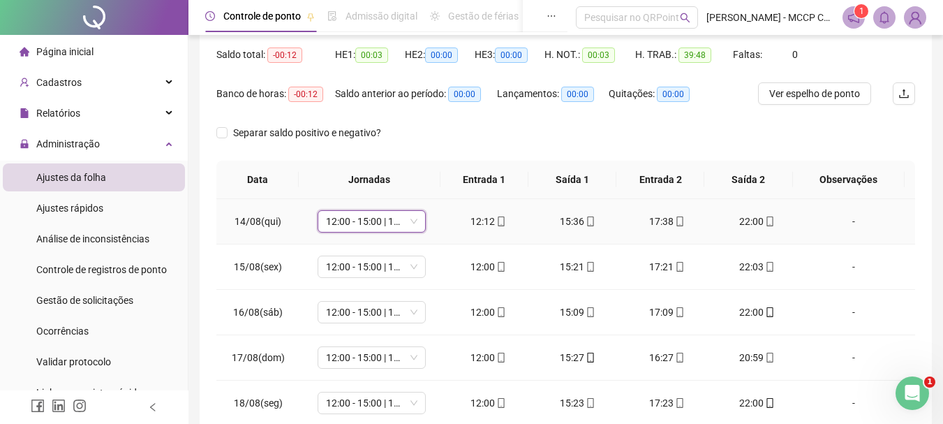
click at [371, 221] on span "12:00 - 15:00 | 17:00 - 22:00" at bounding box center [371, 221] width 91 height 21
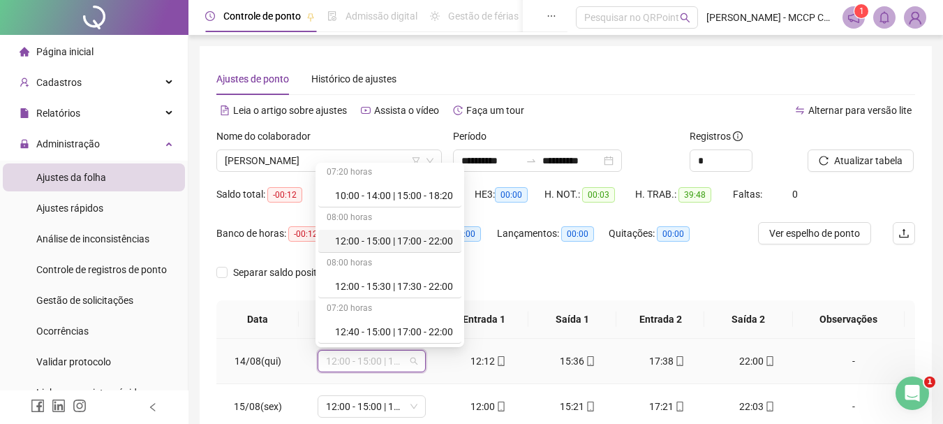
click at [416, 240] on div "12:00 - 15:00 | 17:00 - 22:00" at bounding box center [394, 240] width 118 height 15
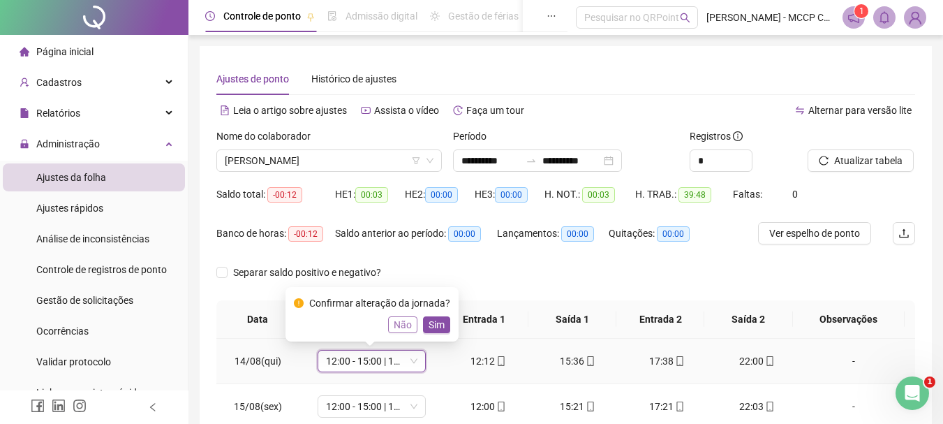
click at [397, 327] on span "Não" at bounding box center [403, 324] width 18 height 15
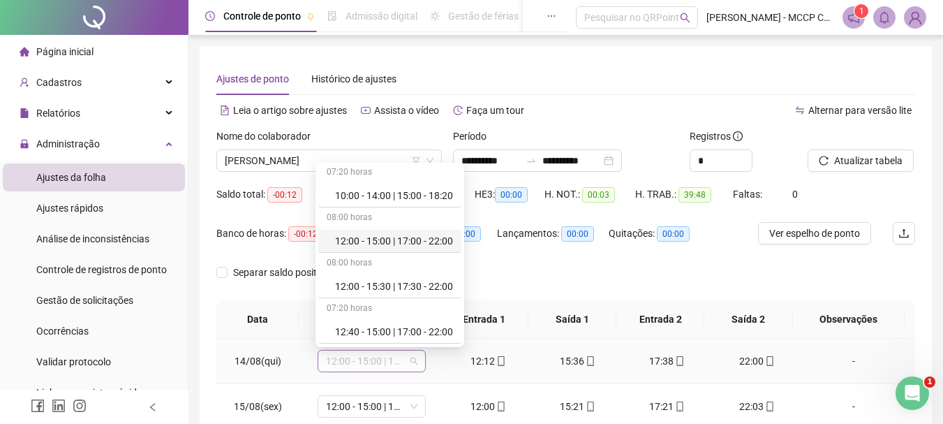
click at [351, 357] on span "12:00 - 15:00 | 17:00 - 22:00" at bounding box center [371, 360] width 91 height 21
click at [405, 285] on div "12:00 - 15:30 | 17:30 - 22:00" at bounding box center [394, 285] width 118 height 15
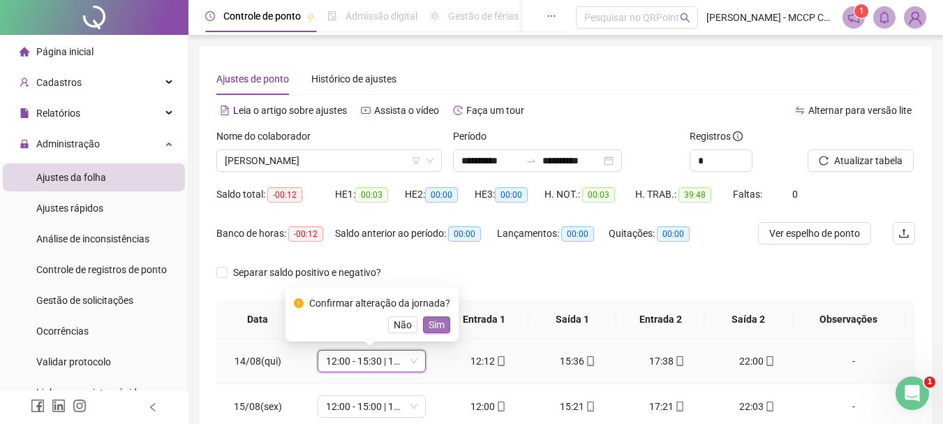
click at [434, 320] on span "Sim" at bounding box center [437, 324] width 16 height 15
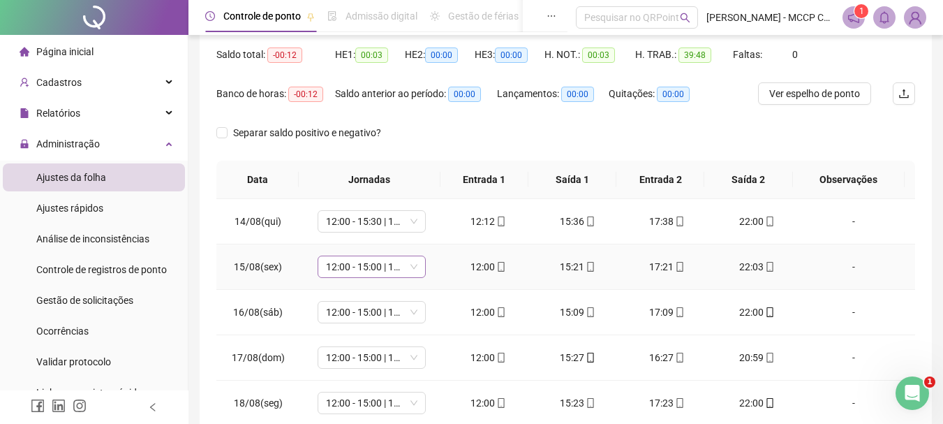
click at [350, 267] on span "12:00 - 15:00 | 17:00 - 22:00" at bounding box center [371, 266] width 91 height 21
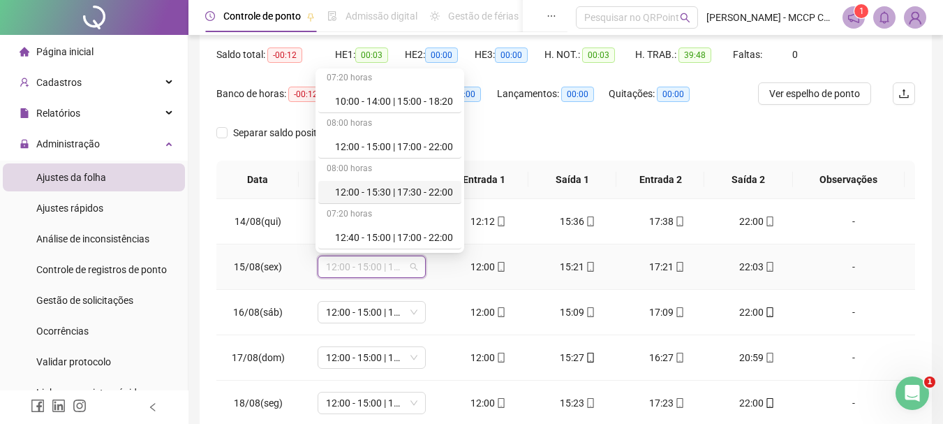
click at [417, 187] on div "12:00 - 15:30 | 17:30 - 22:00" at bounding box center [394, 191] width 118 height 15
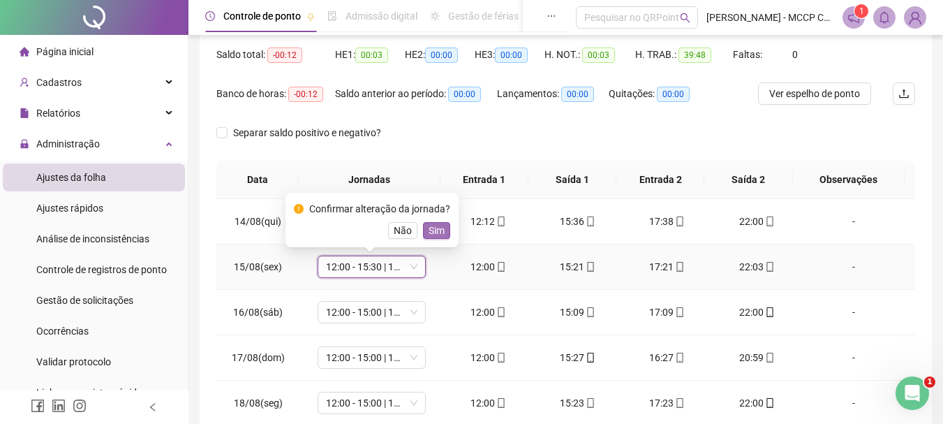
click at [431, 238] on button "Sim" at bounding box center [436, 230] width 27 height 17
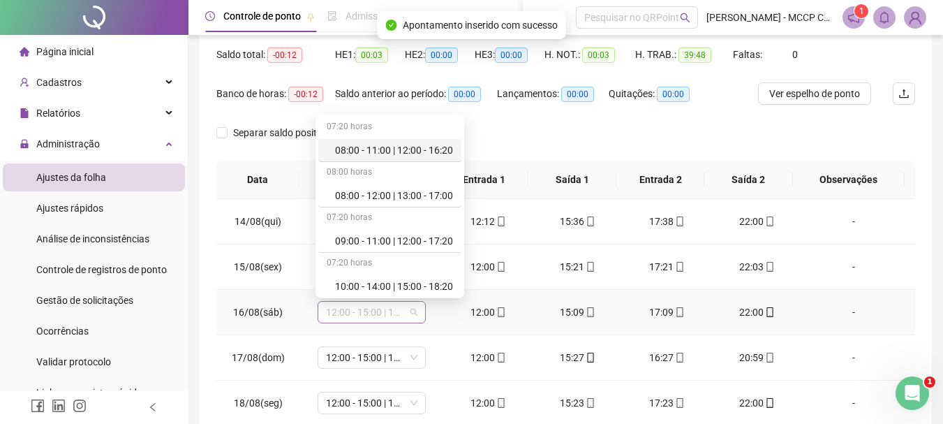
click at [358, 313] on span "12:00 - 15:00 | 17:00 - 22:00" at bounding box center [371, 311] width 91 height 21
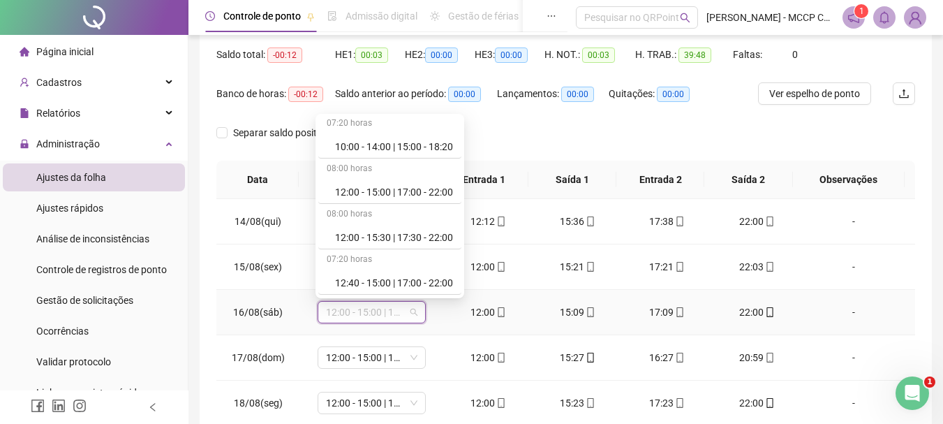
scroll to position [209, 0]
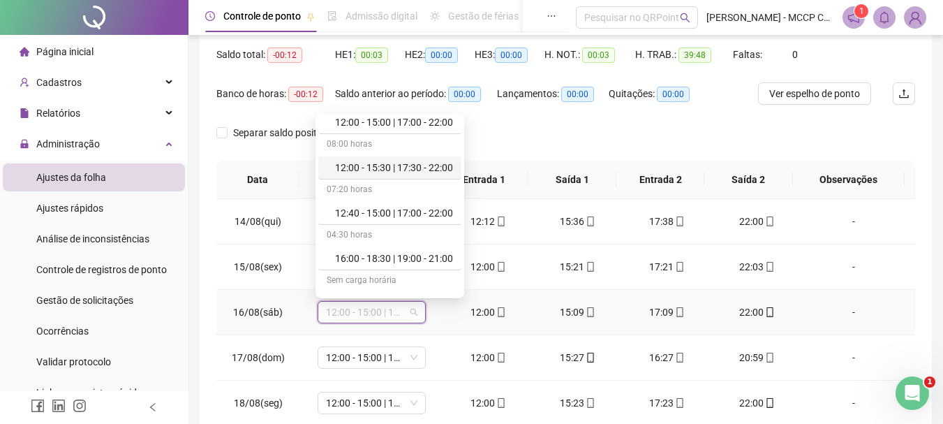
click at [419, 165] on div "12:00 - 15:30 | 17:30 - 22:00" at bounding box center [394, 167] width 118 height 15
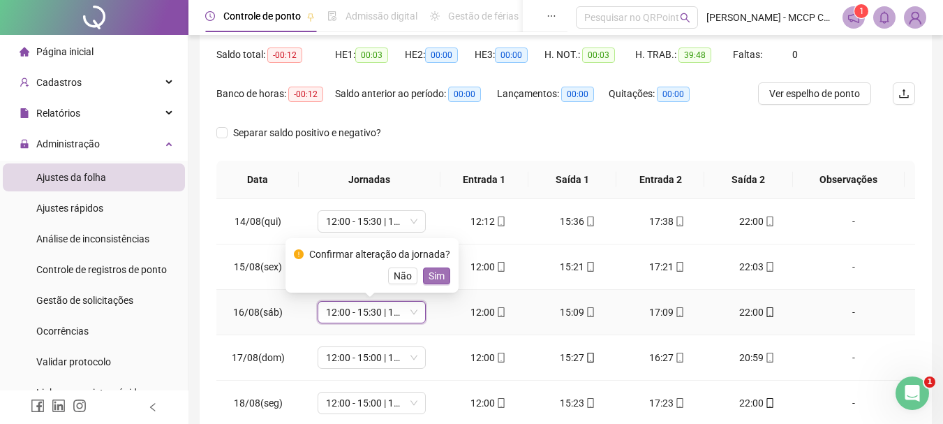
click at [439, 274] on span "Sim" at bounding box center [437, 275] width 16 height 15
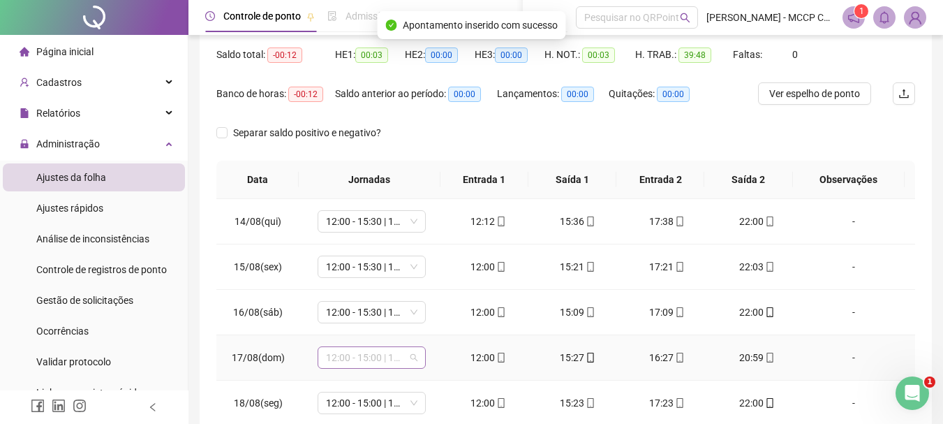
click at [344, 358] on span "12:00 - 15:00 | 17:00 - 22:00" at bounding box center [371, 357] width 91 height 21
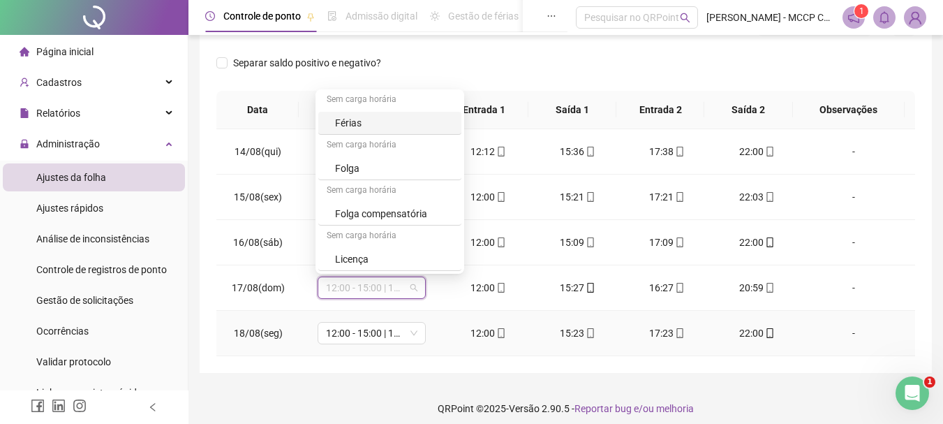
scroll to position [218, 0]
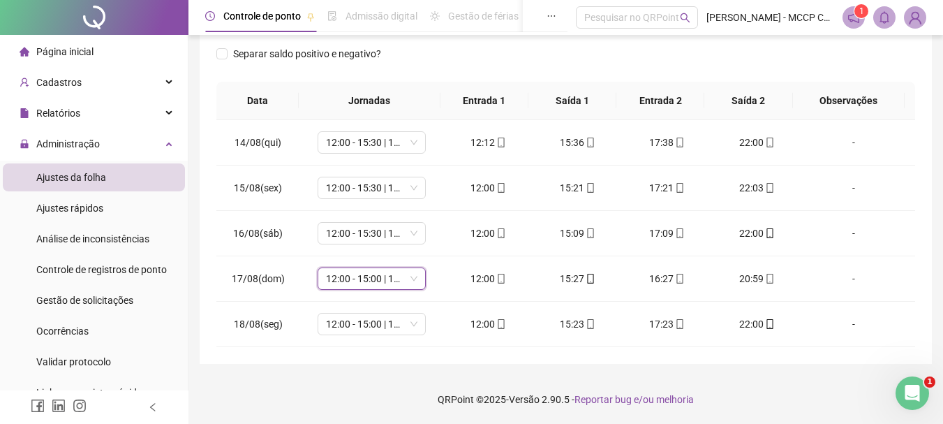
click at [191, 369] on div "**********" at bounding box center [565, 103] width 754 height 642
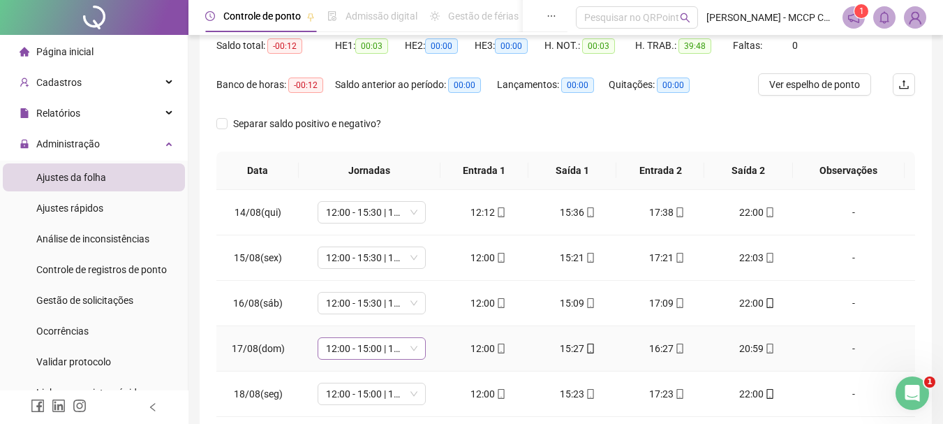
click at [348, 343] on span "12:00 - 15:00 | 17:00 - 22:00" at bounding box center [371, 348] width 91 height 21
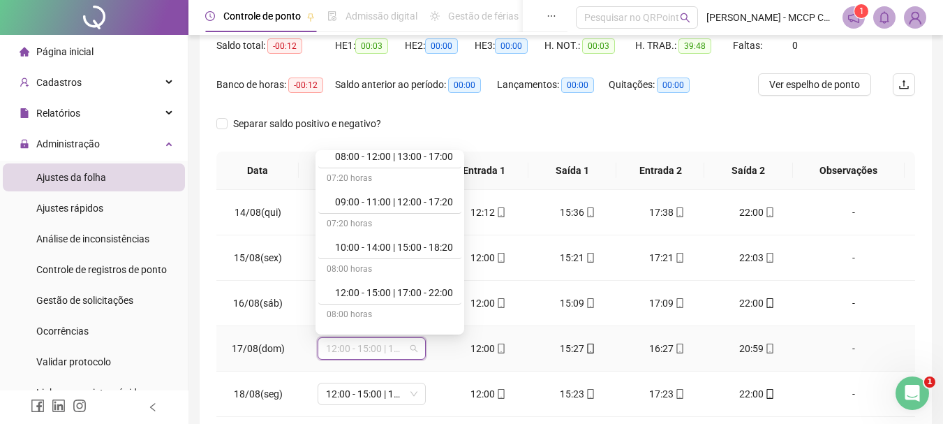
scroll to position [86, 0]
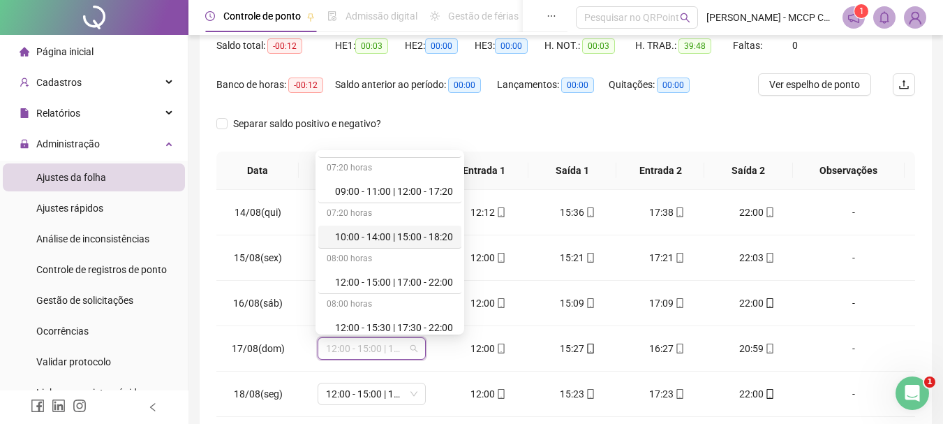
click at [932, 52] on div "**********" at bounding box center [565, 172] width 754 height 642
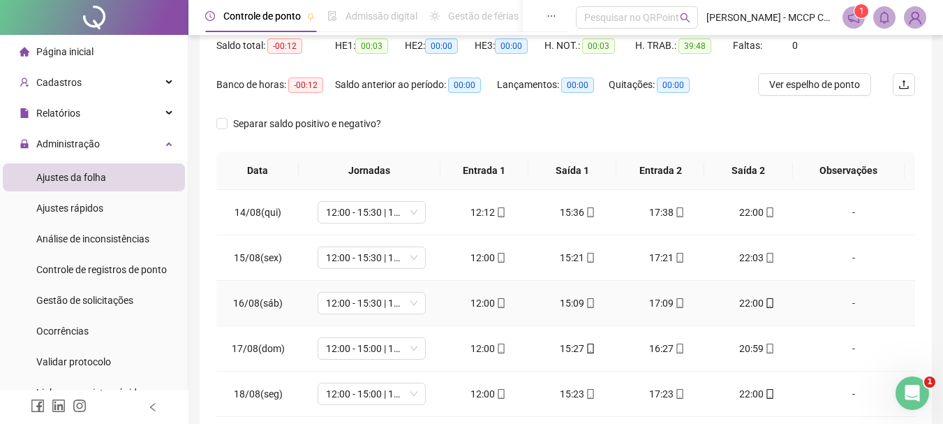
scroll to position [218, 0]
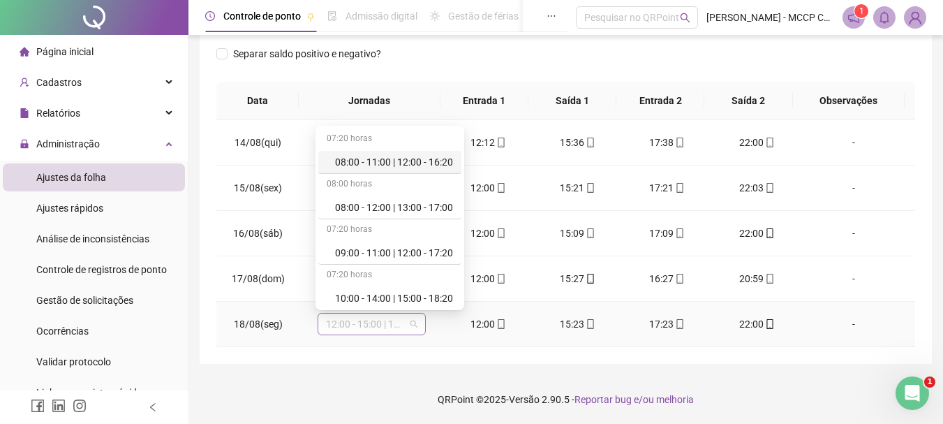
click at [357, 324] on span "12:00 - 15:00 | 17:00 - 22:00" at bounding box center [371, 323] width 91 height 21
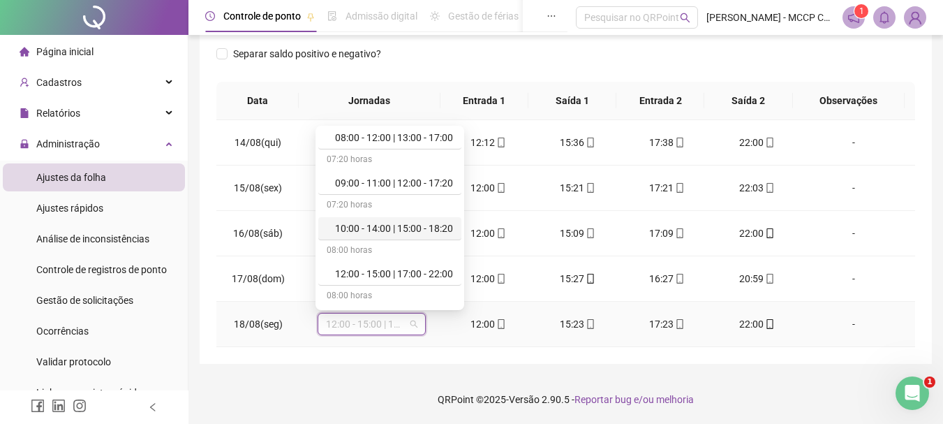
scroll to position [140, 0]
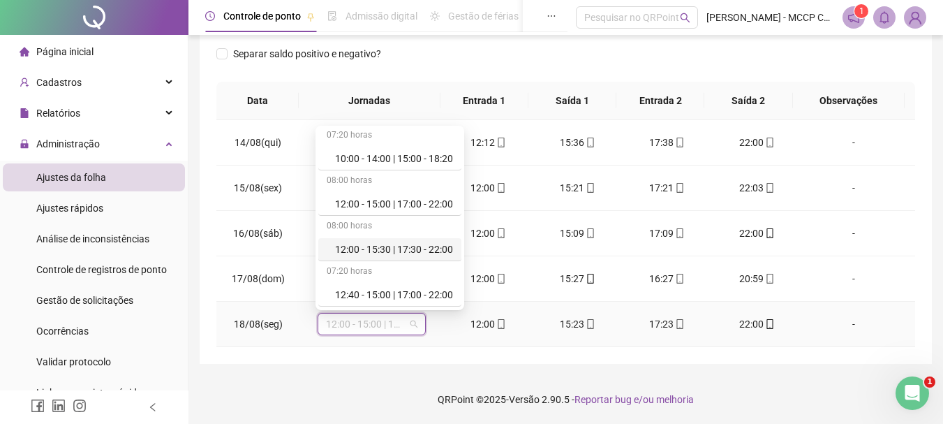
click at [416, 246] on div "12:00 - 15:30 | 17:30 - 22:00" at bounding box center [394, 248] width 118 height 15
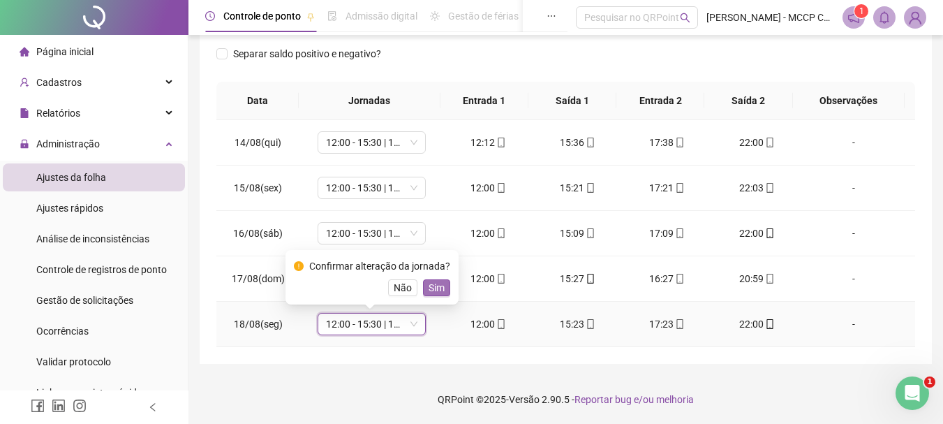
click at [429, 290] on span "Sim" at bounding box center [437, 287] width 16 height 15
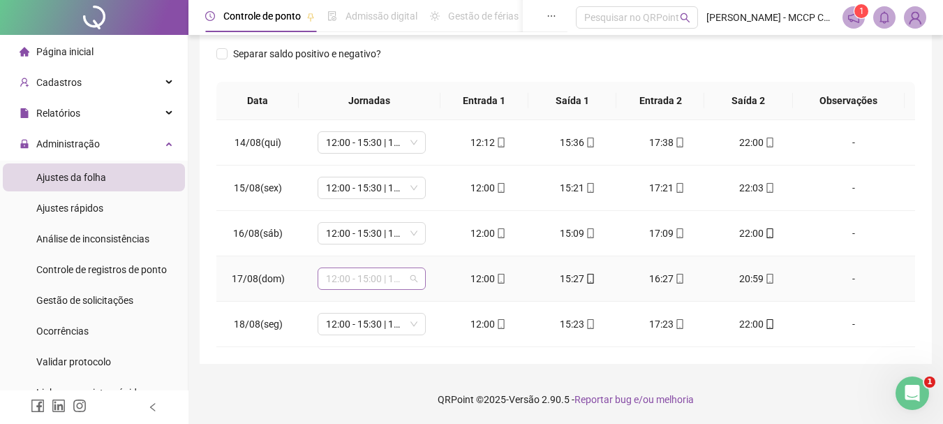
click at [366, 276] on span "12:00 - 15:00 | 17:00 - 22:00" at bounding box center [371, 278] width 91 height 21
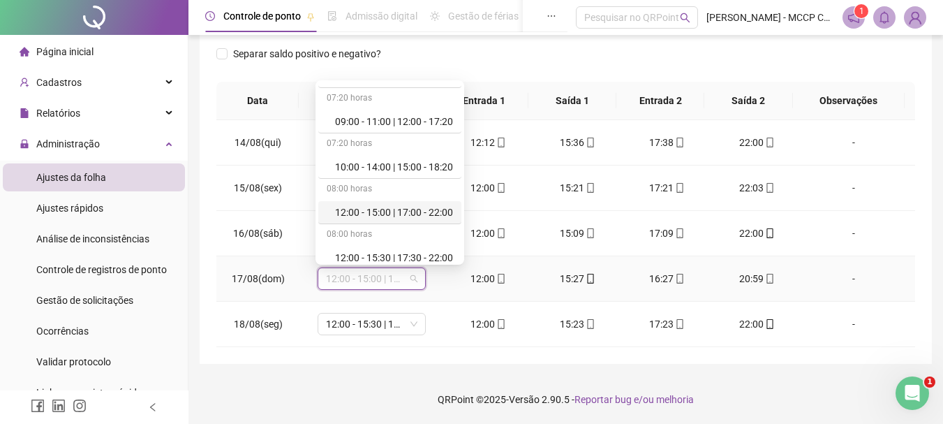
scroll to position [225, 0]
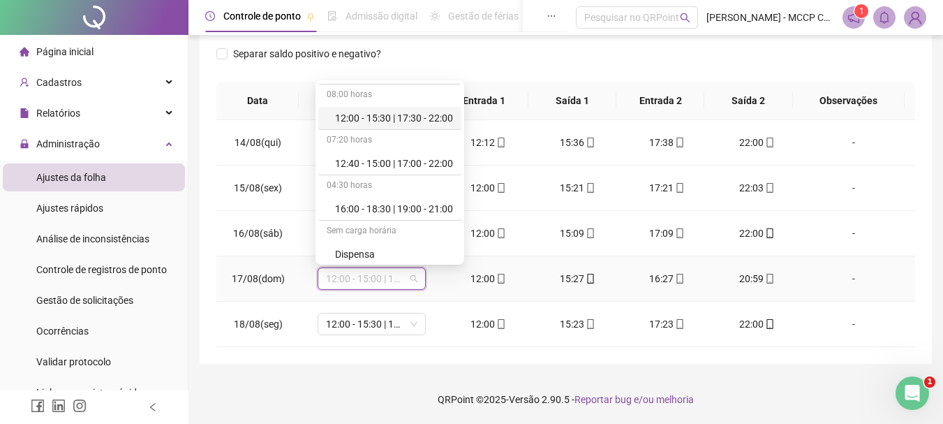
click at [410, 114] on div "12:00 - 15:30 | 17:30 - 22:00" at bounding box center [394, 117] width 118 height 15
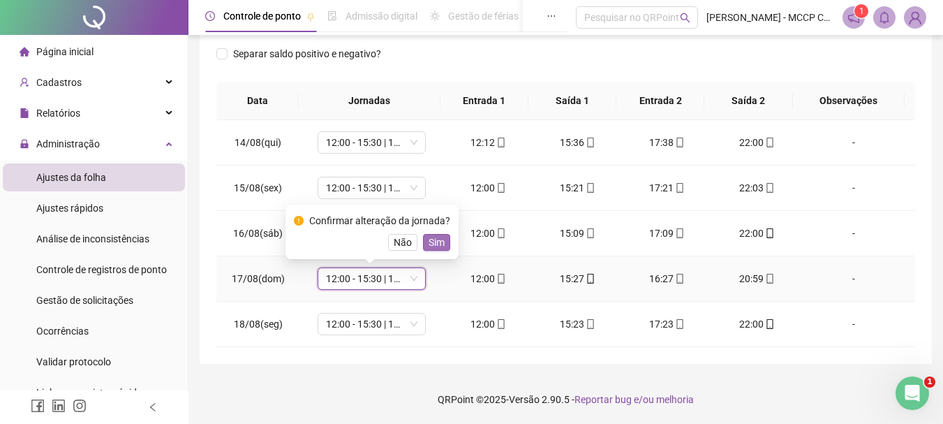
click at [436, 240] on span "Sim" at bounding box center [437, 241] width 16 height 15
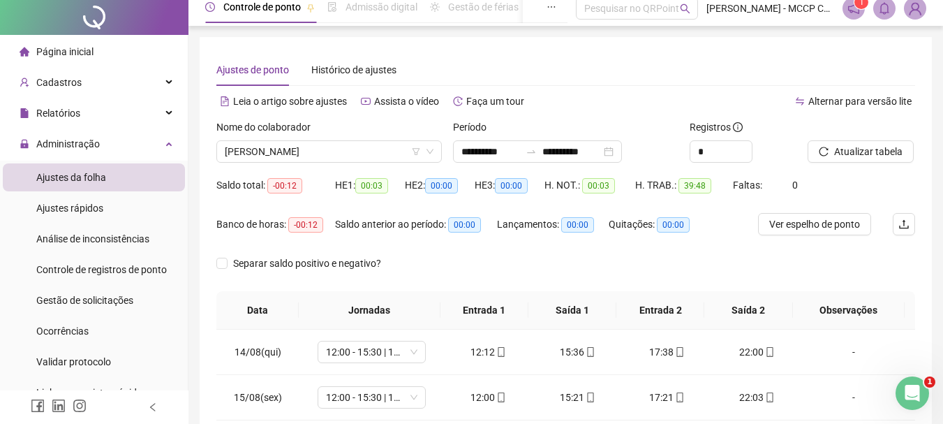
scroll to position [0, 0]
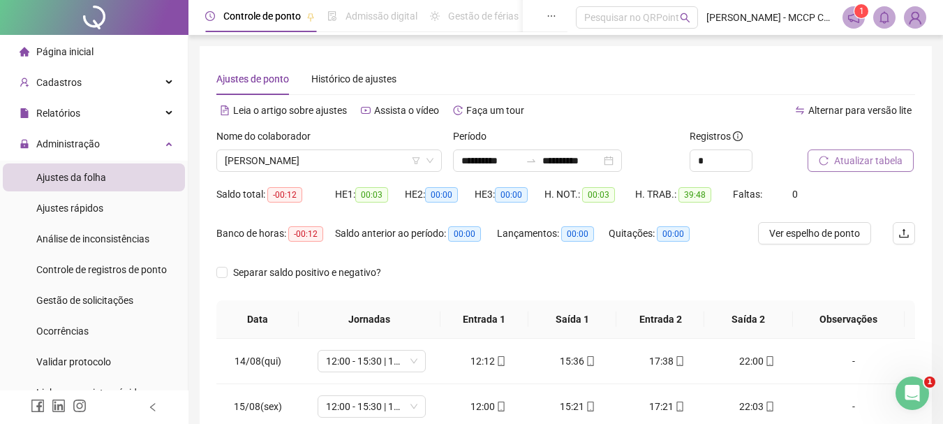
click at [873, 163] on span "Atualizar tabela" at bounding box center [868, 160] width 68 height 15
click at [363, 156] on span "[PERSON_NAME]" at bounding box center [329, 160] width 209 height 21
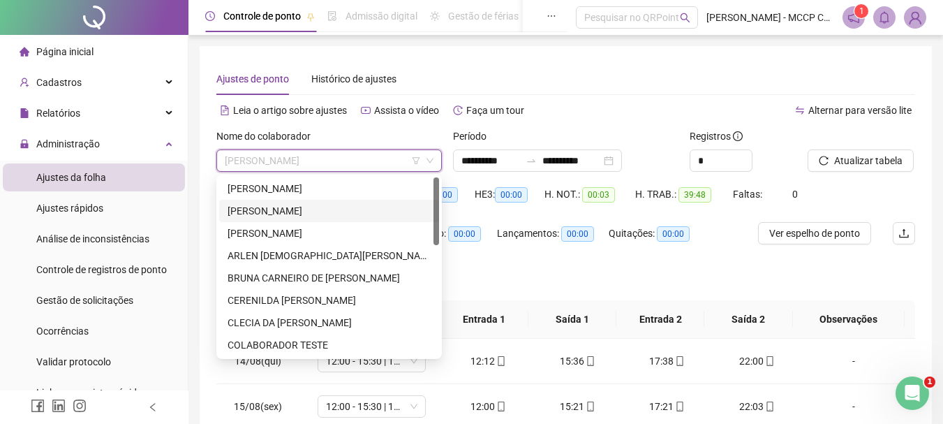
click at [292, 209] on div "[PERSON_NAME]" at bounding box center [329, 210] width 203 height 15
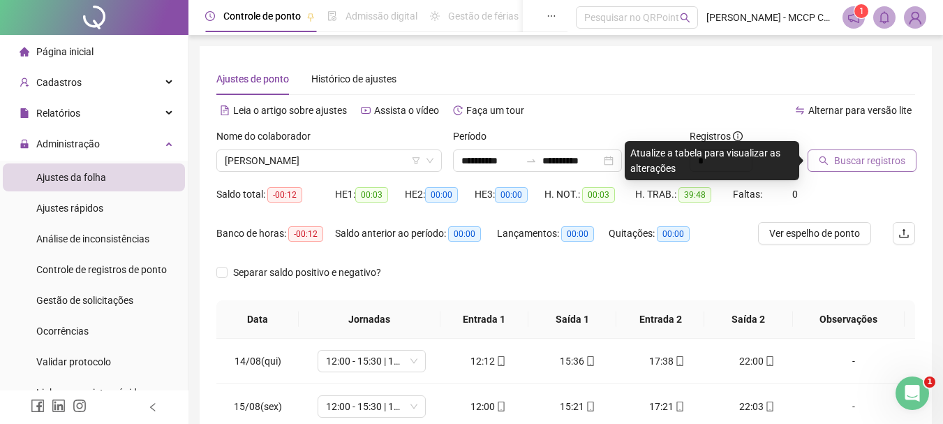
click at [861, 156] on span "Buscar registros" at bounding box center [869, 160] width 71 height 15
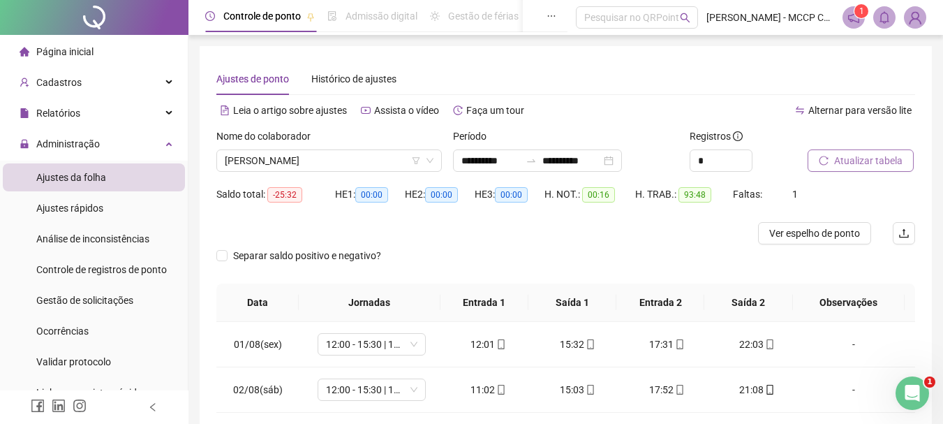
click at [884, 158] on span "Atualizar tabela" at bounding box center [868, 160] width 68 height 15
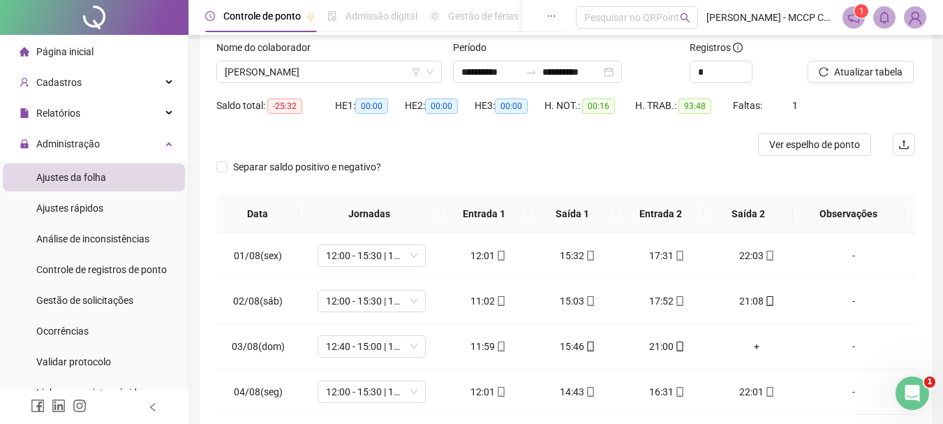
scroll to position [91, 0]
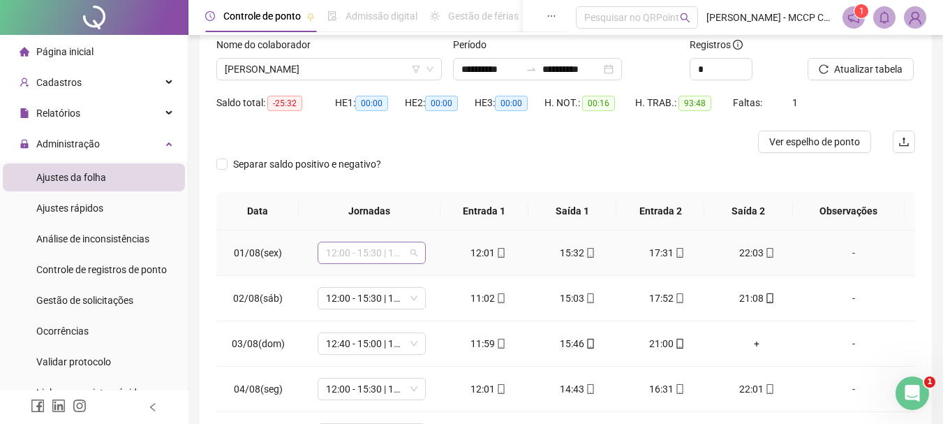
click at [364, 255] on span "12:00 - 15:30 | 17:30 - 22:00" at bounding box center [371, 252] width 91 height 21
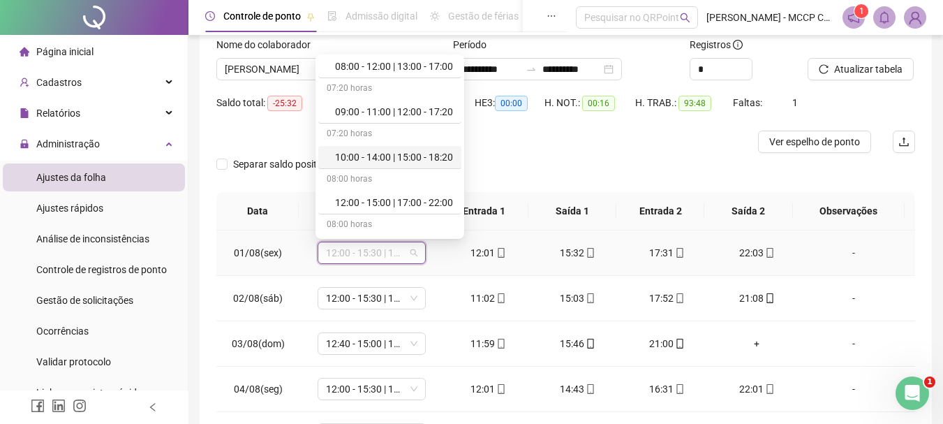
scroll to position [140, 0]
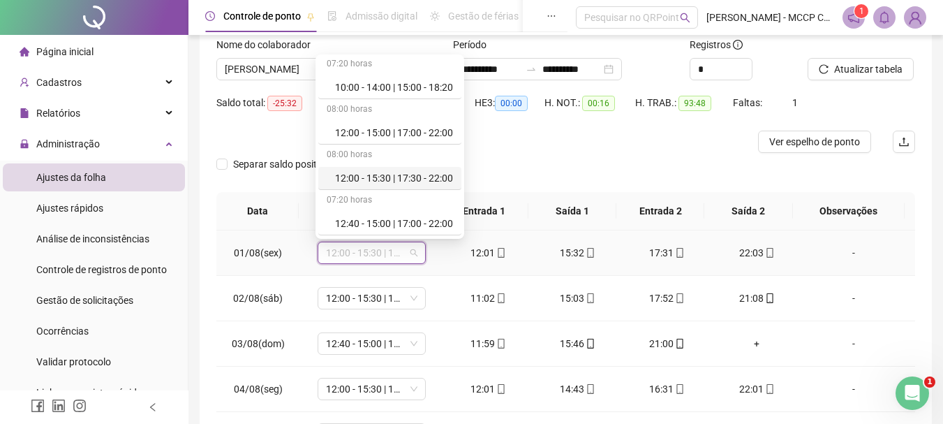
click at [380, 177] on div "12:00 - 15:30 | 17:30 - 22:00" at bounding box center [394, 177] width 118 height 15
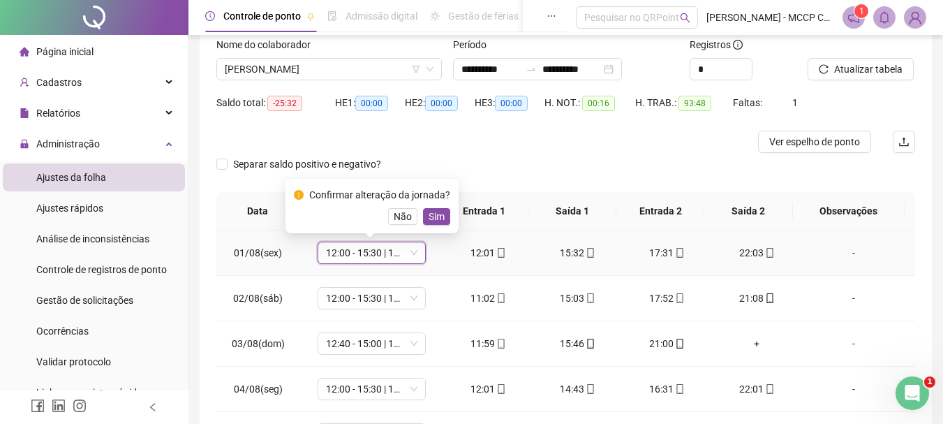
click at [429, 216] on span "Sim" at bounding box center [437, 216] width 16 height 15
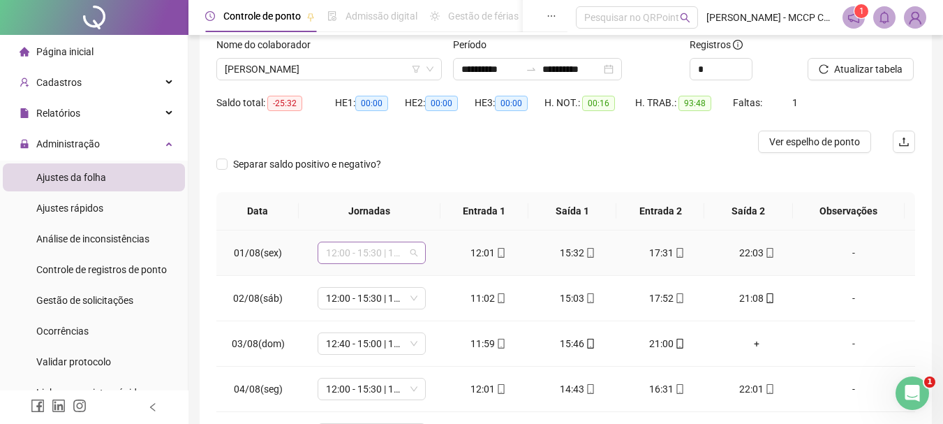
click at [383, 249] on span "12:00 - 15:30 | 17:30 - 22:00" at bounding box center [371, 252] width 91 height 21
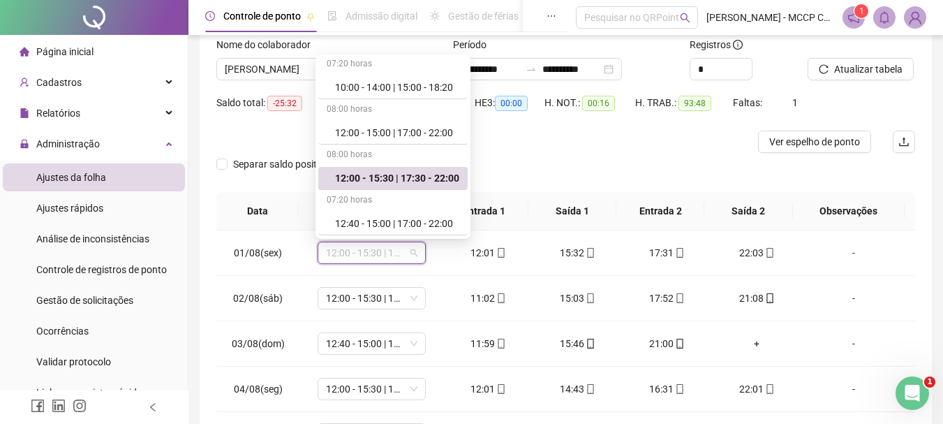
click at [620, 143] on div at bounding box center [478, 142] width 524 height 22
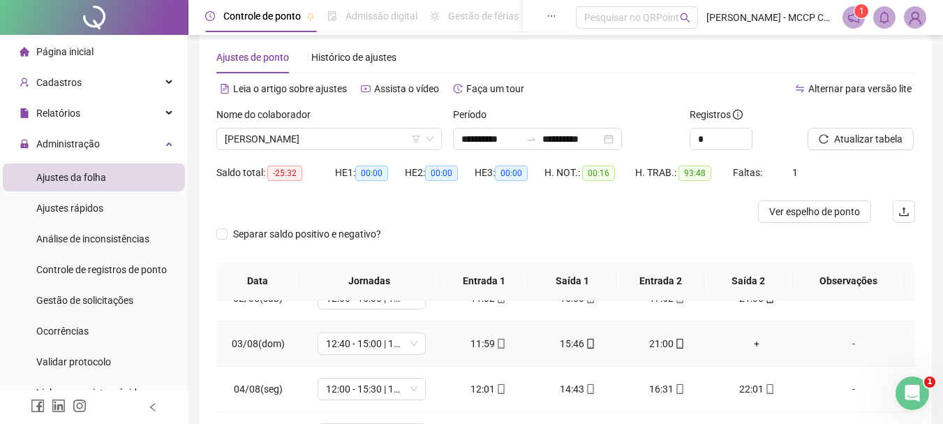
scroll to position [0, 0]
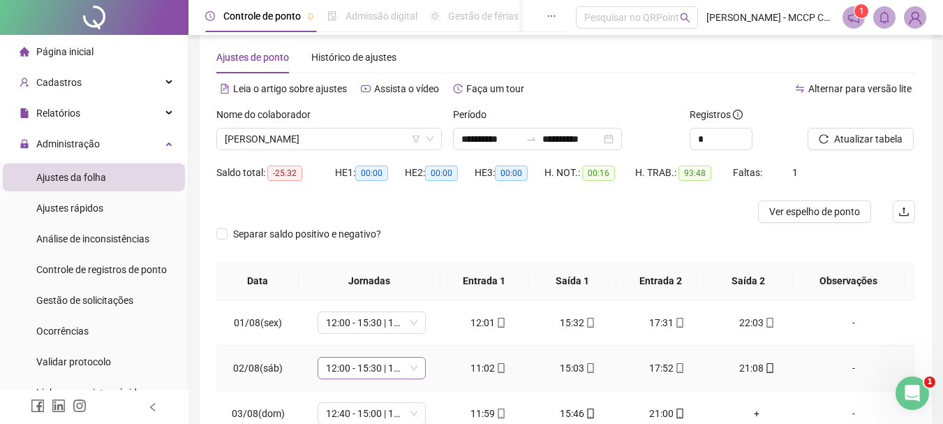
click at [340, 363] on span "12:00 - 15:30 | 17:30 - 22:00" at bounding box center [371, 367] width 91 height 21
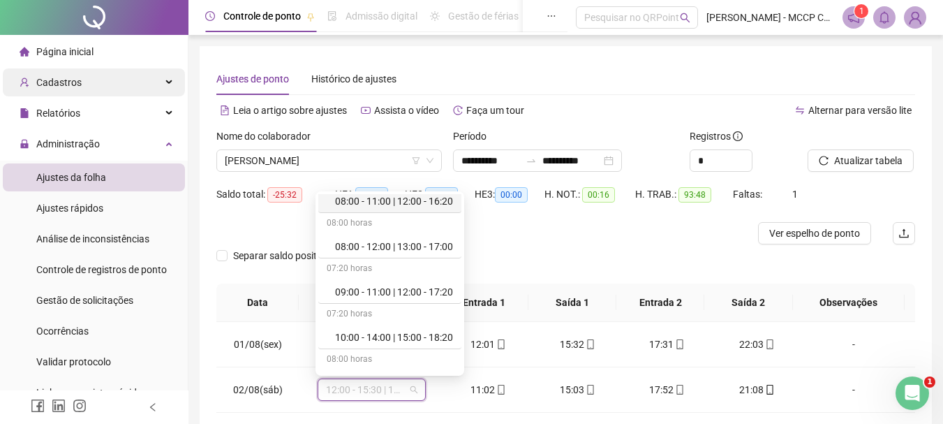
click at [167, 82] on icon at bounding box center [170, 82] width 7 height 0
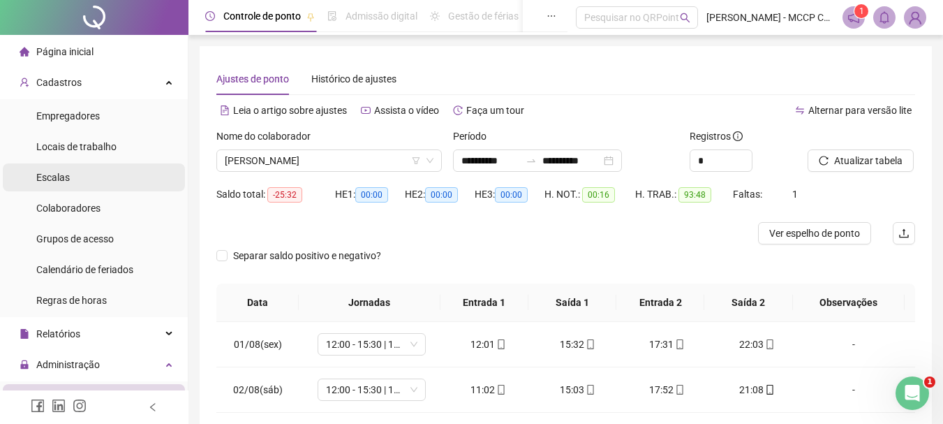
click at [84, 176] on li "Escalas" at bounding box center [94, 177] width 182 height 28
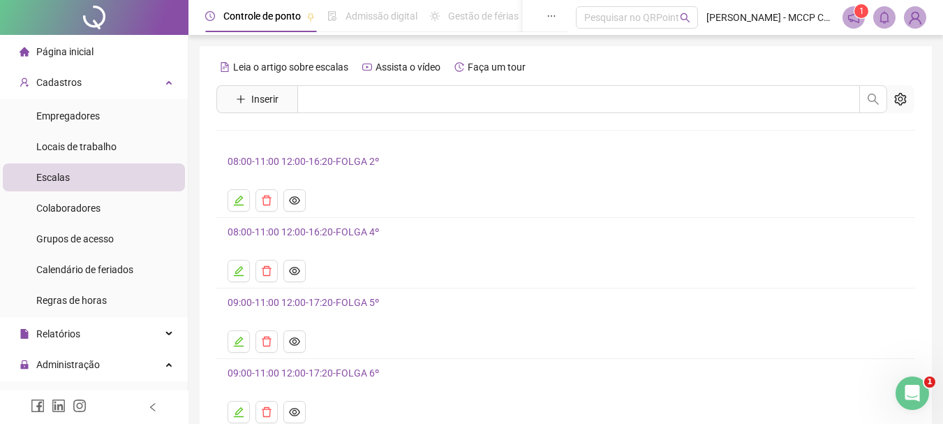
scroll to position [174, 0]
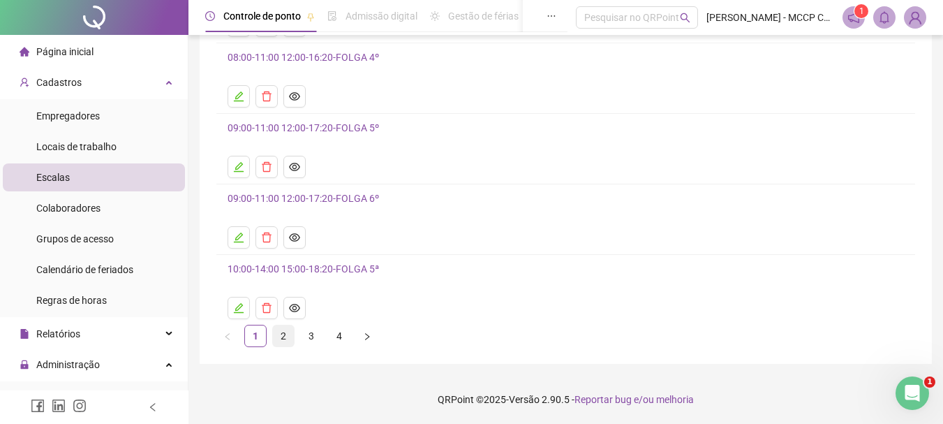
click at [282, 334] on link "2" at bounding box center [283, 335] width 21 height 21
click at [258, 336] on link "1" at bounding box center [255, 335] width 21 height 21
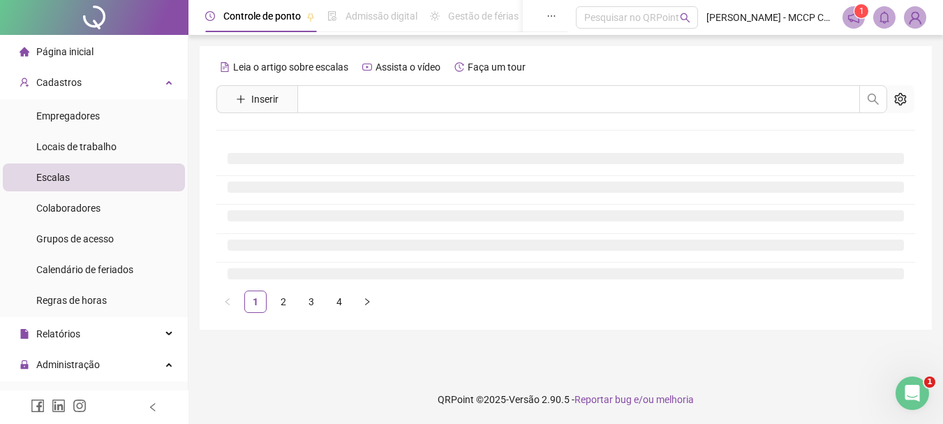
scroll to position [0, 0]
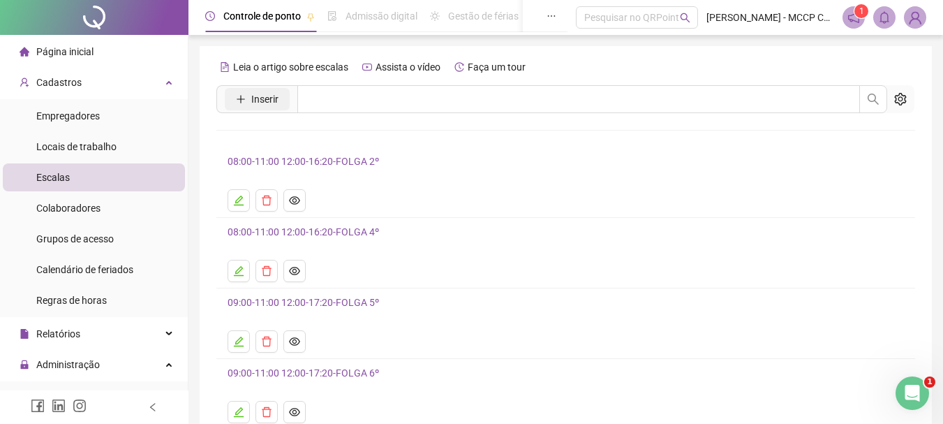
click at [245, 97] on icon "plus" at bounding box center [241, 99] width 10 height 10
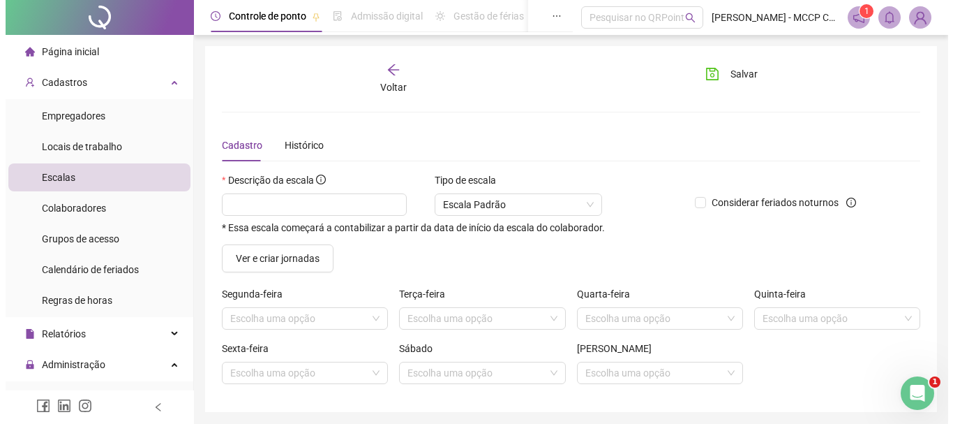
scroll to position [48, 0]
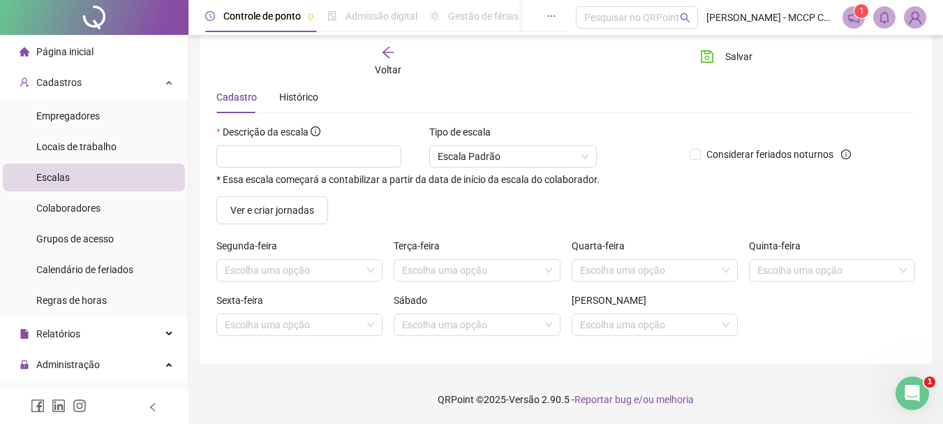
click at [393, 53] on icon "arrow-left" at bounding box center [388, 52] width 14 height 14
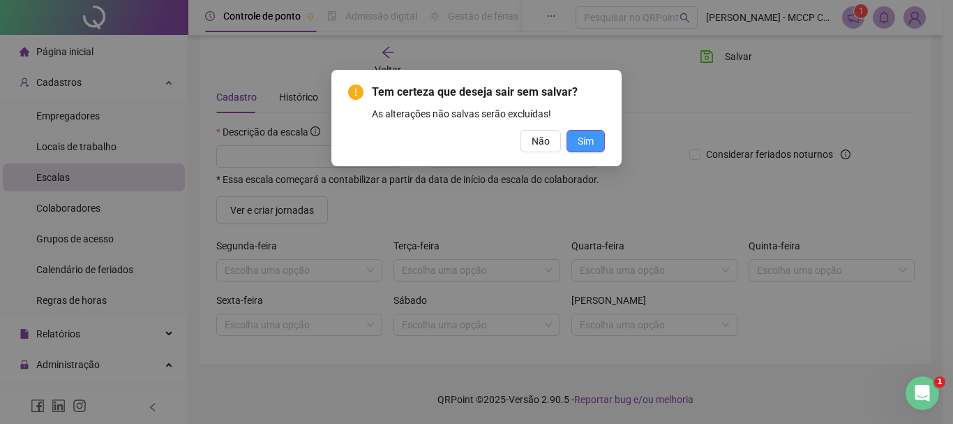
click at [593, 142] on span "Sim" at bounding box center [586, 140] width 16 height 15
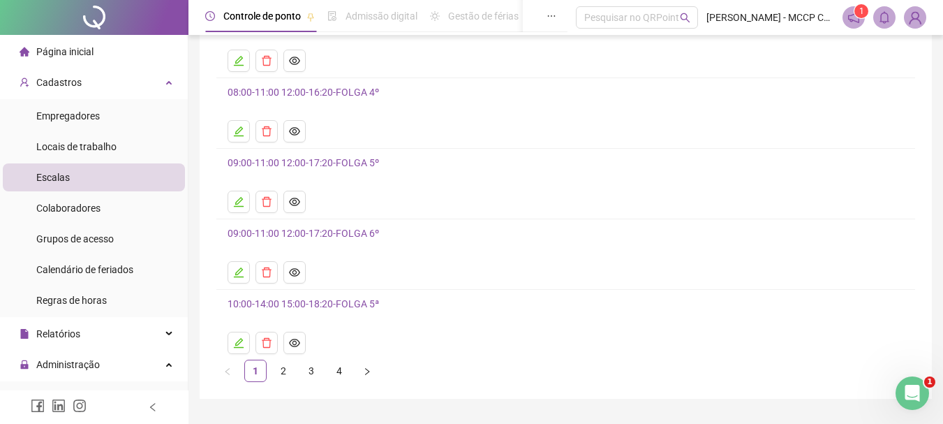
scroll to position [174, 0]
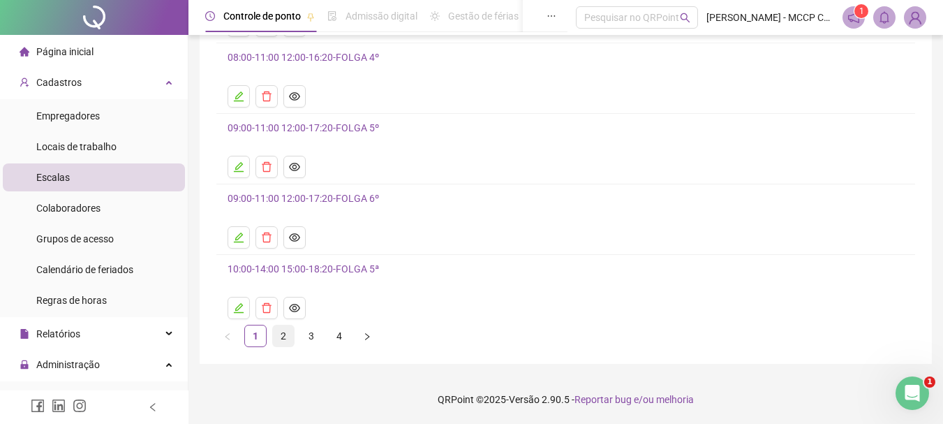
click at [284, 337] on link "2" at bounding box center [283, 335] width 21 height 21
click at [259, 336] on link "1" at bounding box center [255, 335] width 21 height 21
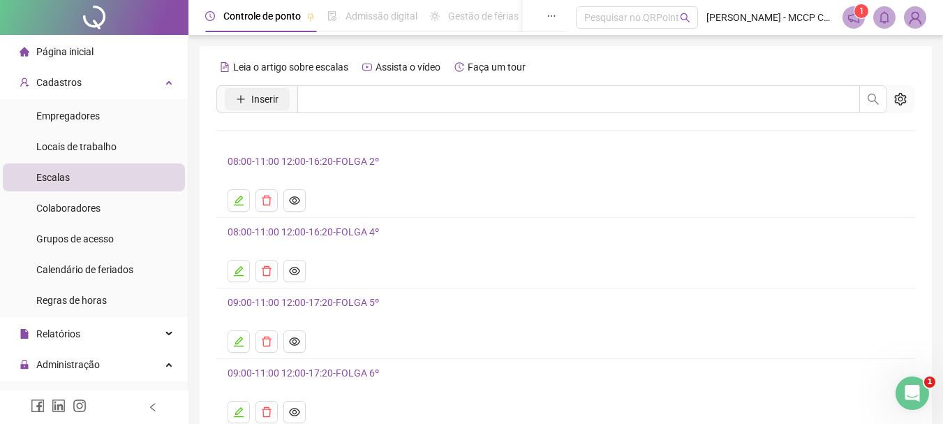
click at [238, 95] on icon "plus" at bounding box center [241, 99] width 10 height 10
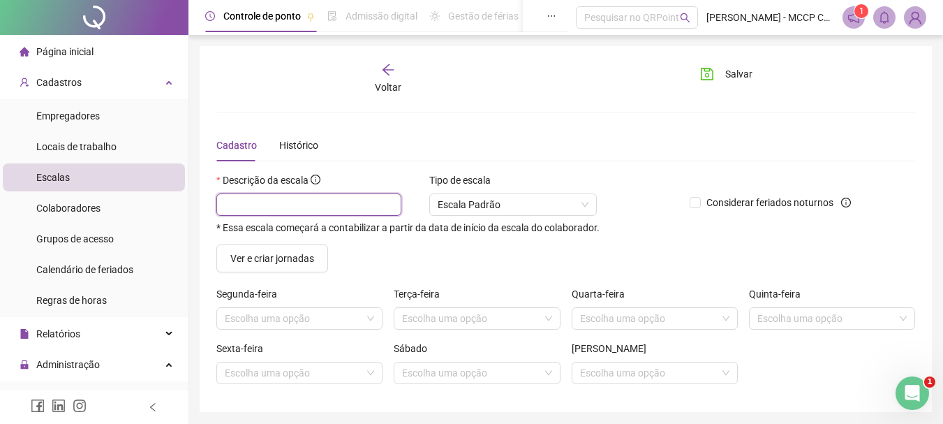
click at [255, 208] on input "text" at bounding box center [308, 204] width 185 height 22
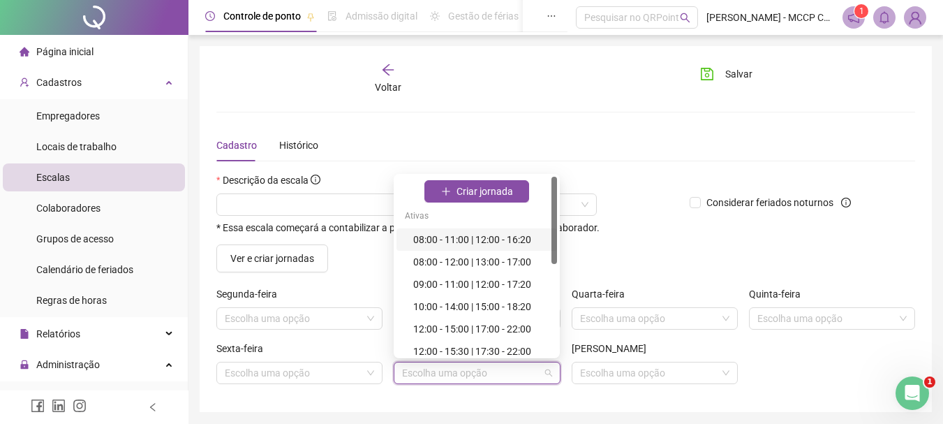
click at [419, 378] on input "search" at bounding box center [470, 372] width 137 height 21
click at [445, 191] on icon "plus" at bounding box center [446, 191] width 10 height 10
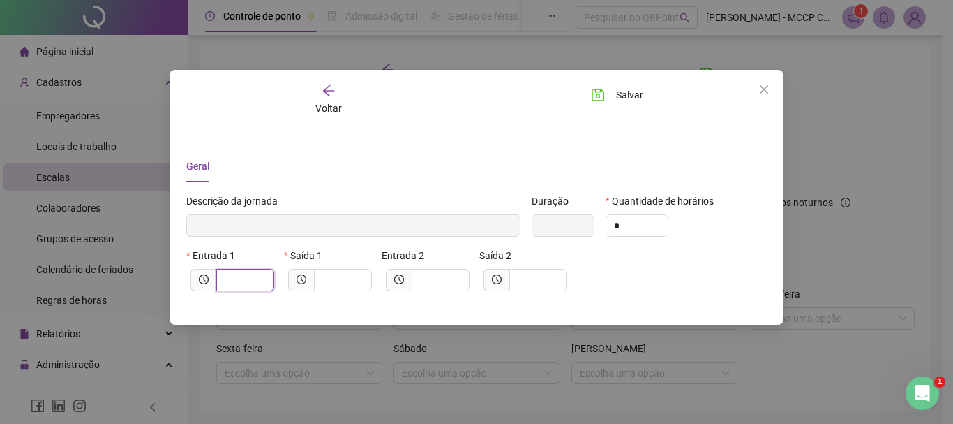
click at [238, 278] on input "text" at bounding box center [244, 279] width 38 height 15
click at [634, 228] on input "*" at bounding box center [636, 225] width 61 height 21
click at [251, 275] on input "text" at bounding box center [244, 279] width 38 height 15
type input "*****"
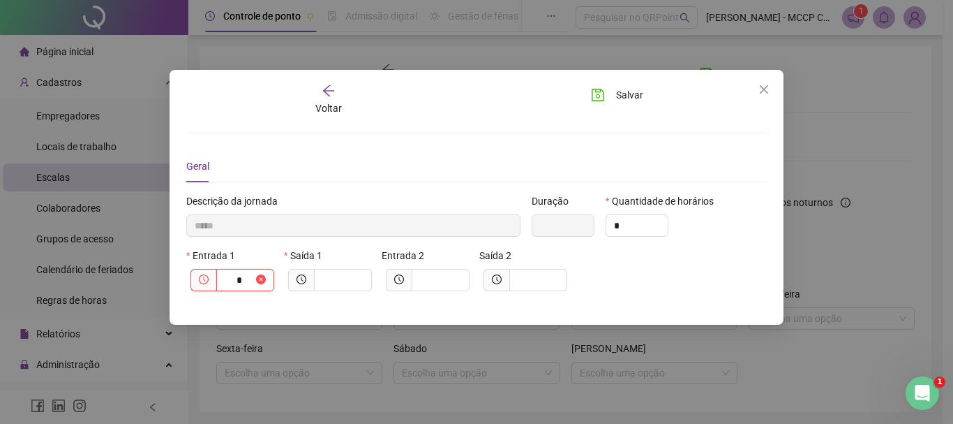
type input "*"
type input "******"
type input "***"
type input "********"
type input "****"
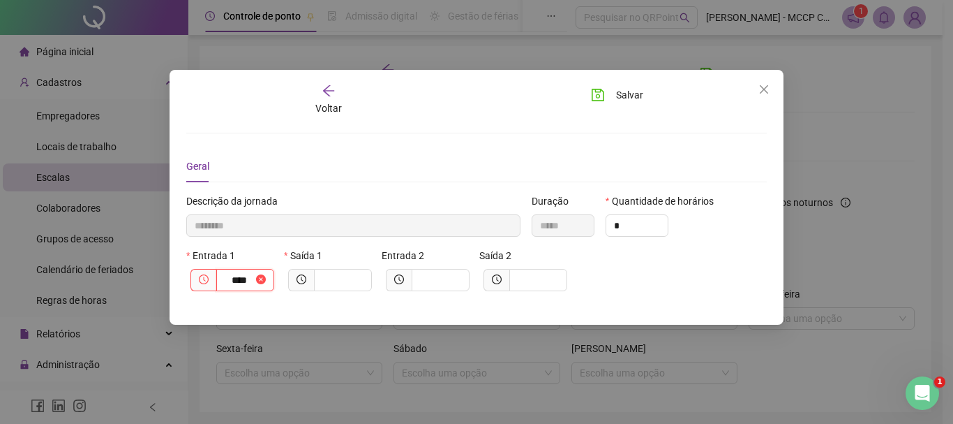
type input "*********"
type input "*****"
click at [351, 282] on input "text" at bounding box center [341, 279] width 38 height 15
type input "*********"
type input "*"
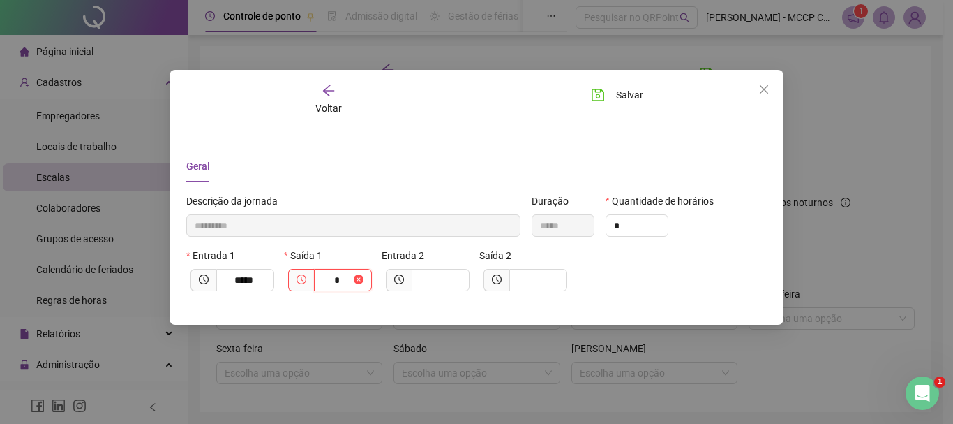
type input "**********"
type input "***"
type input "**********"
type input "*****"
type input "****"
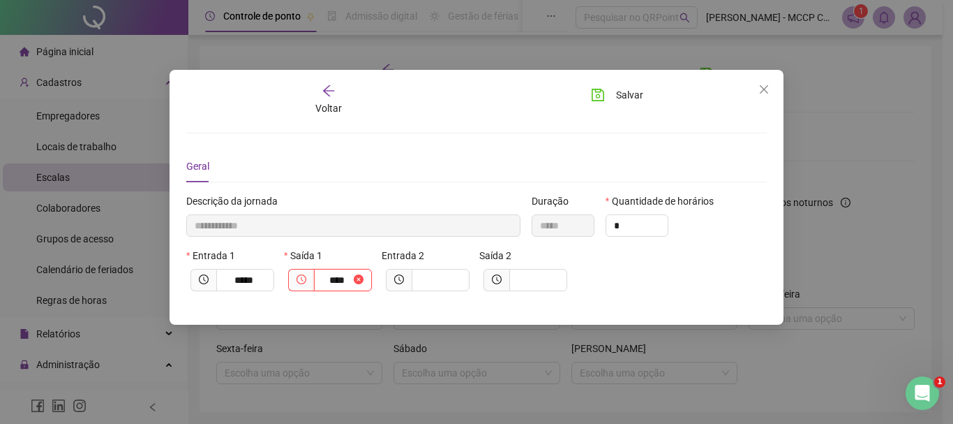
type input "**********"
type input "*****"
click at [429, 276] on input "text" at bounding box center [439, 279] width 38 height 15
type input "**********"
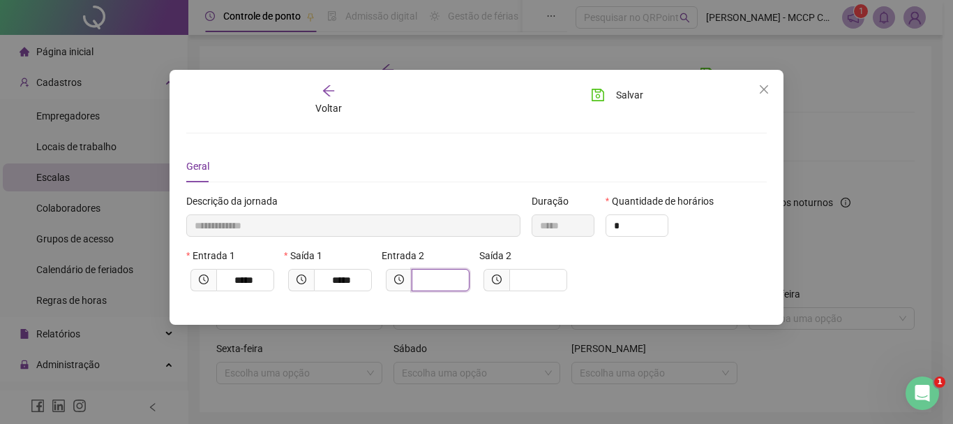
type input "*"
type input "**********"
type input "***"
type input "**********"
type input "****"
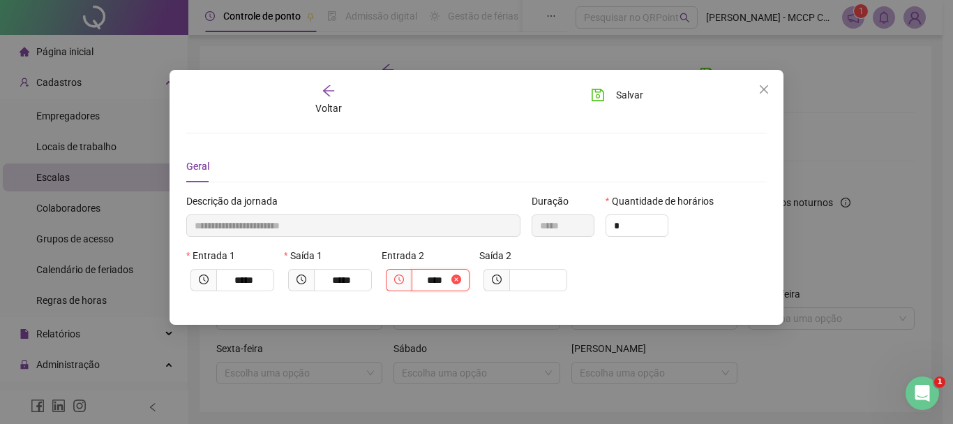
type input "**********"
type input "*****"
click at [539, 278] on input "text" at bounding box center [537, 279] width 38 height 15
type input "**********"
type input "*"
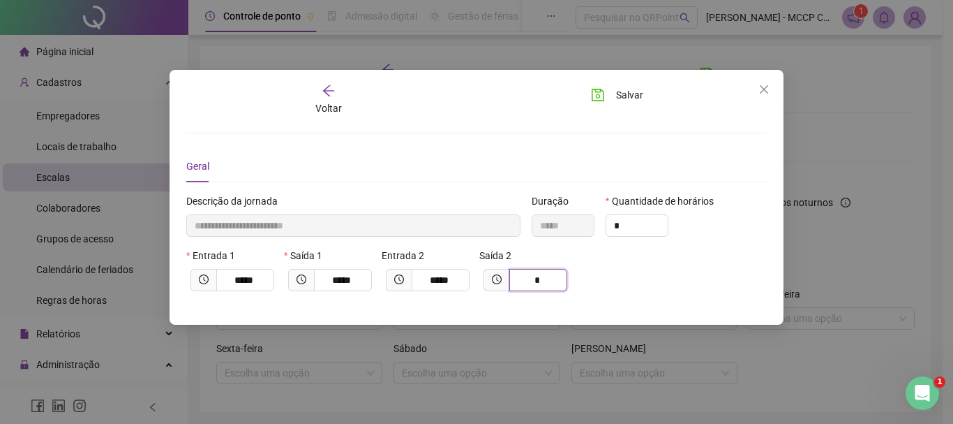
type input "**********"
type input "***"
type input "**********"
type input "*****"
type input "****"
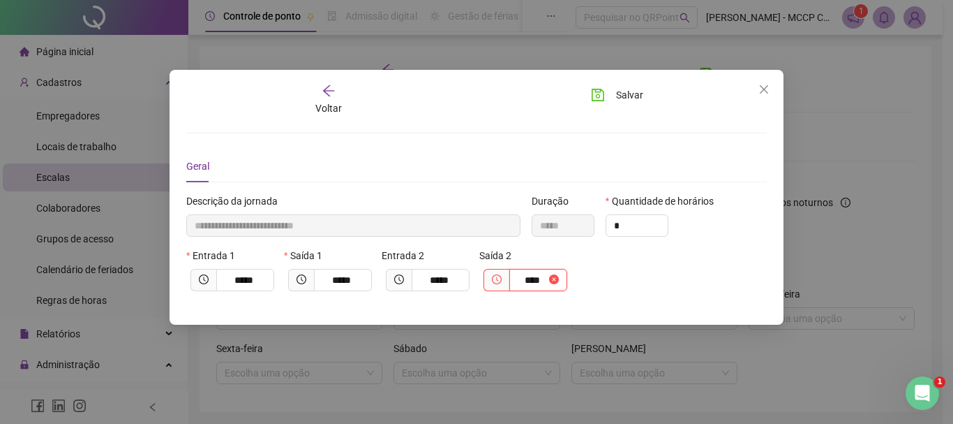
type input "**********"
type input "*****"
click at [645, 232] on input "*" at bounding box center [636, 225] width 61 height 21
type input "**********"
type input "*"
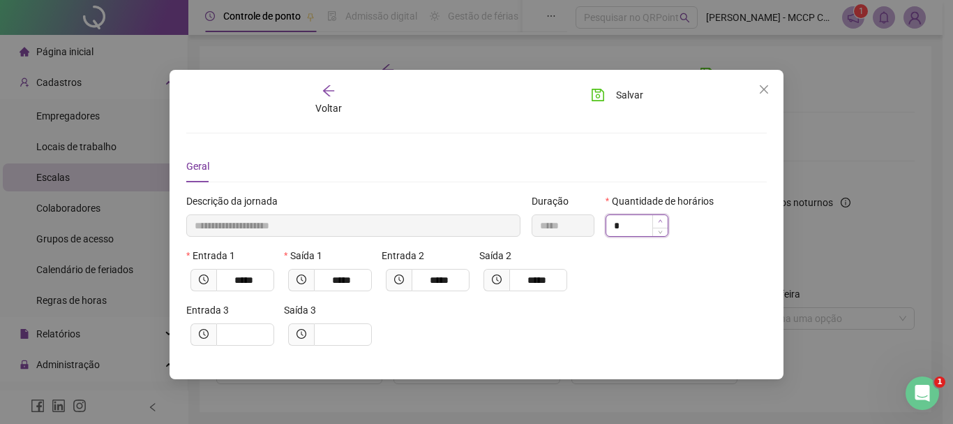
click at [661, 222] on icon "up" at bounding box center [660, 220] width 5 height 5
type input "**********"
type input "*"
click at [661, 222] on icon "up" at bounding box center [660, 220] width 5 height 5
type input "**********"
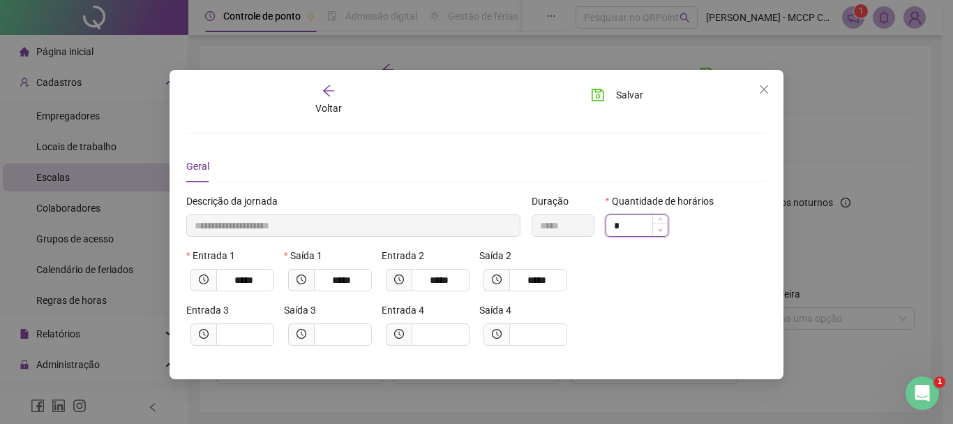
type input "*"
click at [660, 228] on icon "down" at bounding box center [660, 230] width 5 height 5
type input "**********"
type input "*"
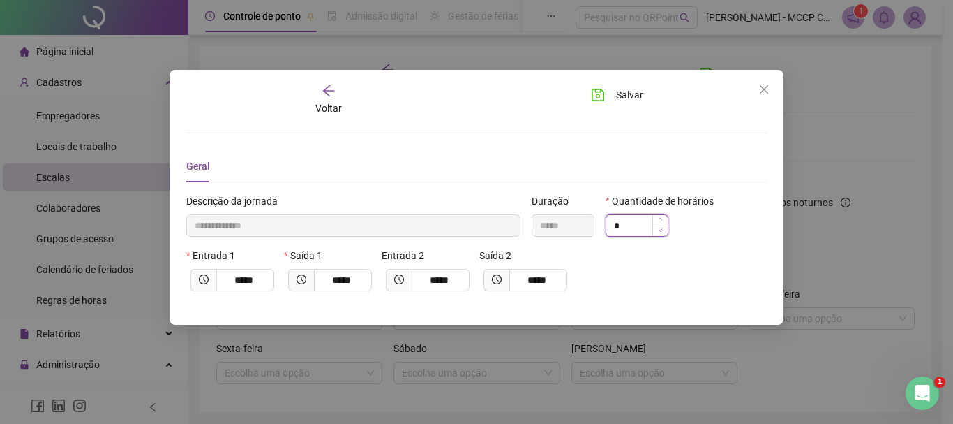
click at [660, 228] on icon "down" at bounding box center [660, 230] width 5 height 5
click at [622, 94] on span "Salvar" at bounding box center [629, 94] width 27 height 15
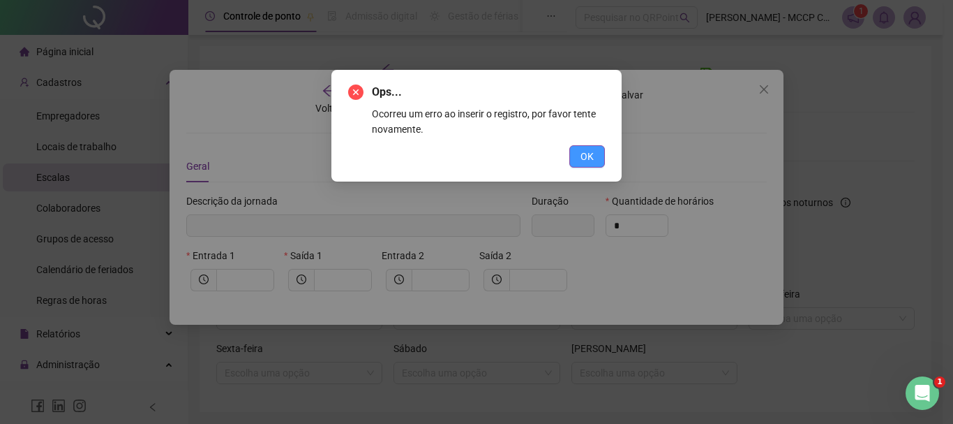
click at [583, 156] on span "OK" at bounding box center [587, 156] width 13 height 15
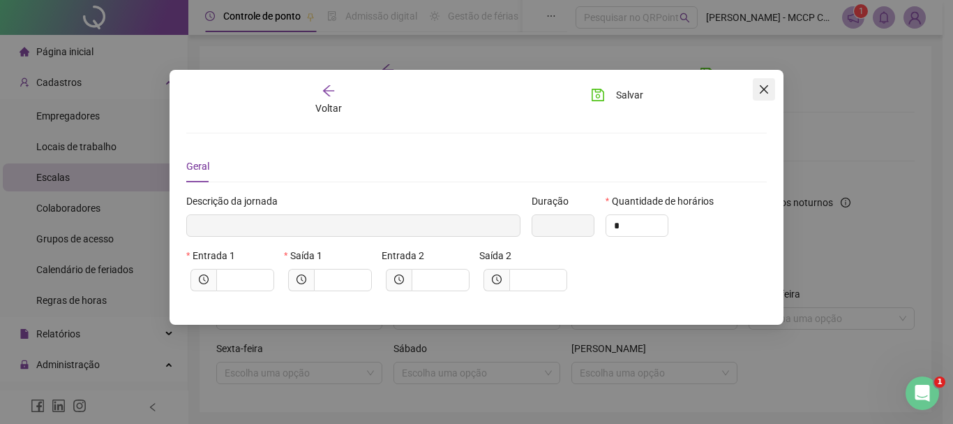
click at [765, 89] on icon "close" at bounding box center [764, 89] width 8 height 8
